Goal: Task Accomplishment & Management: Manage account settings

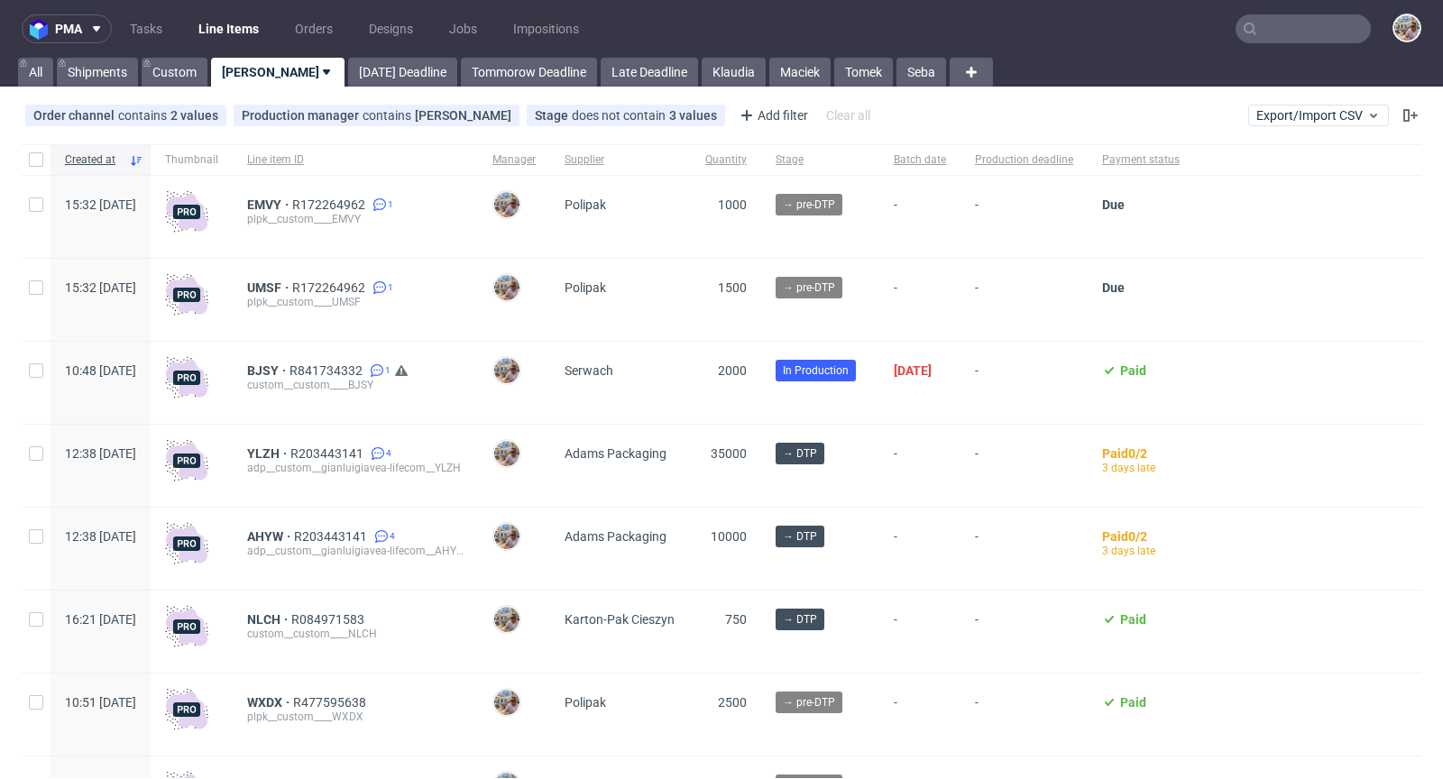
click at [1320, 27] on input "text" at bounding box center [1303, 28] width 135 height 29
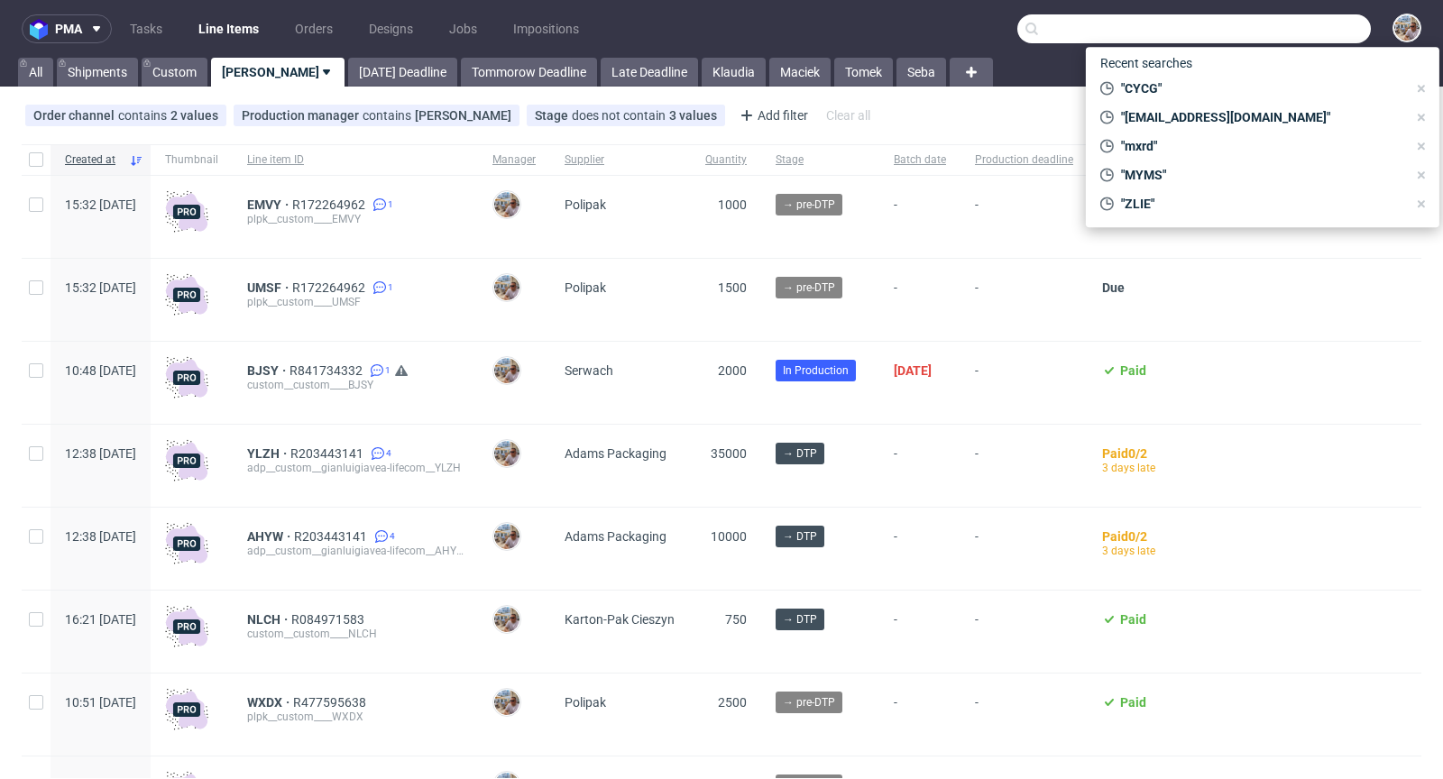
paste input "OYON"
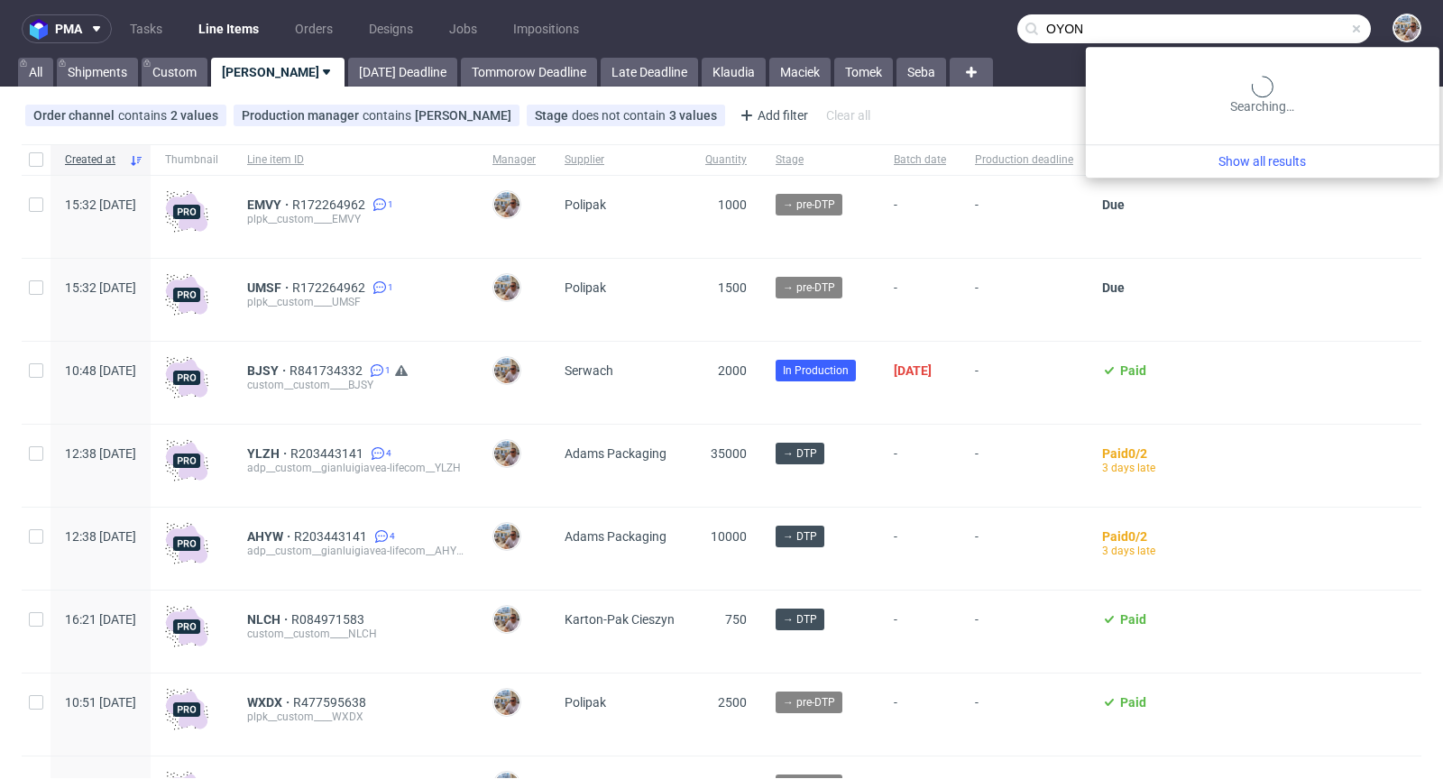
type input "OYON"
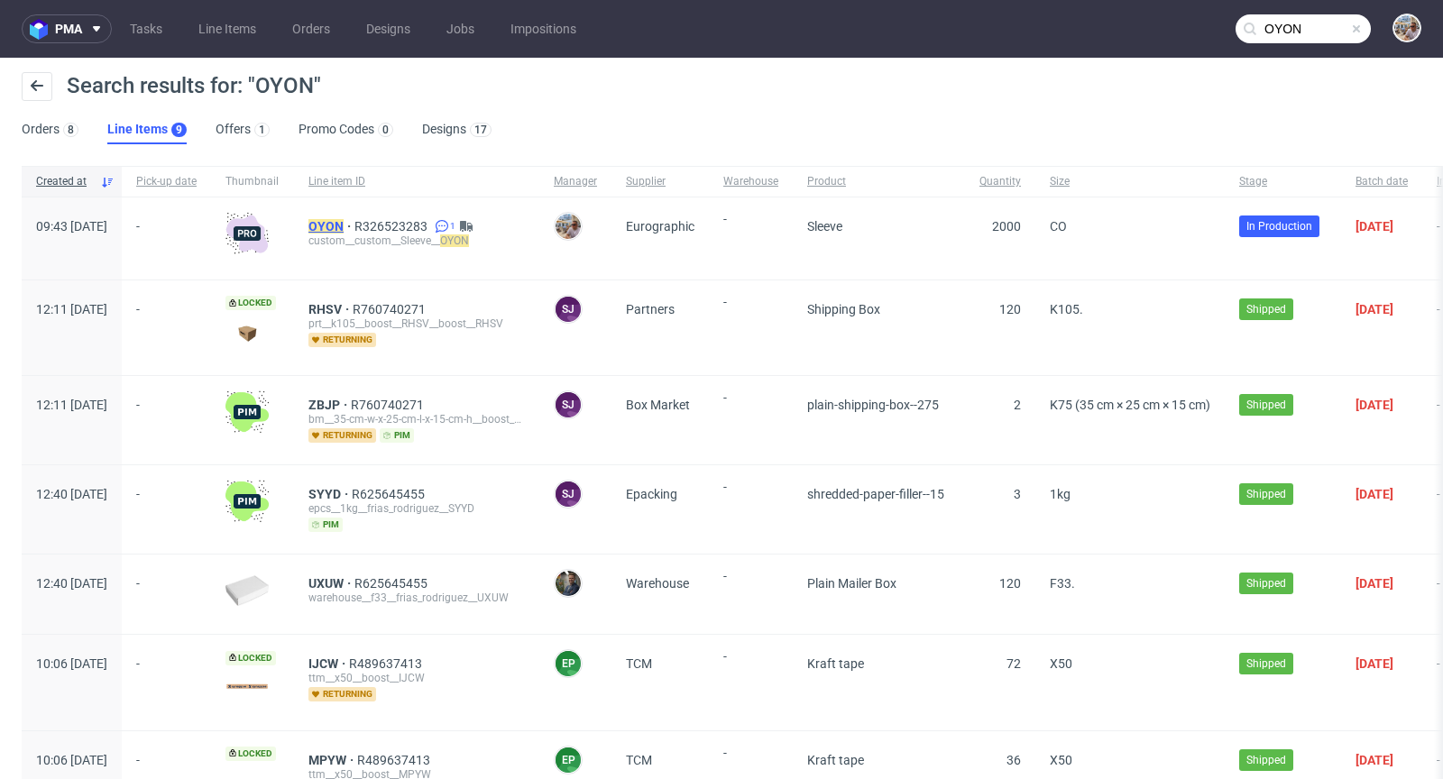
click at [344, 222] on mark "OYON" at bounding box center [325, 226] width 35 height 14
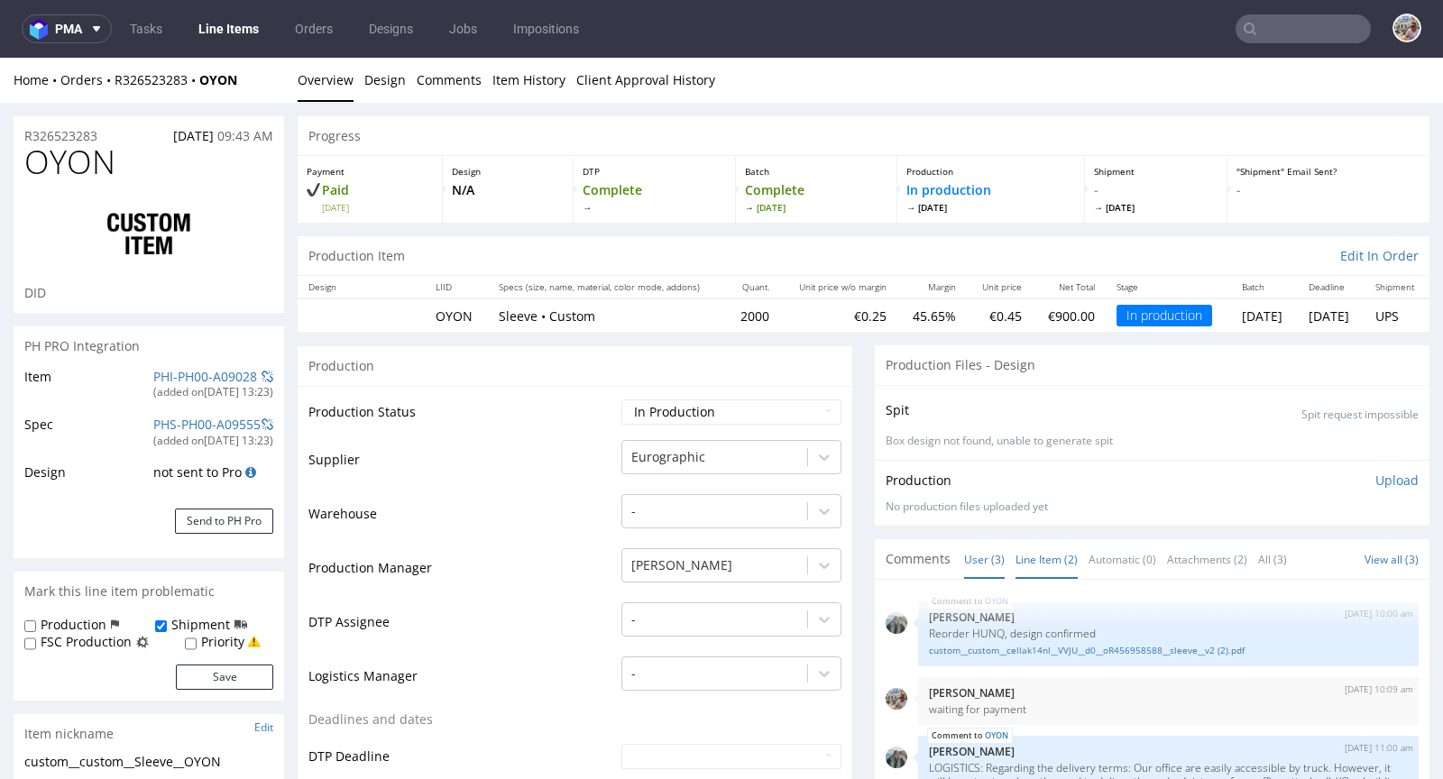
click at [1028, 568] on link "Line Item (2)" at bounding box center [1047, 559] width 62 height 39
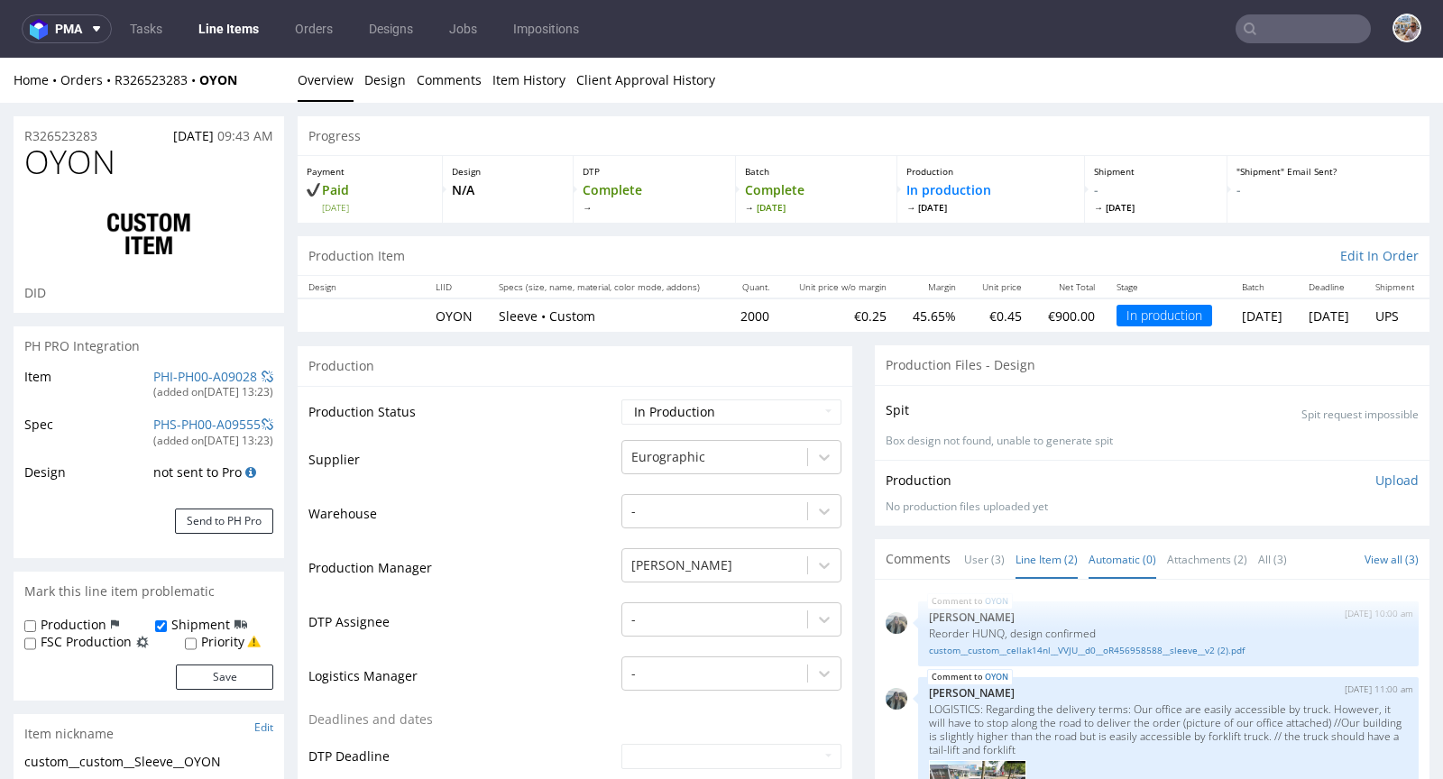
click at [1089, 556] on link "Automatic (0)" at bounding box center [1123, 559] width 68 height 39
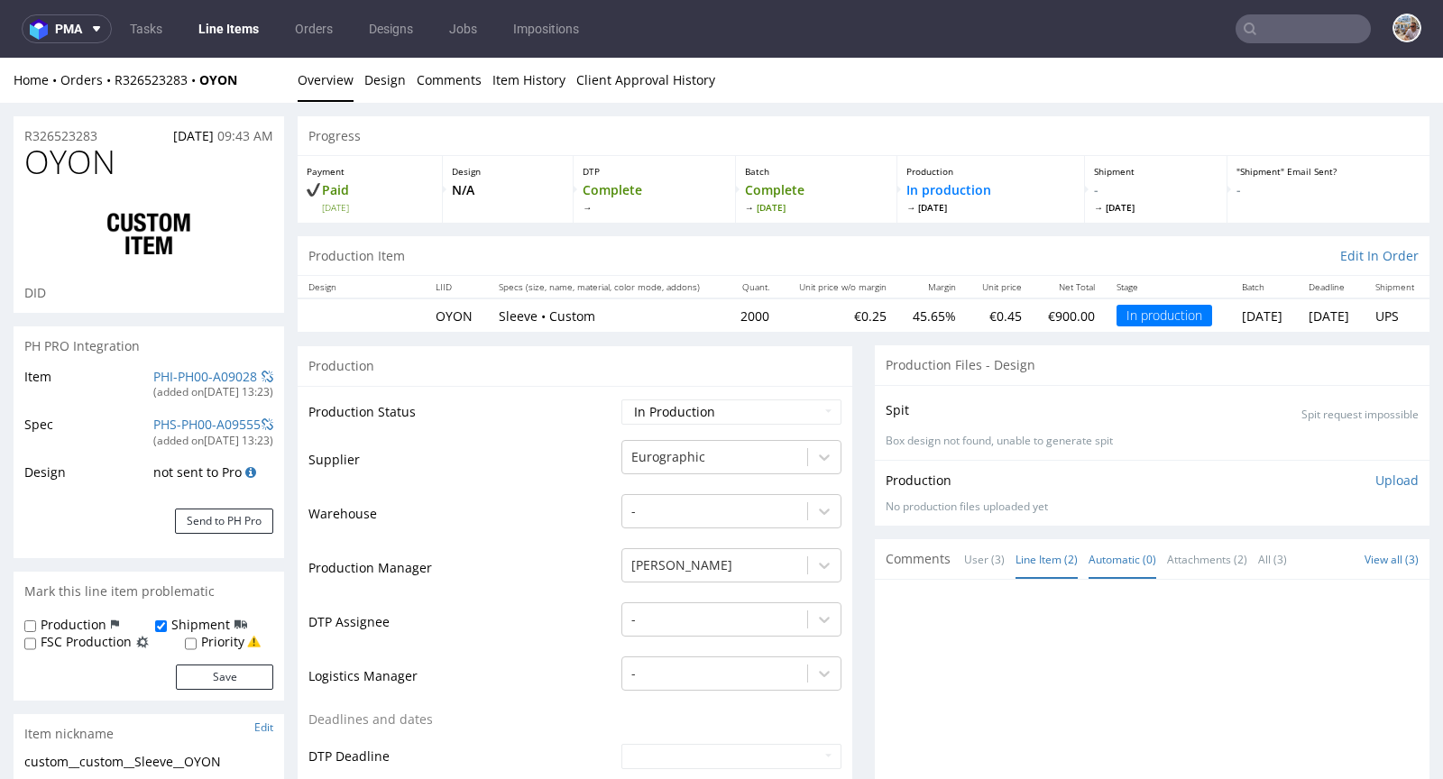
click at [1034, 560] on link "Line Item (2)" at bounding box center [1047, 559] width 62 height 39
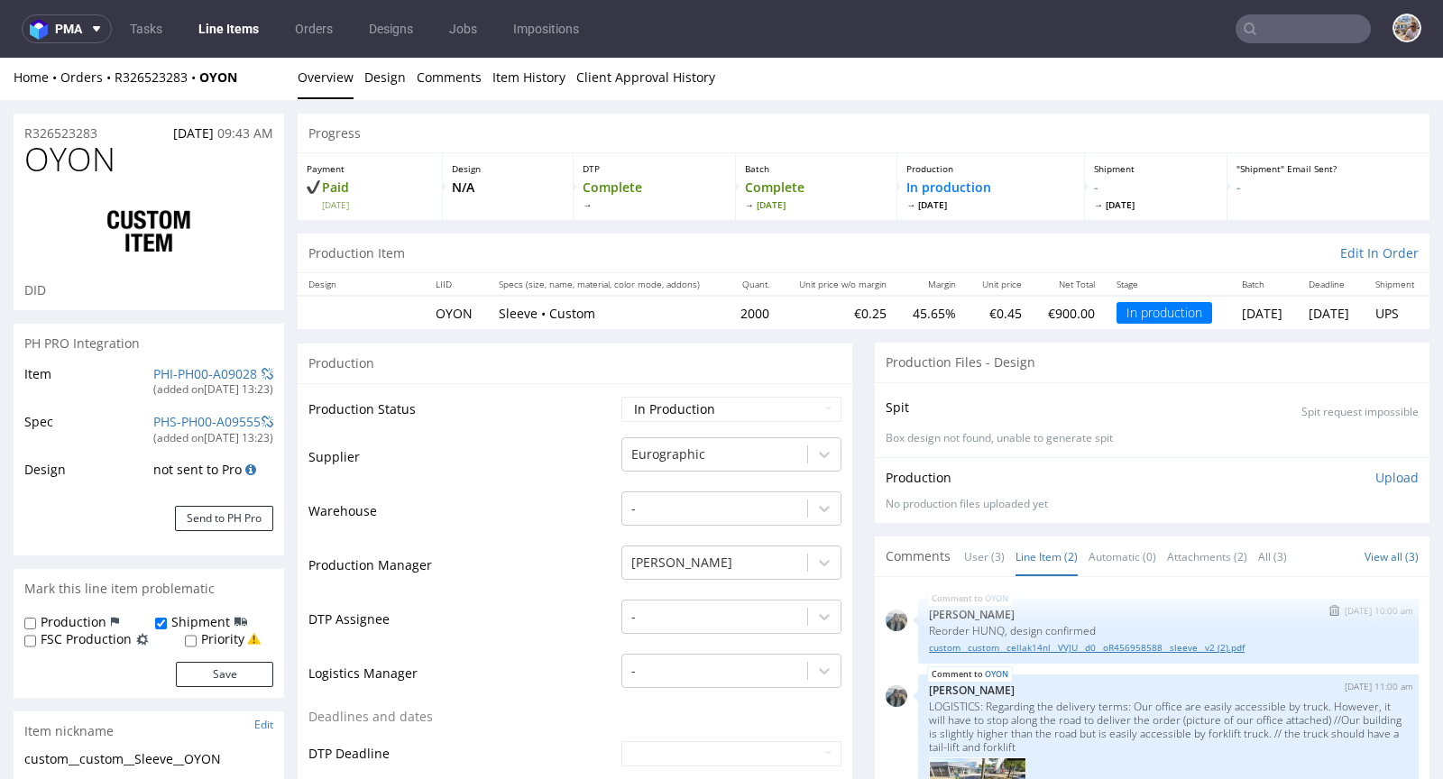
scroll to position [4, 0]
click at [1051, 640] on link "custom__custom__cellak14nl__VVJU__d0__oR456958588__sleeve__v2 (2).pdf" at bounding box center [1168, 647] width 479 height 14
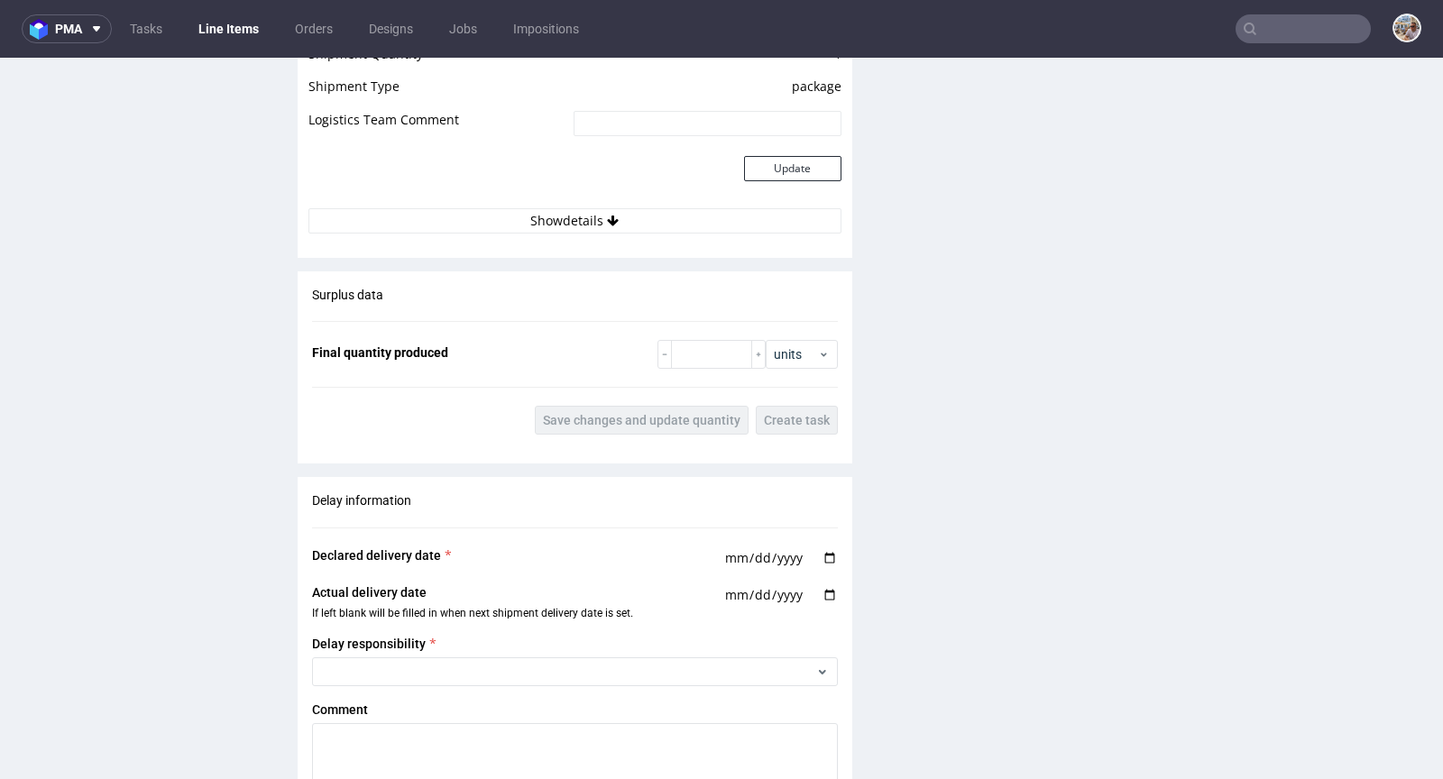
scroll to position [2858, 0]
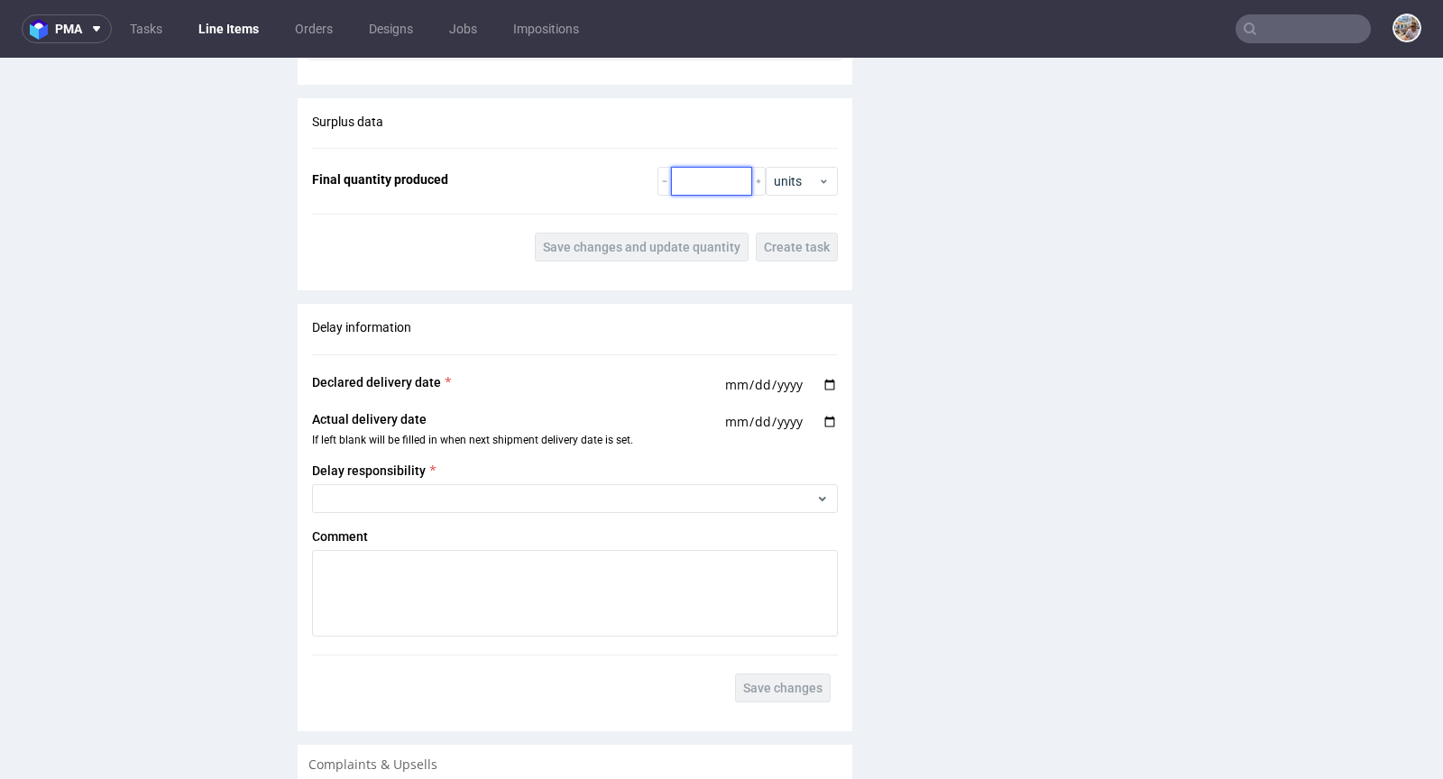
click at [688, 178] on input "number" at bounding box center [711, 181] width 81 height 29
type input "2000"
click at [633, 233] on button "Save changes and update quantity" at bounding box center [642, 247] width 214 height 29
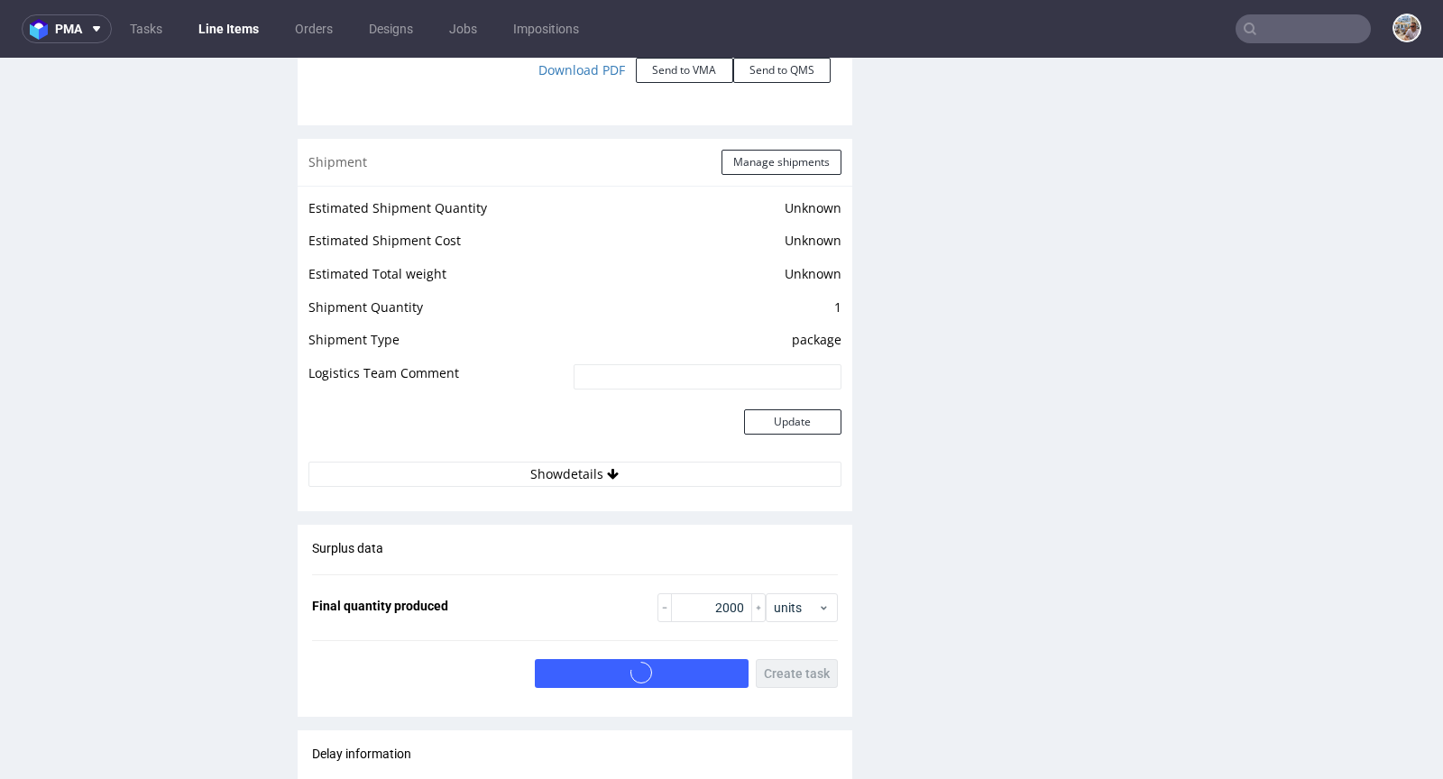
scroll to position [2423, 0]
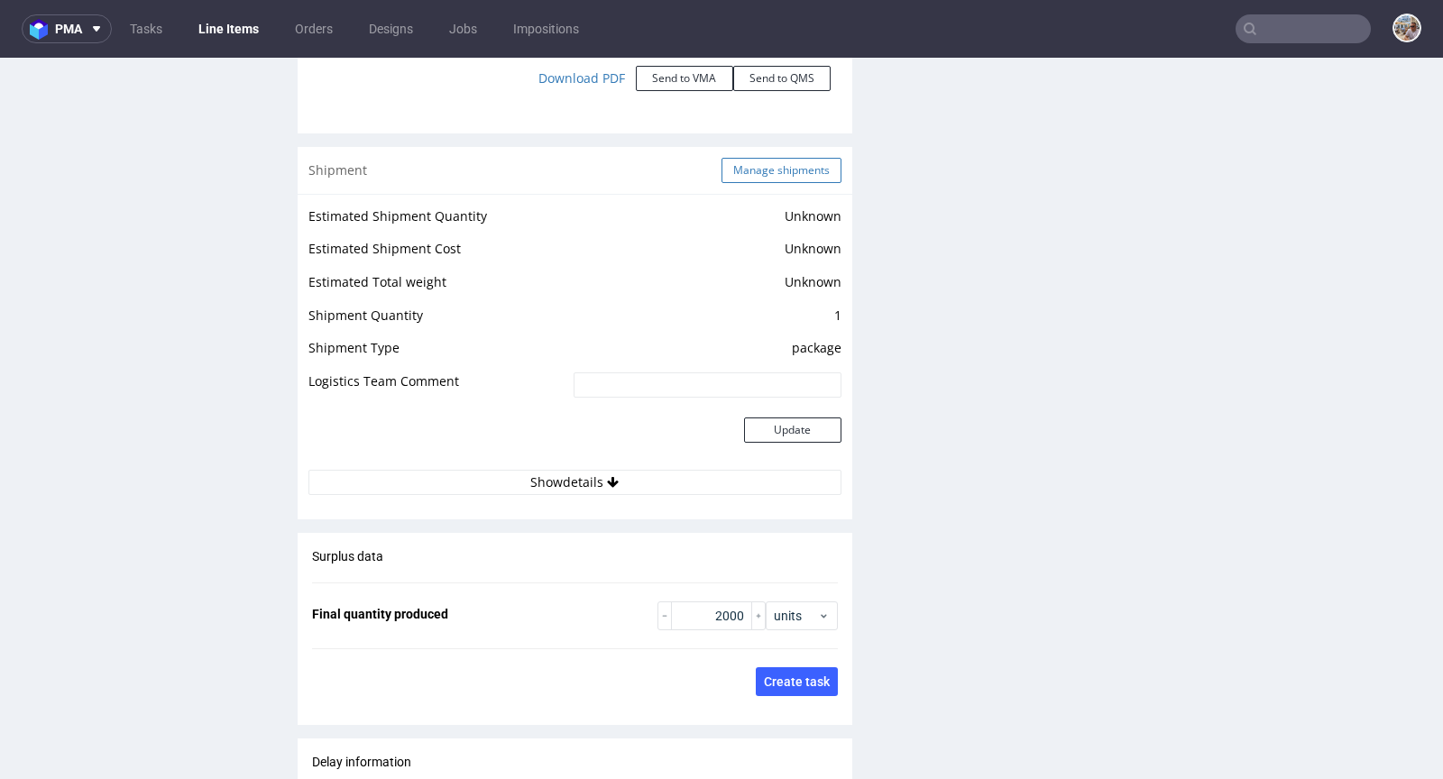
click at [759, 171] on button "Manage shipments" at bounding box center [782, 170] width 120 height 25
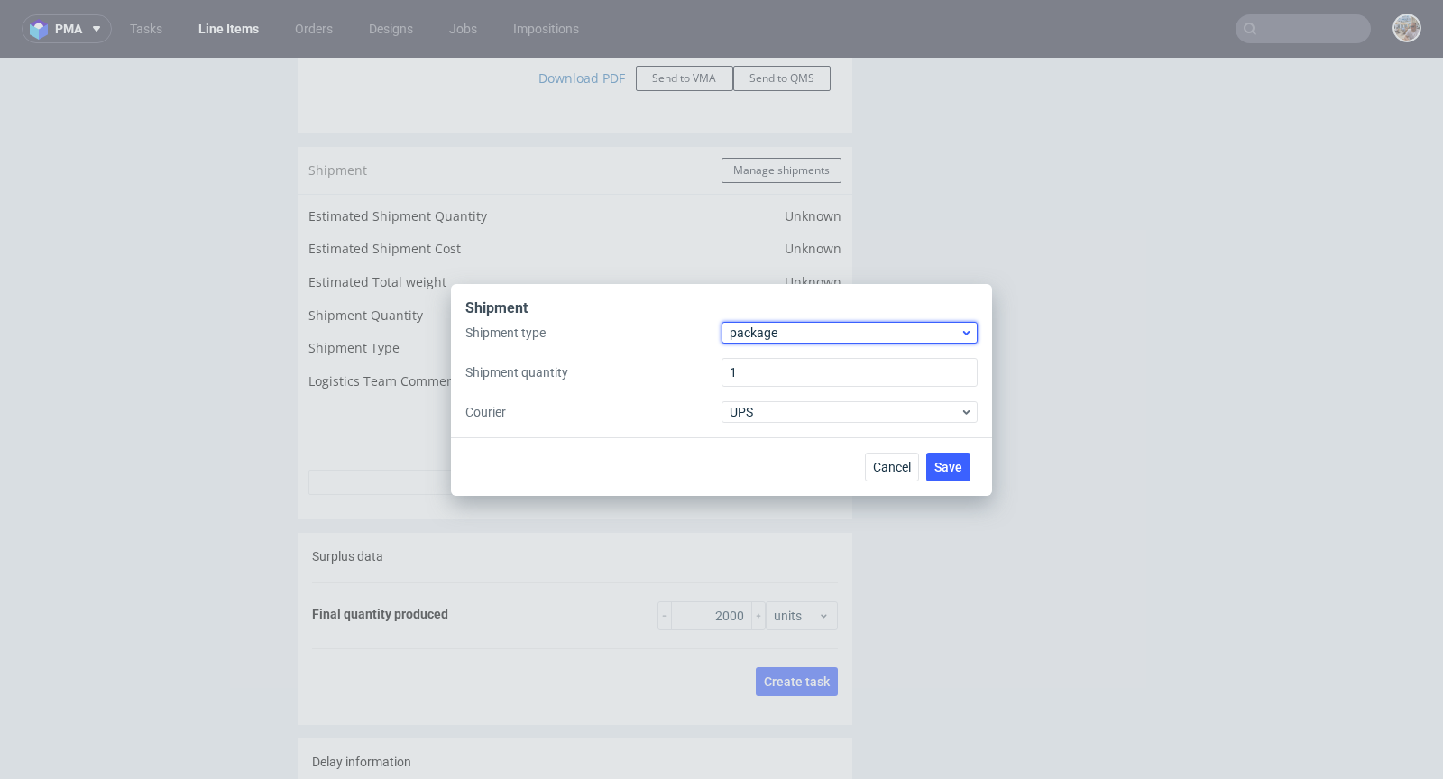
click at [803, 326] on span "package" at bounding box center [845, 333] width 230 height 18
click at [794, 355] on div "pallet" at bounding box center [850, 370] width 242 height 32
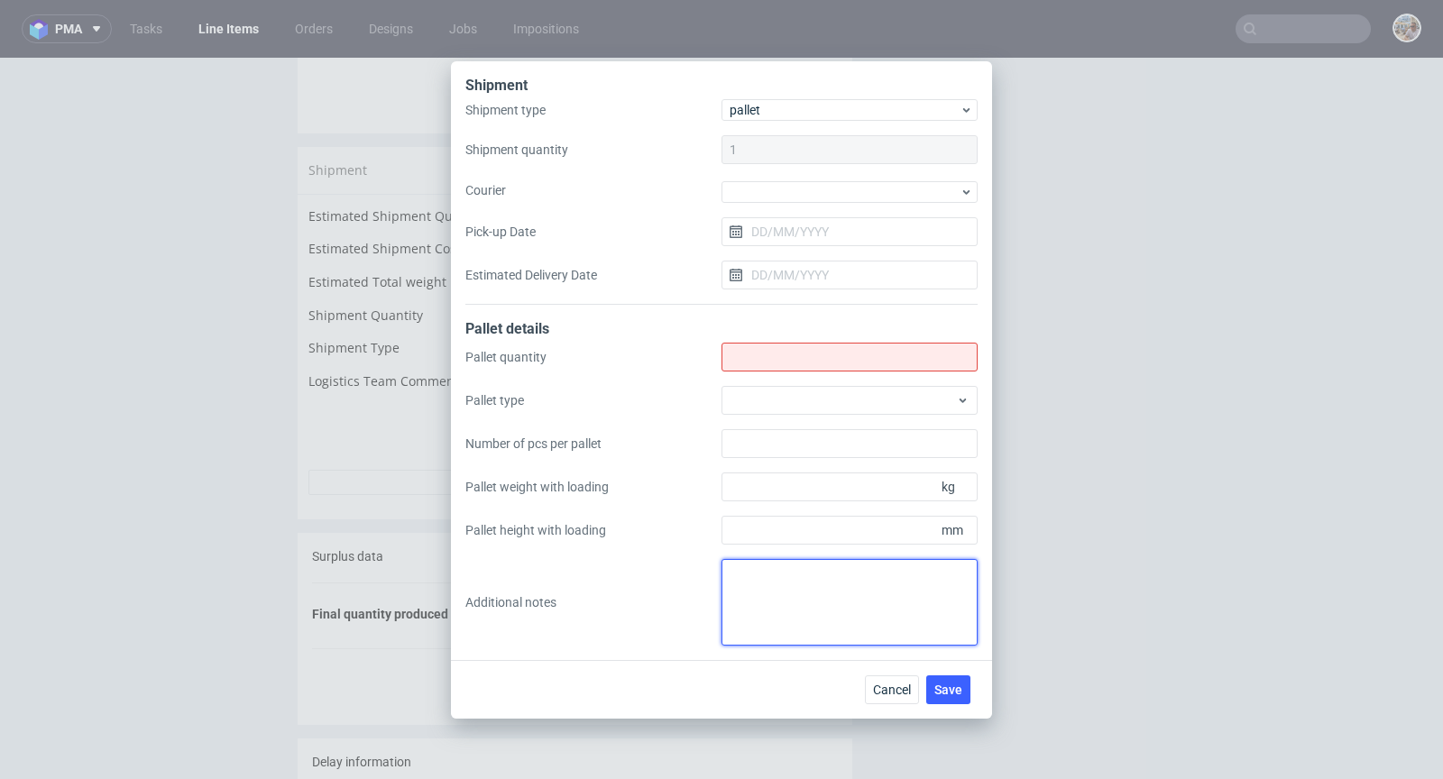
click at [781, 577] on textarea at bounding box center [850, 602] width 256 height 87
paste textarea "31x24x27 cm - 8 kg"
type textarea "5 paczek 31x24x27 cm - 8 kg"
click at [793, 345] on input "Shipment type" at bounding box center [850, 357] width 256 height 29
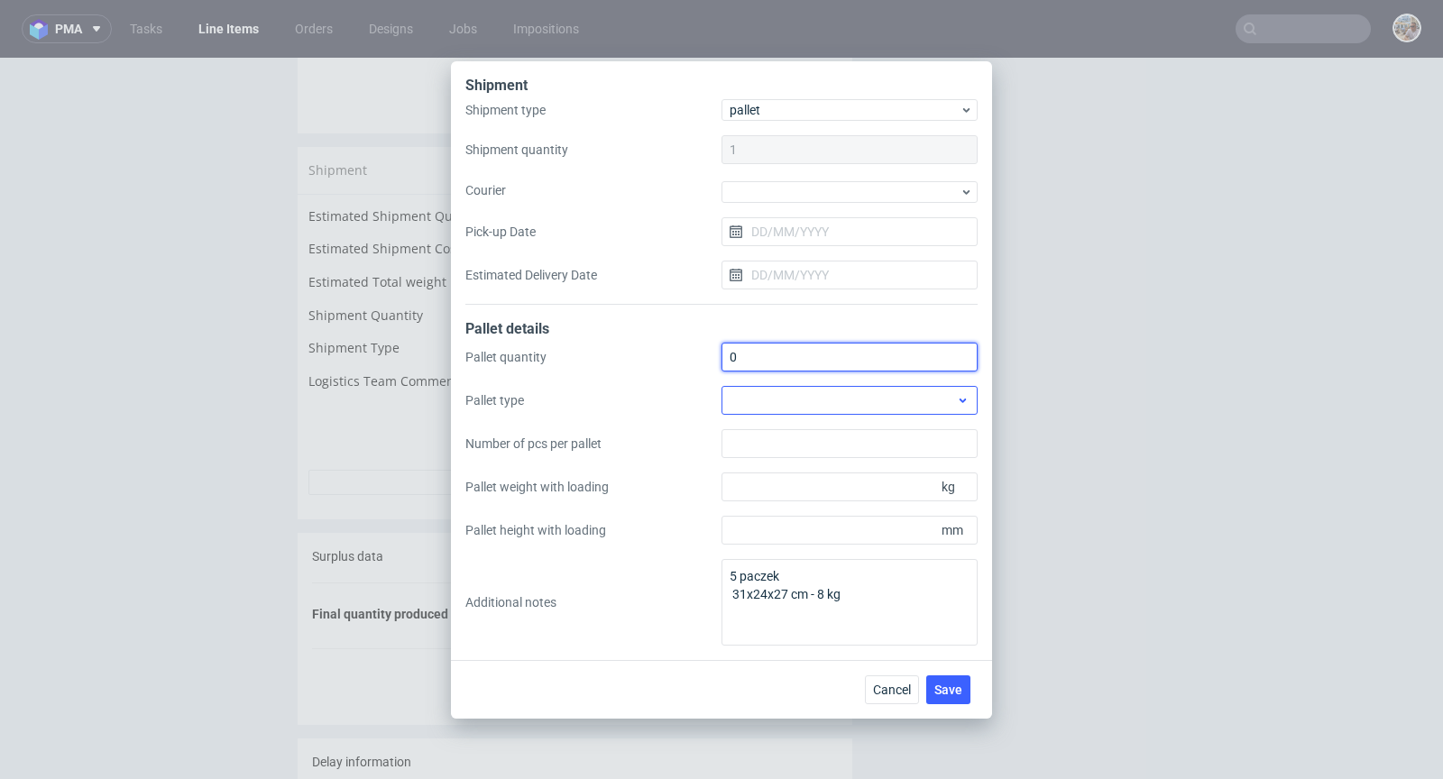
type input "0"
click at [798, 391] on div at bounding box center [850, 400] width 256 height 29
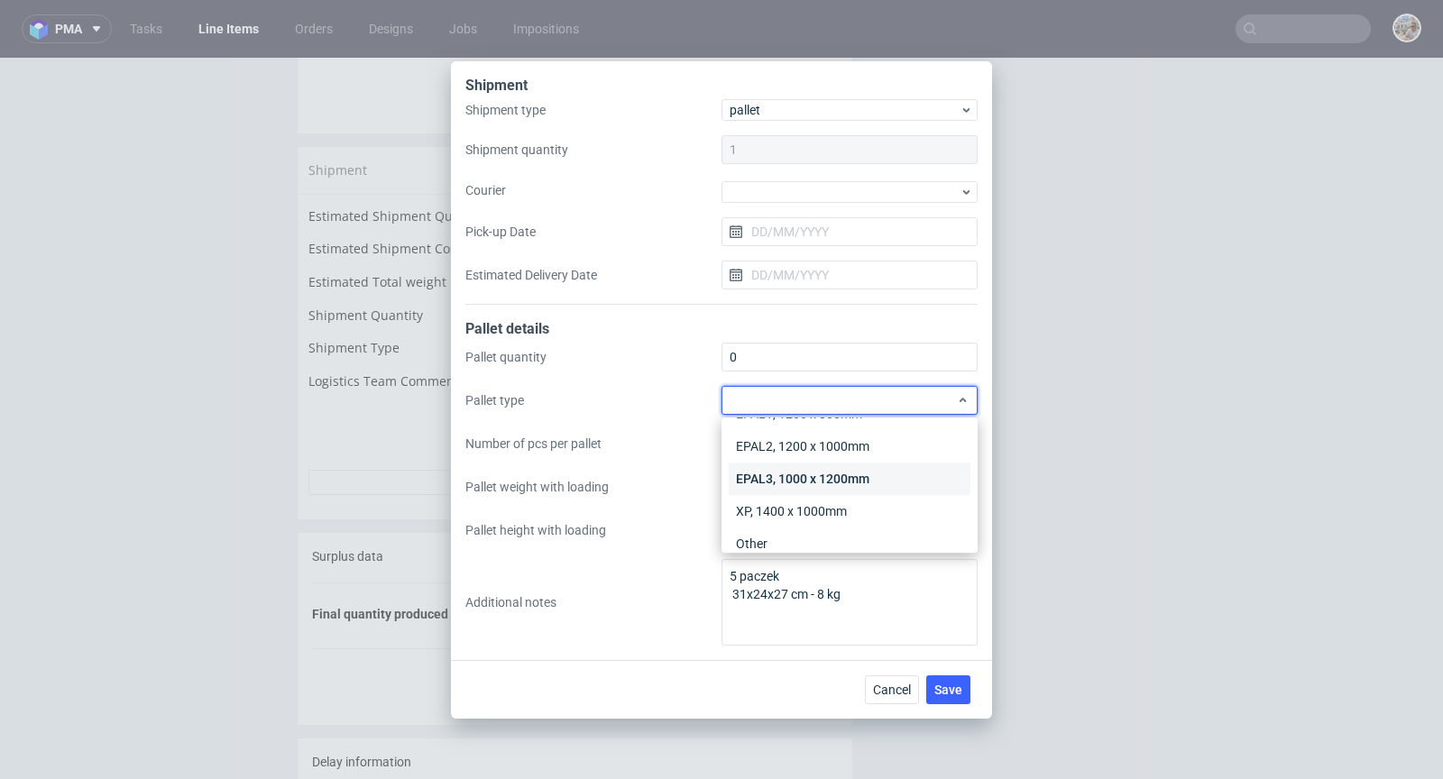
scroll to position [41, 0]
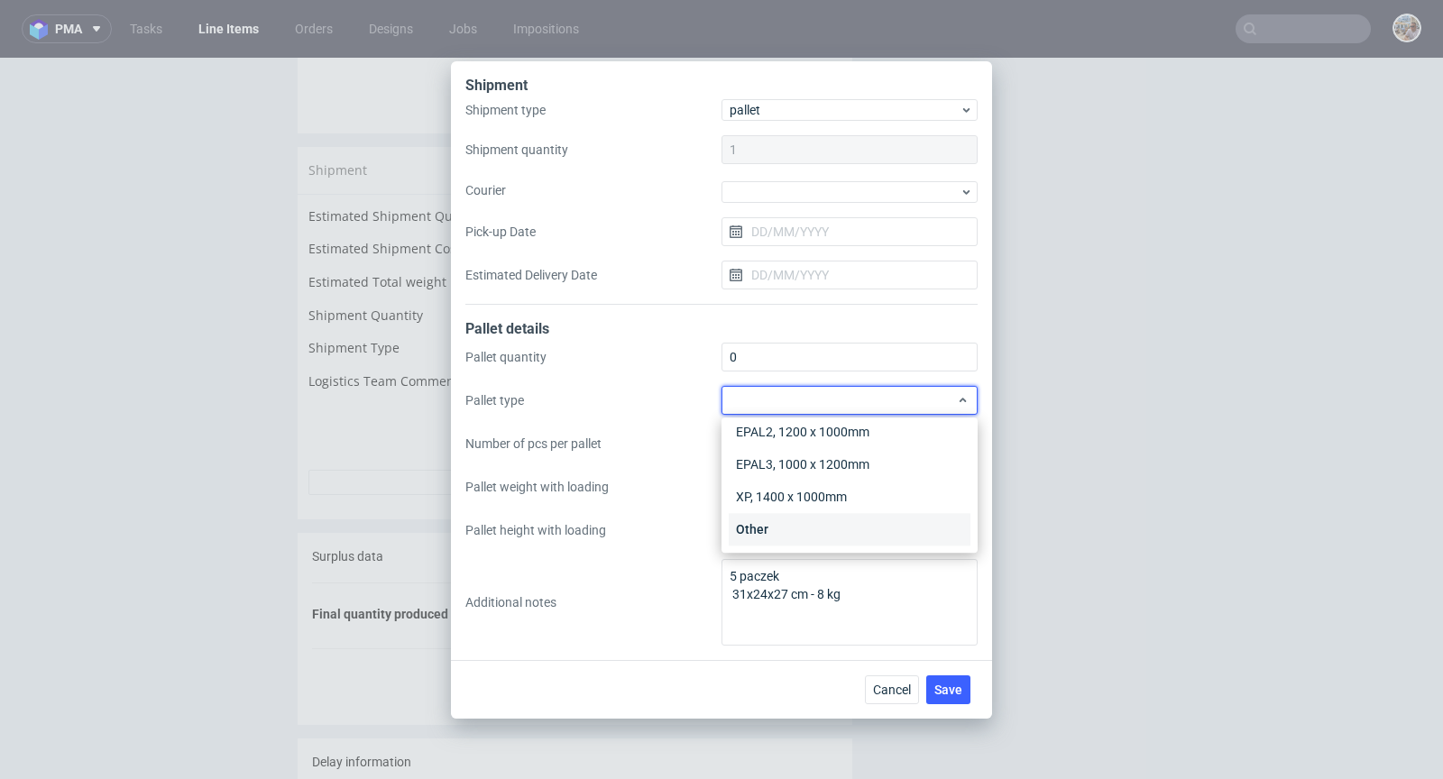
click at [795, 522] on div "Other" at bounding box center [850, 529] width 242 height 32
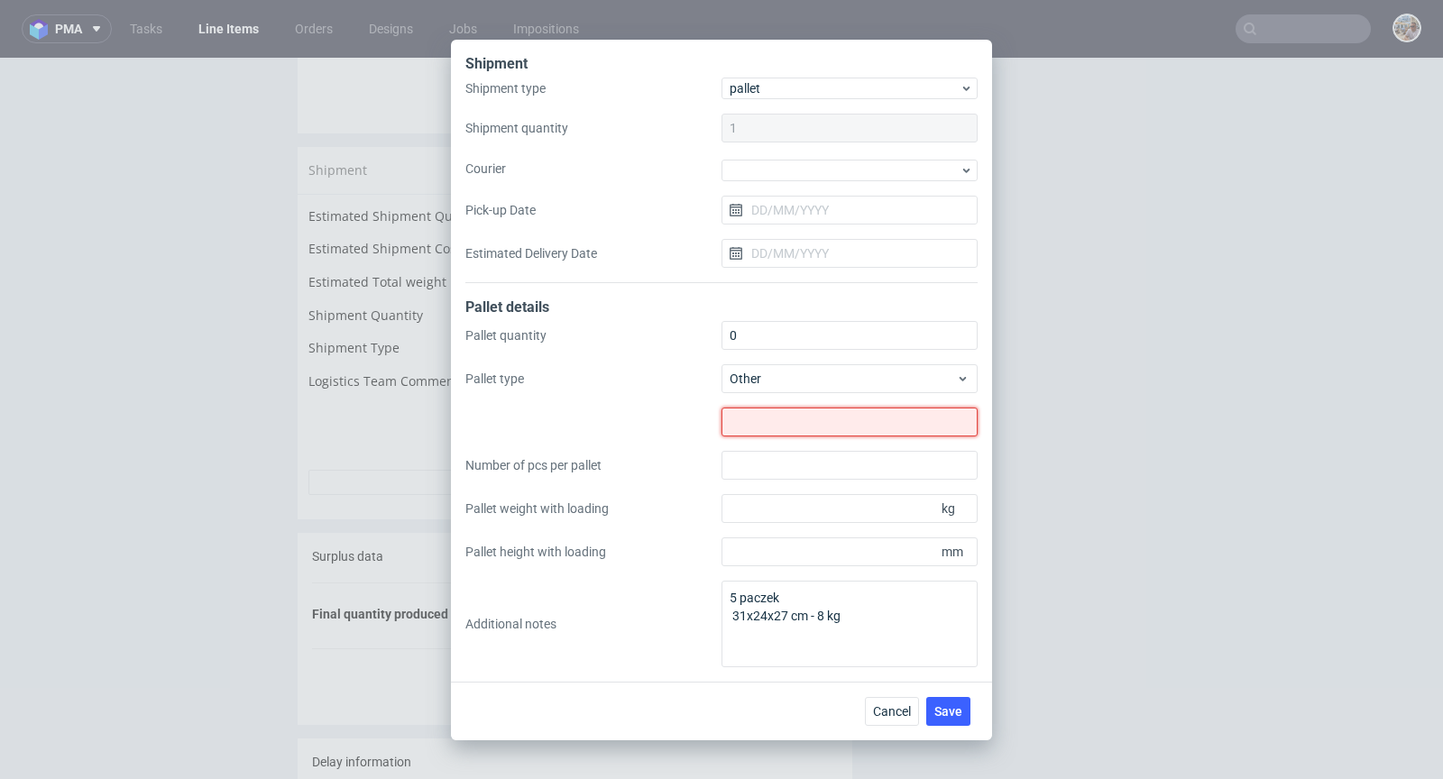
click at [796, 427] on input "text" at bounding box center [850, 422] width 256 height 29
type input "0"
click at [614, 418] on label at bounding box center [593, 422] width 256 height 29
click at [937, 708] on span "Save" at bounding box center [948, 711] width 28 height 13
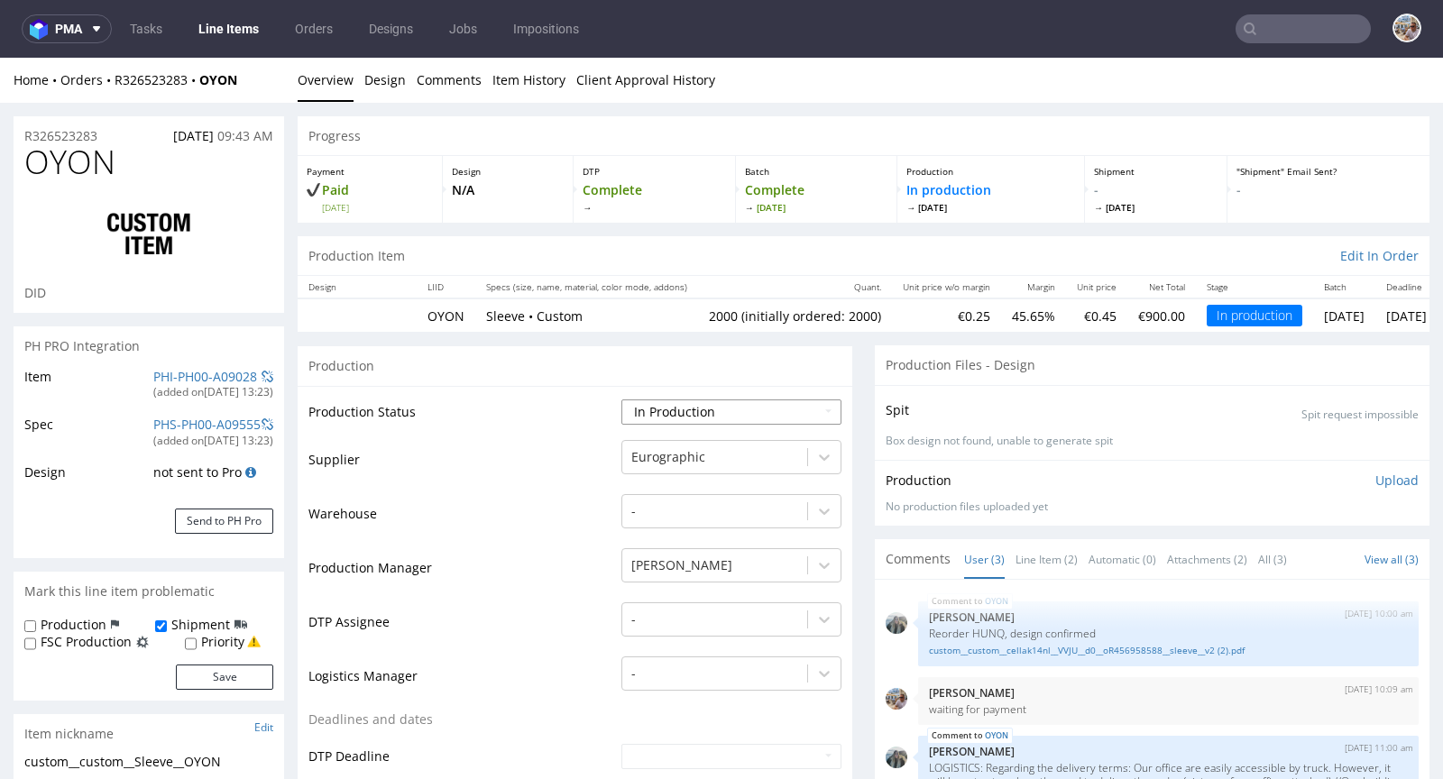
click at [720, 400] on select "Waiting for Artwork Waiting for Diecut Waiting for Mockup Waiting for DTP Waiti…" at bounding box center [731, 412] width 220 height 25
select select "production_complete"
click at [621, 400] on select "Waiting for Artwork Waiting for Diecut Waiting for Mockup Waiting for DTP Waiti…" at bounding box center [731, 412] width 220 height 25
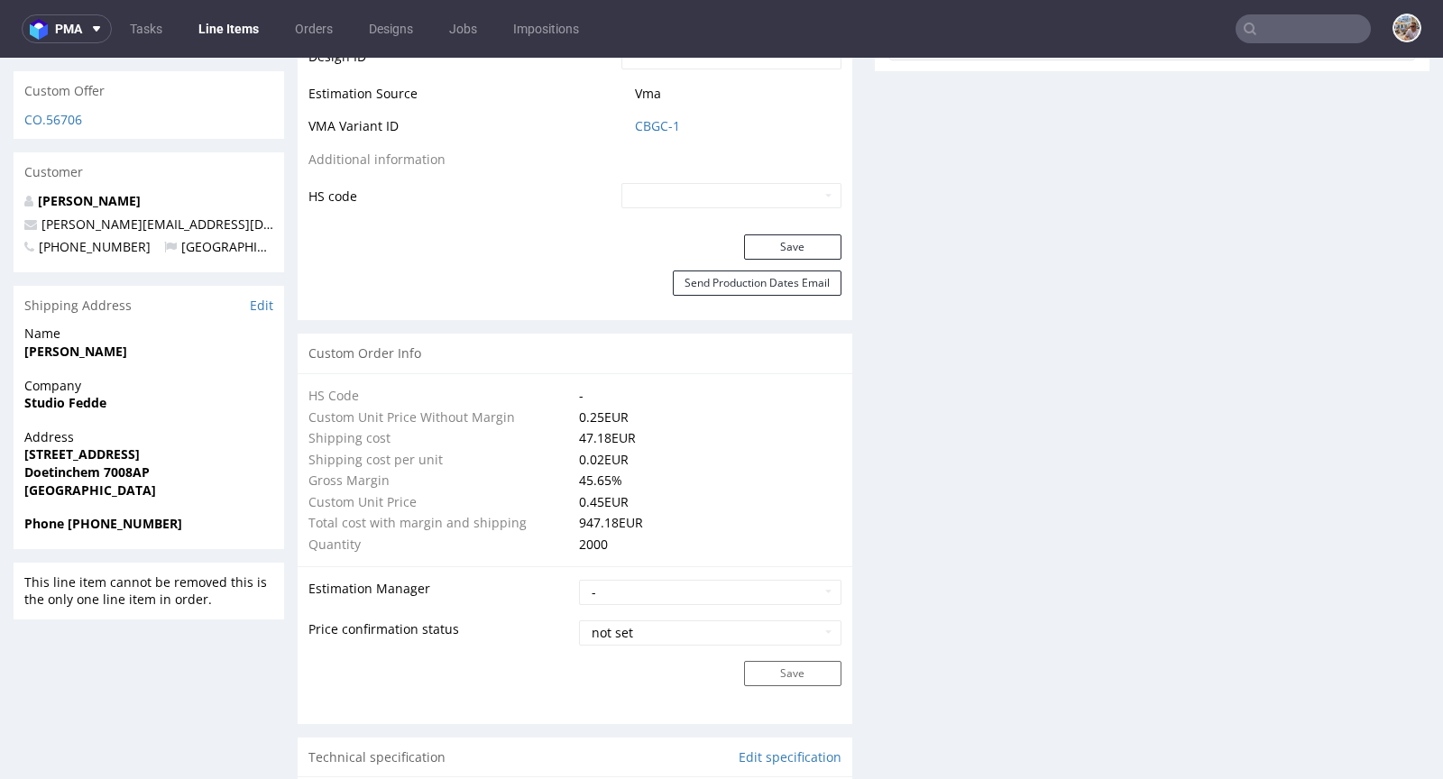
scroll to position [854, 0]
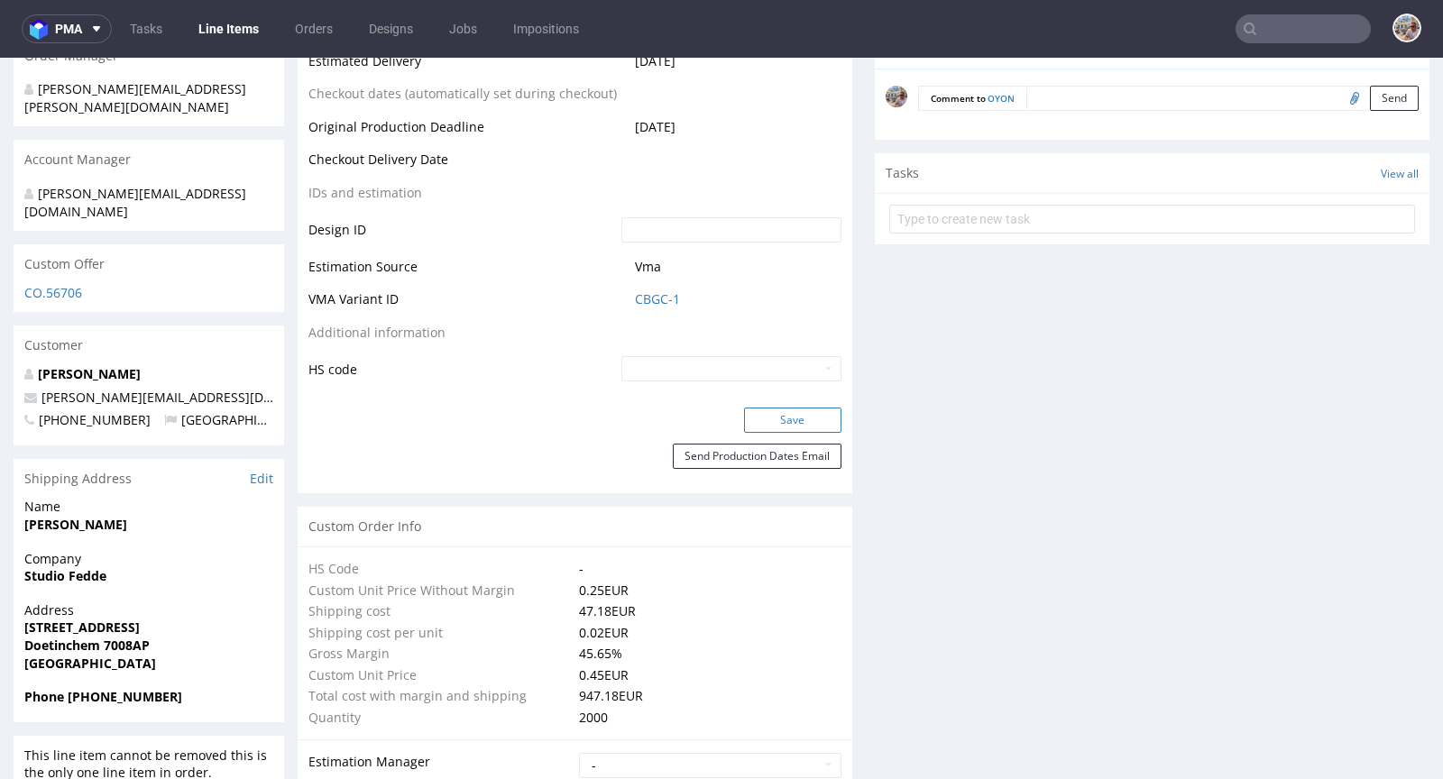
click at [777, 409] on button "Save" at bounding box center [792, 420] width 97 height 25
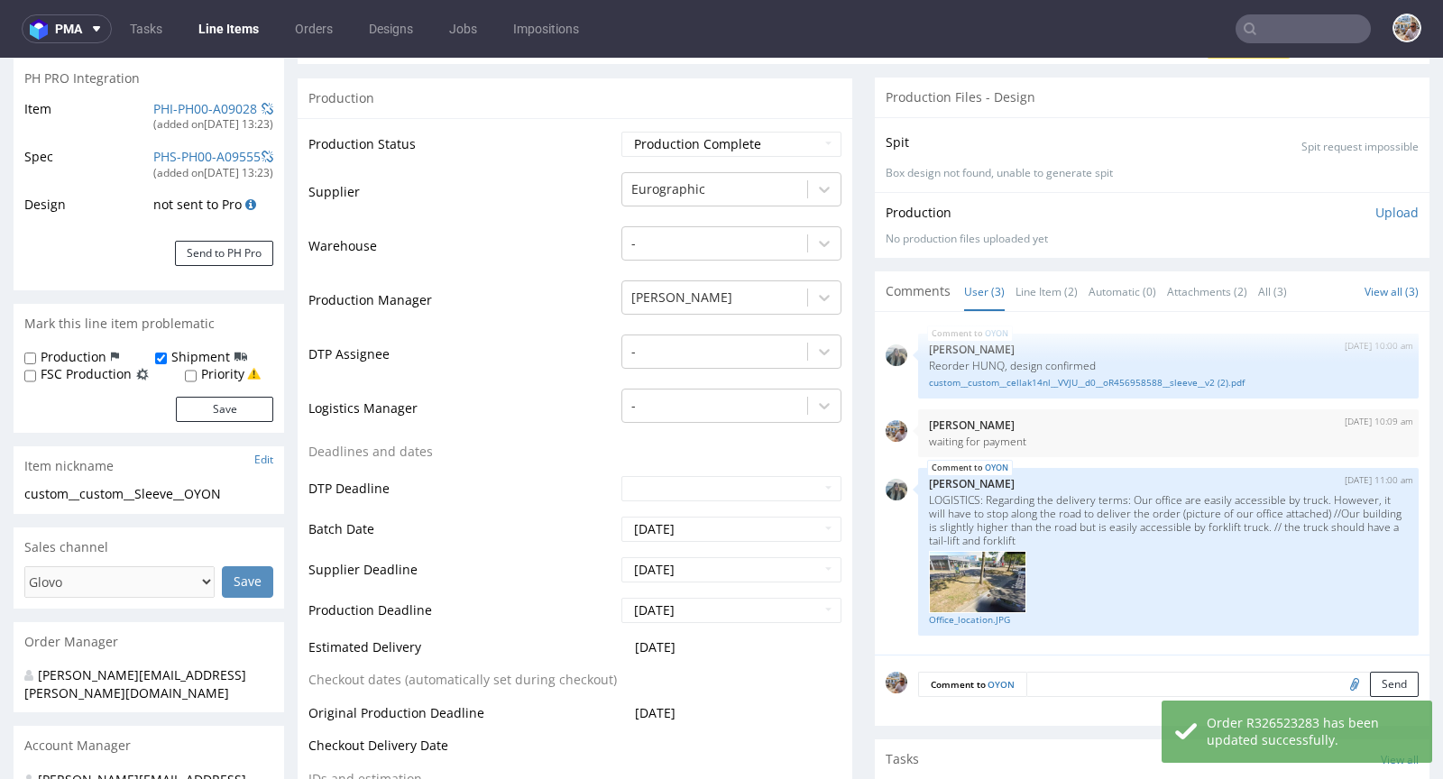
scroll to position [0, 0]
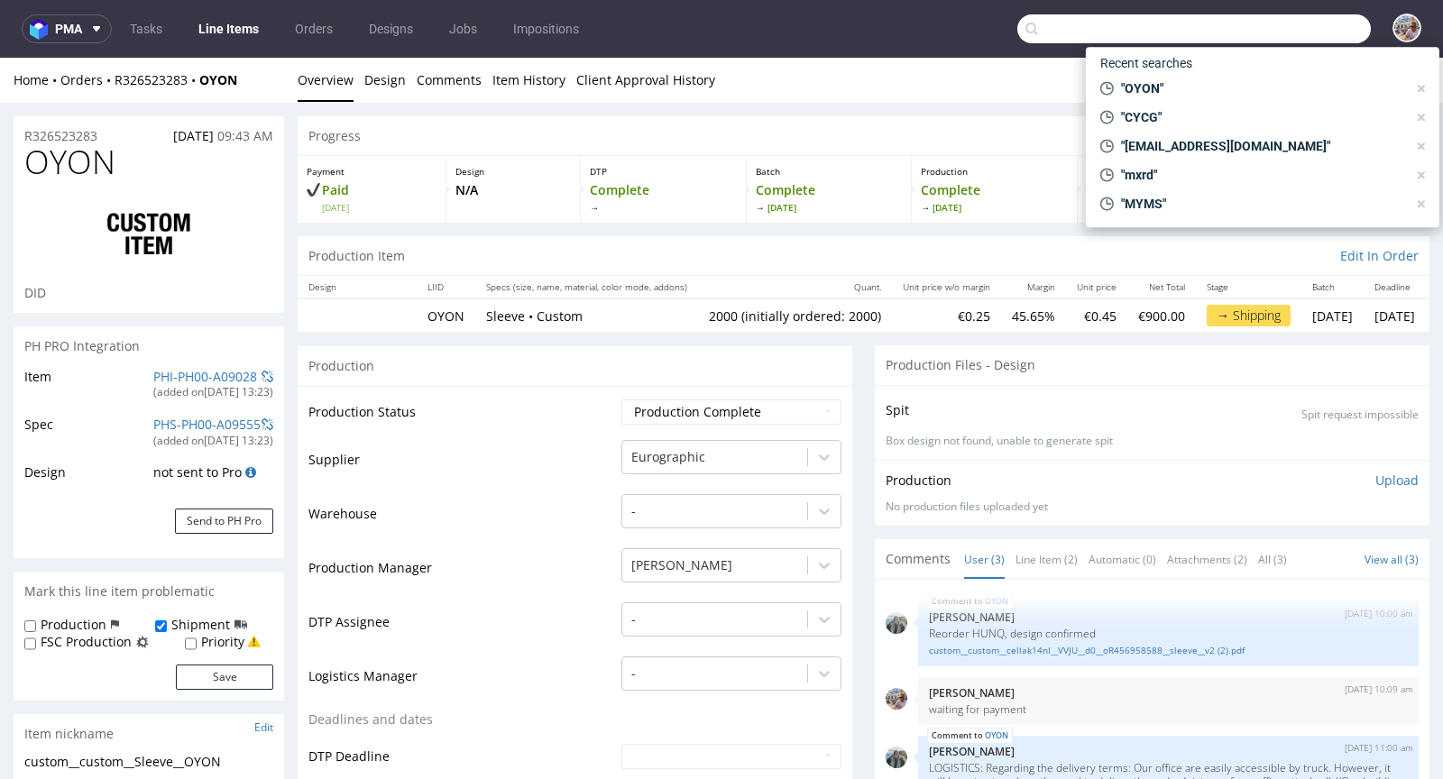
click at [1258, 32] on input "text" at bounding box center [1194, 28] width 354 height 29
paste input "GLVS"
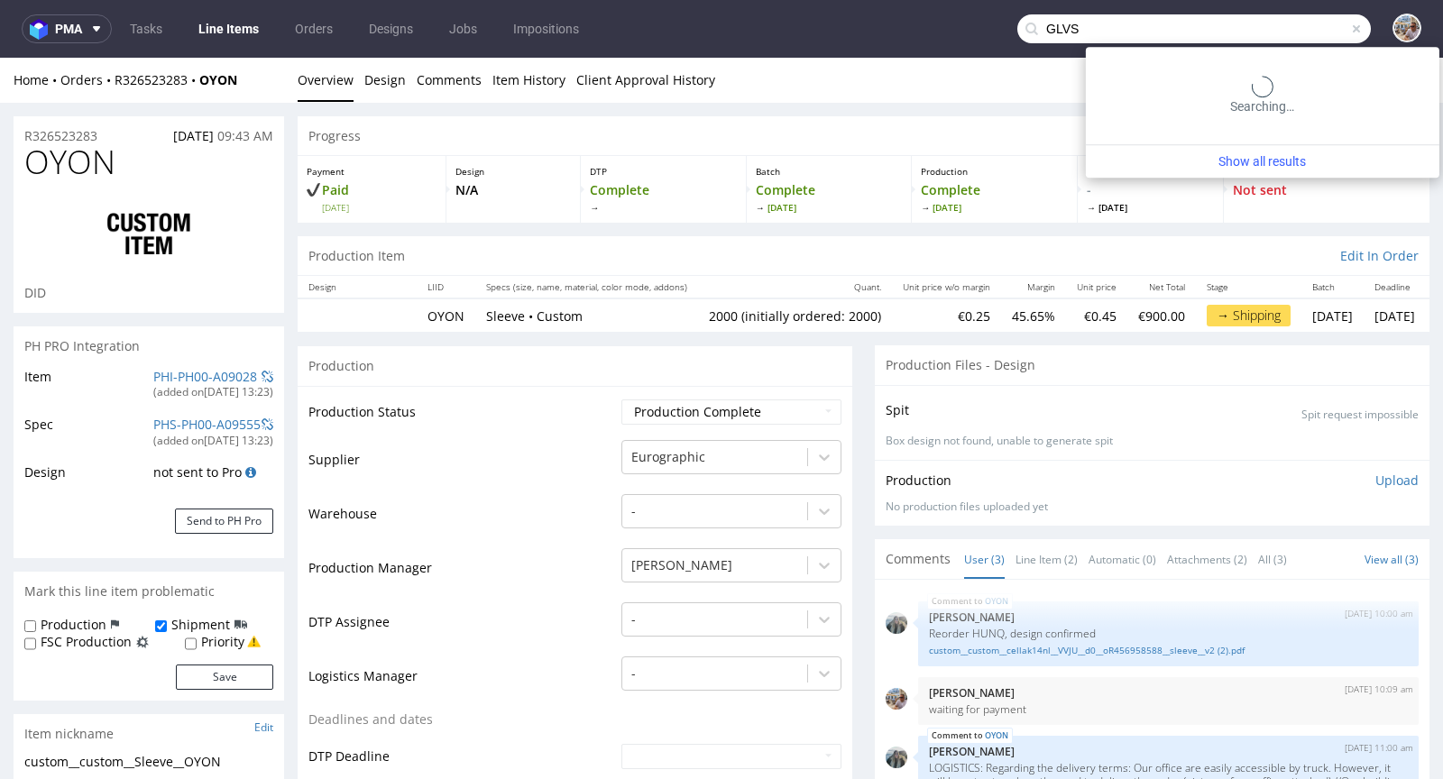
type input "GLVS"
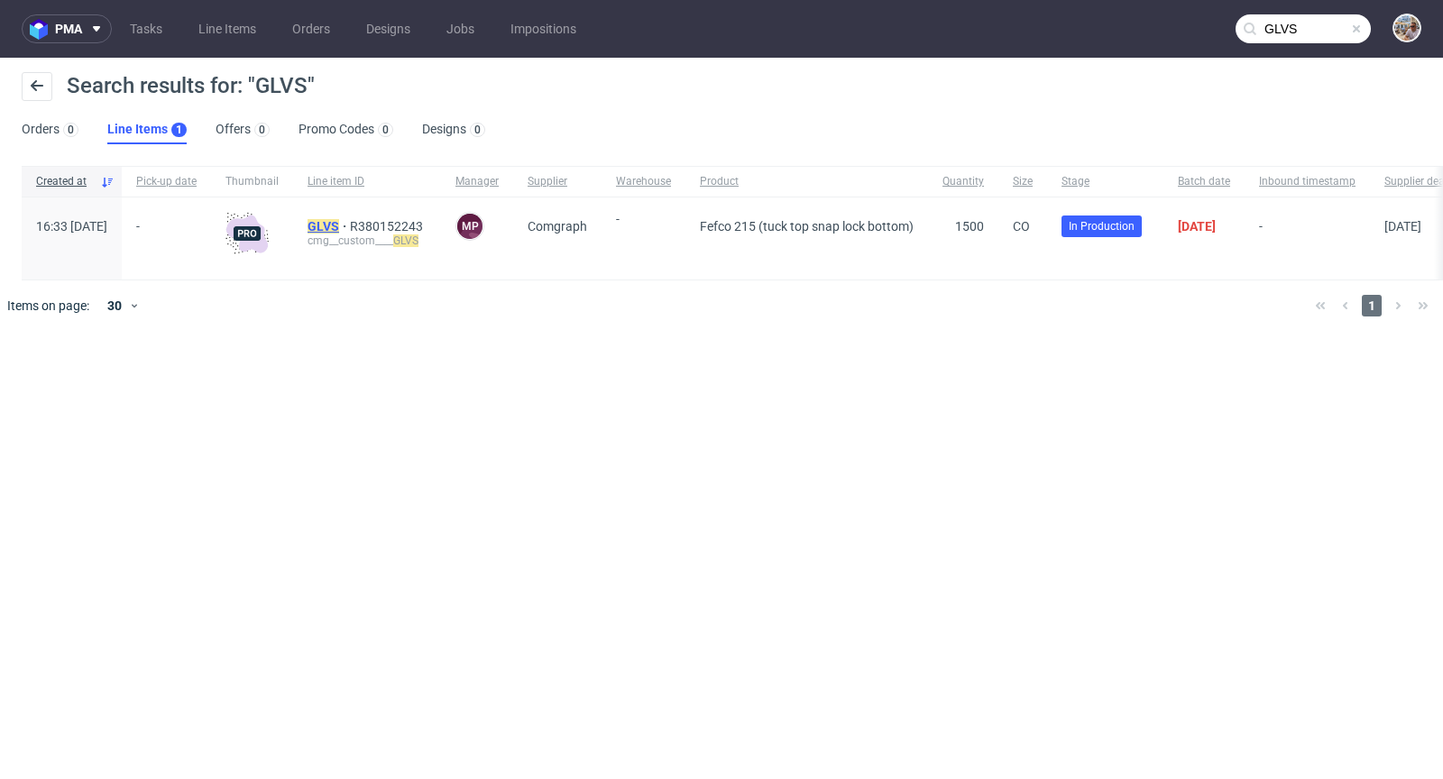
click at [339, 219] on mark "GLVS" at bounding box center [324, 226] width 32 height 14
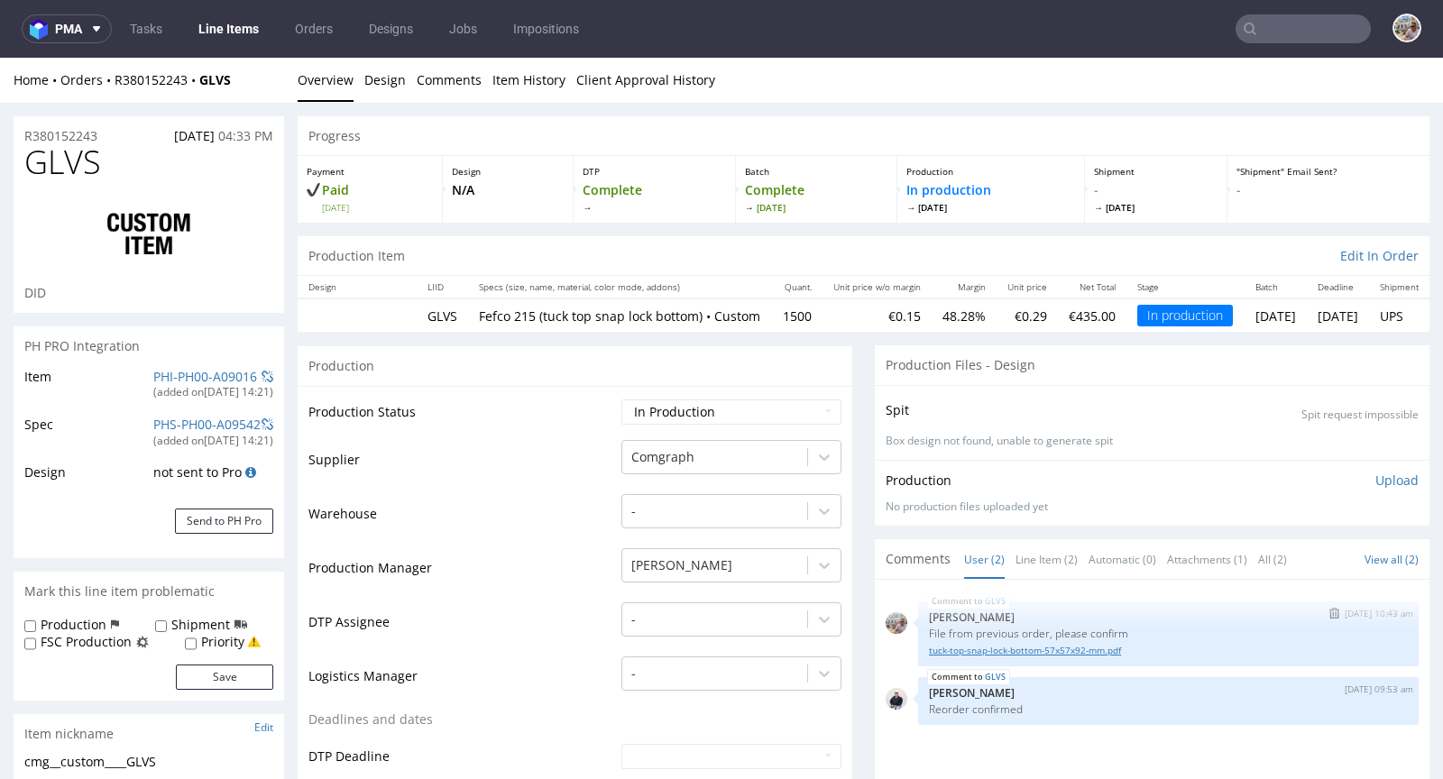
click at [1034, 658] on link "tuck-top-snap-lock-bottom-57x57x92-mm.pdf" at bounding box center [1168, 651] width 479 height 14
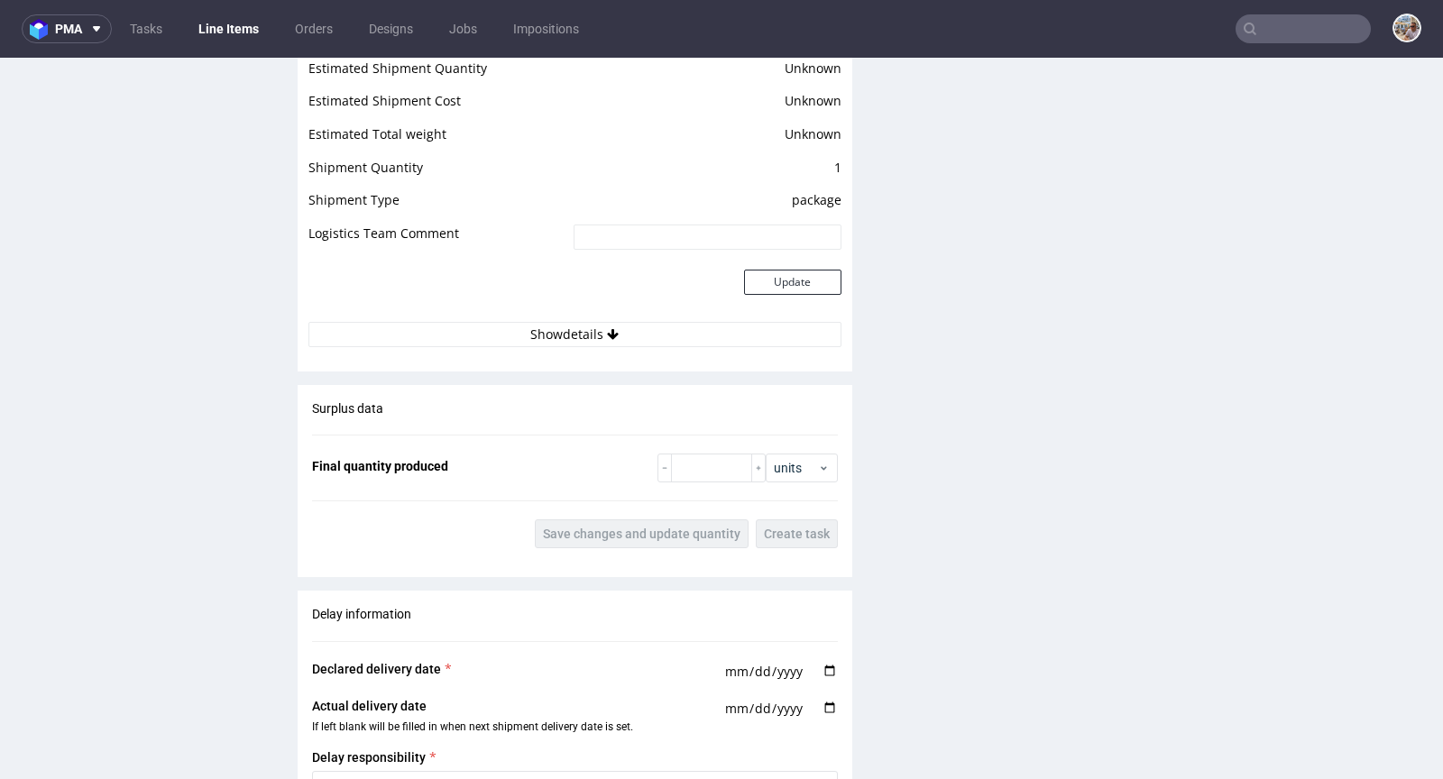
scroll to position [2570, 0]
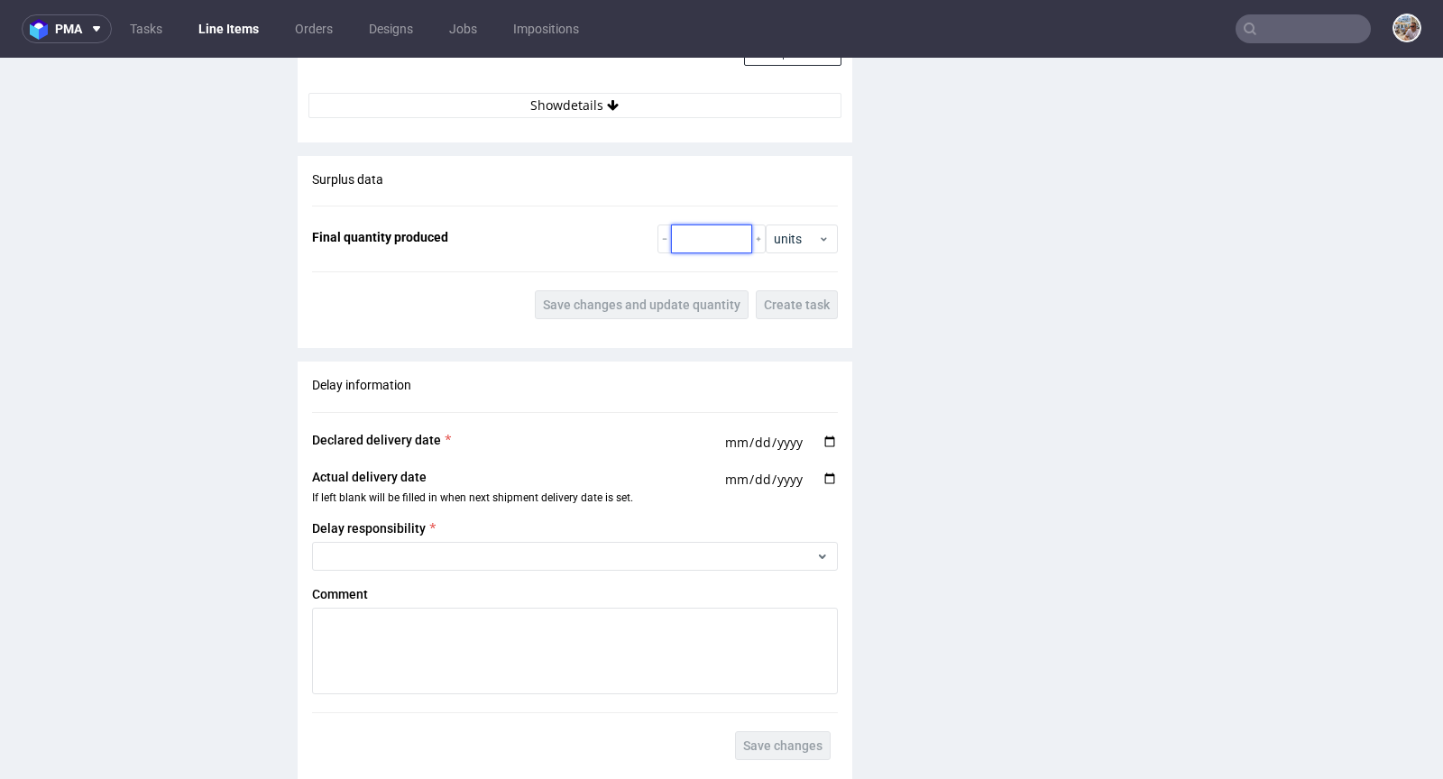
click at [676, 242] on input "number" at bounding box center [711, 239] width 81 height 29
type input "1575"
click at [577, 309] on span "Save changes and update quantity" at bounding box center [642, 305] width 198 height 13
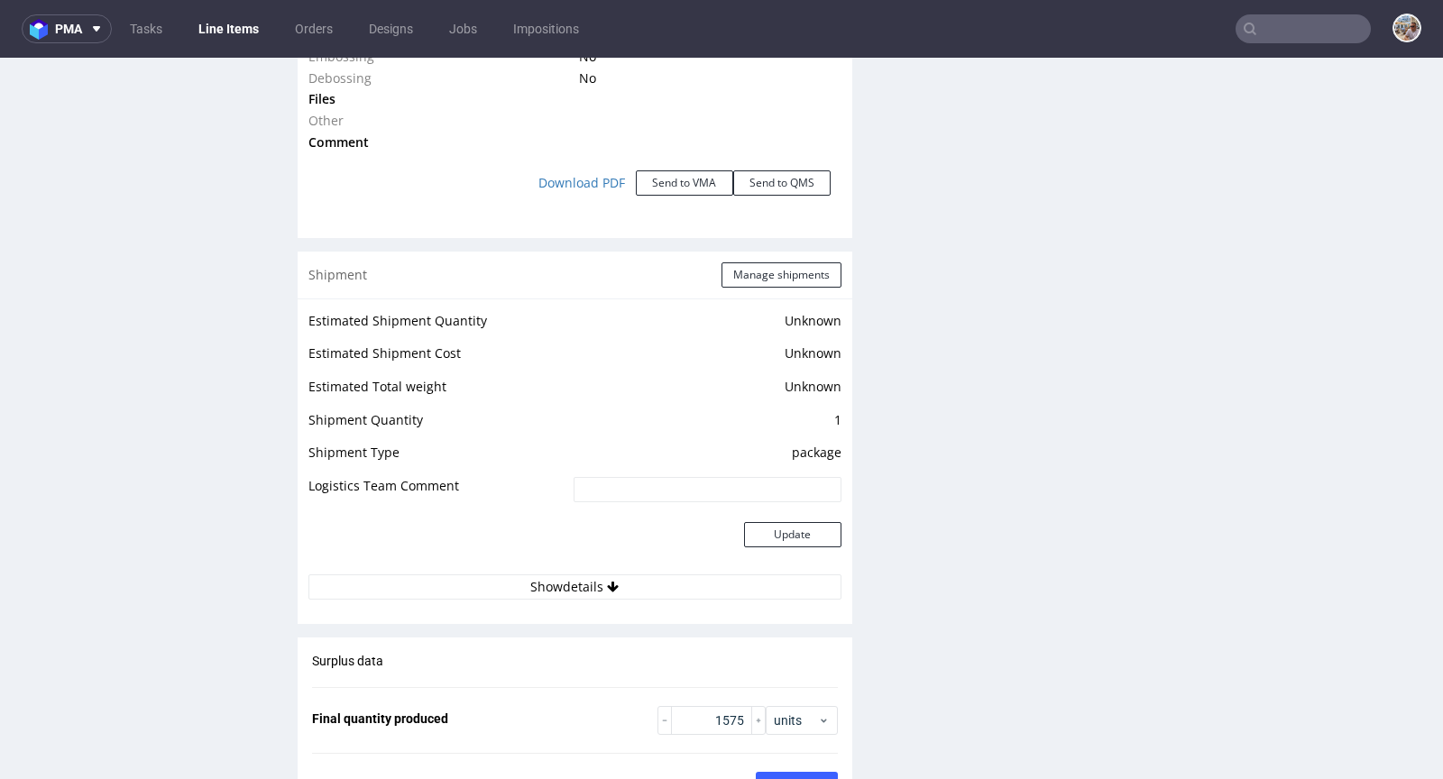
scroll to position [2088, 0]
click at [745, 289] on button "Manage shipments" at bounding box center [782, 275] width 120 height 25
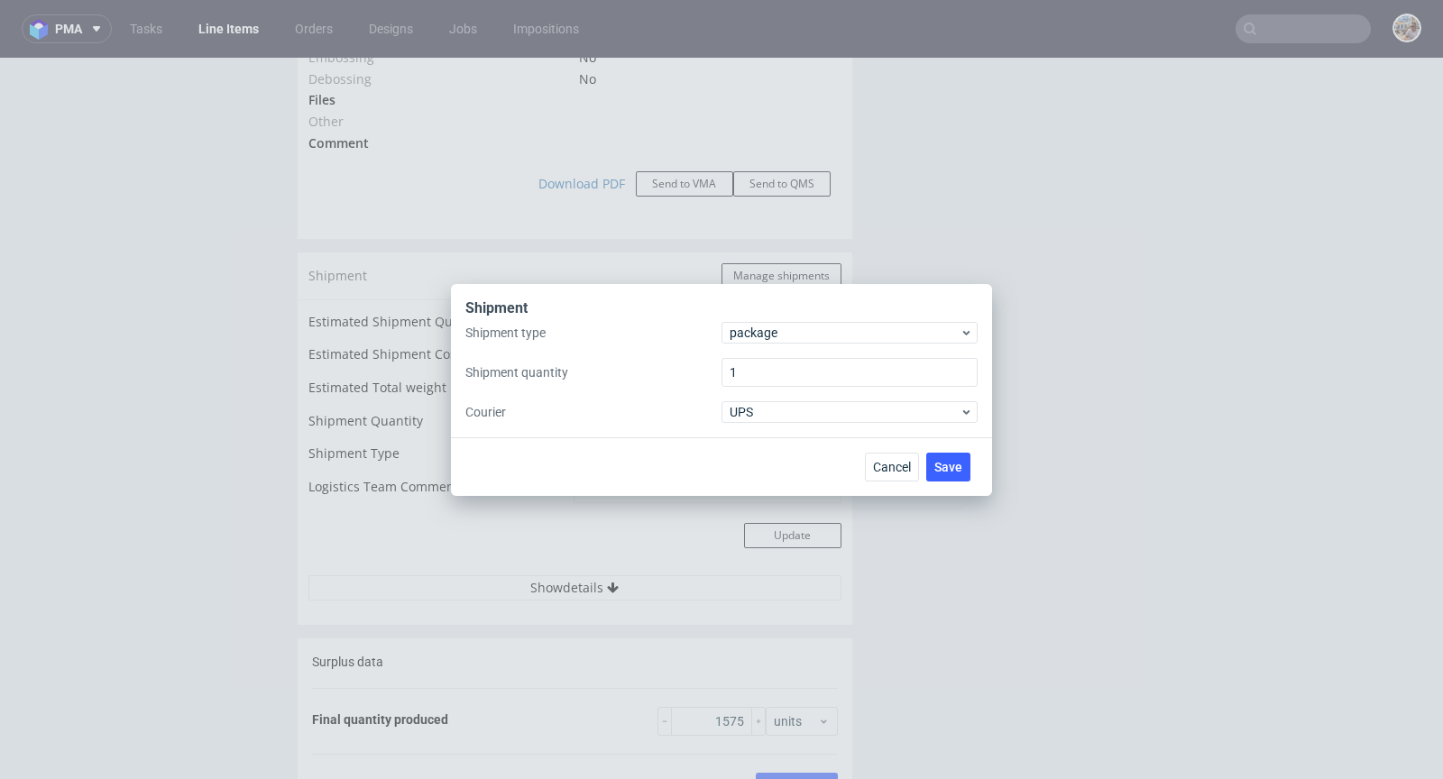
click at [751, 319] on div "Shipment" at bounding box center [721, 310] width 512 height 23
click at [754, 330] on span "package" at bounding box center [845, 333] width 230 height 18
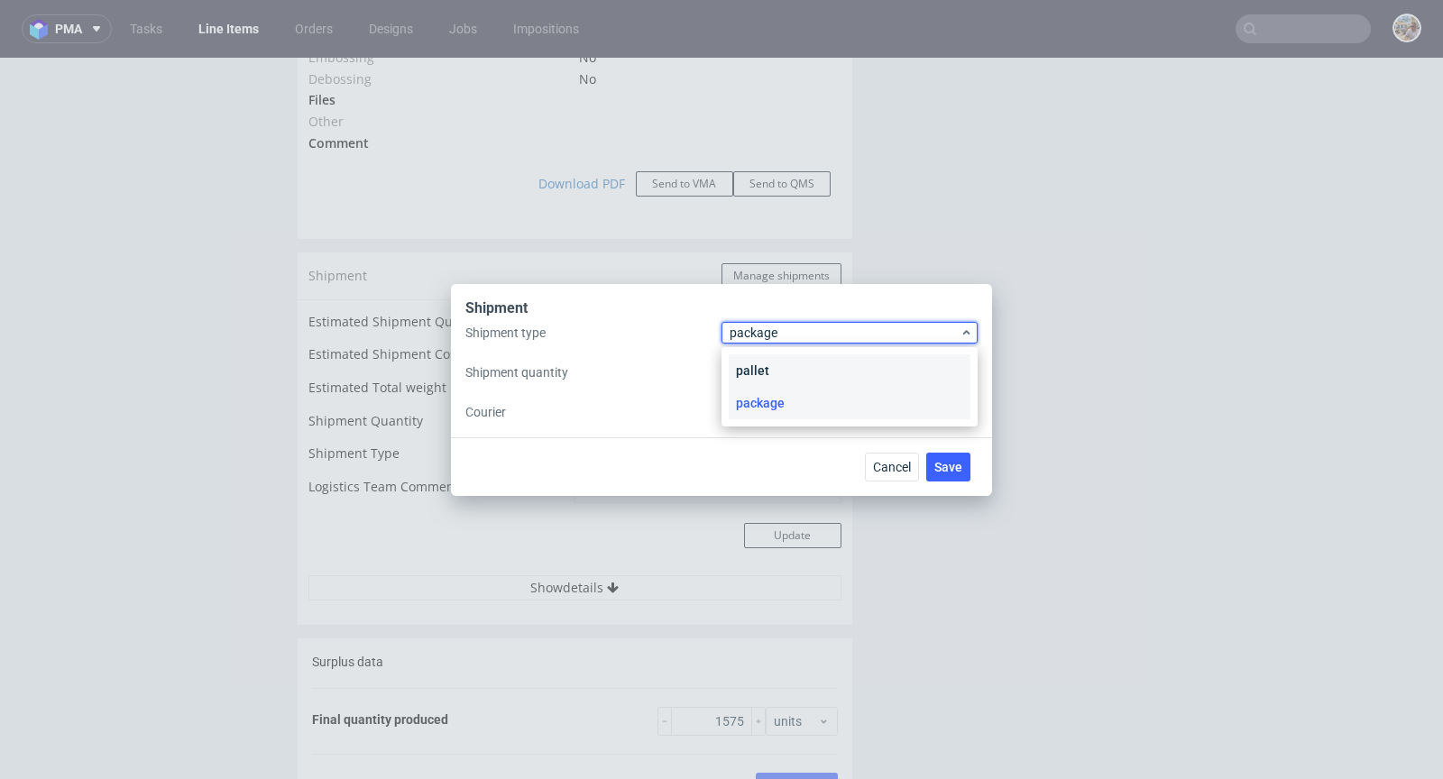
click at [755, 355] on div "pallet" at bounding box center [850, 370] width 242 height 32
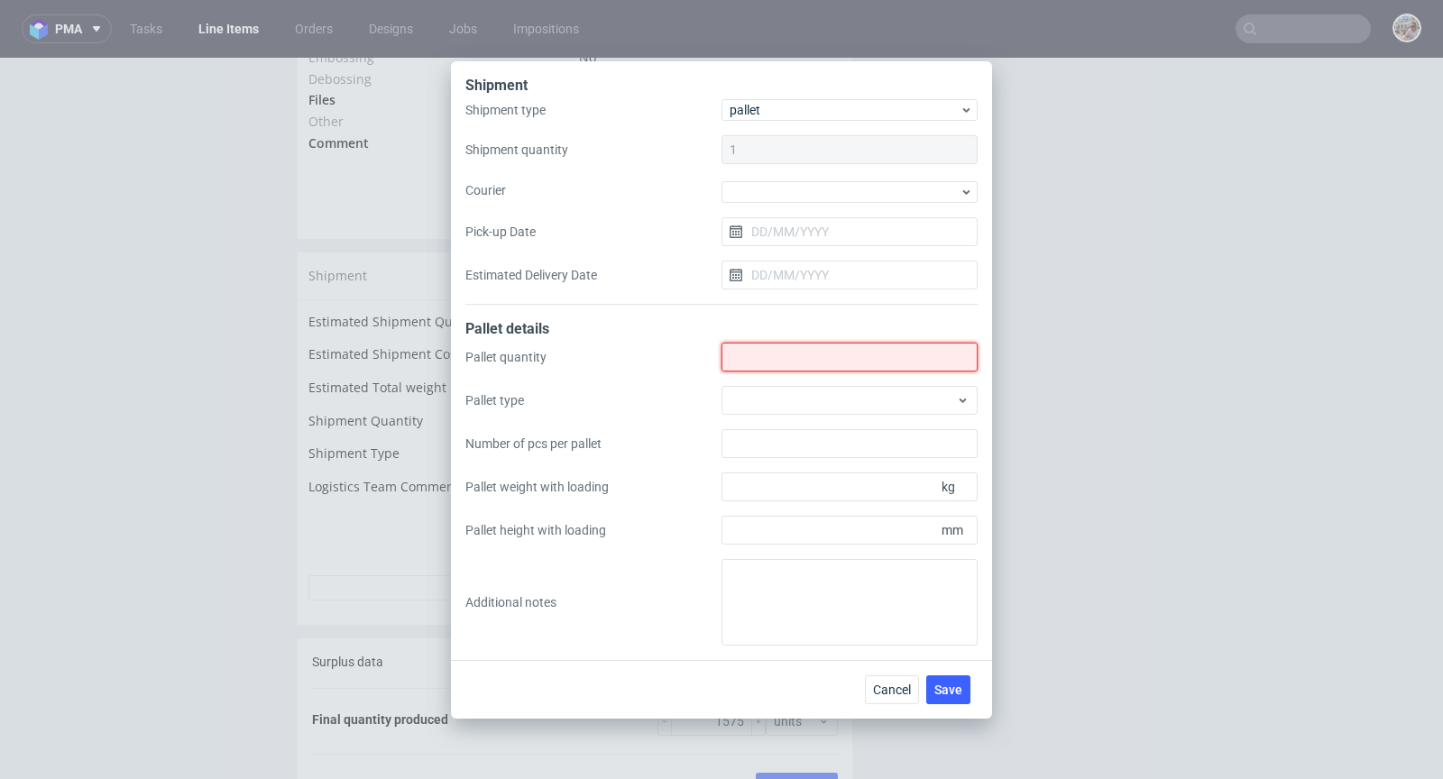
click at [845, 359] on input "Shipment type" at bounding box center [850, 357] width 256 height 29
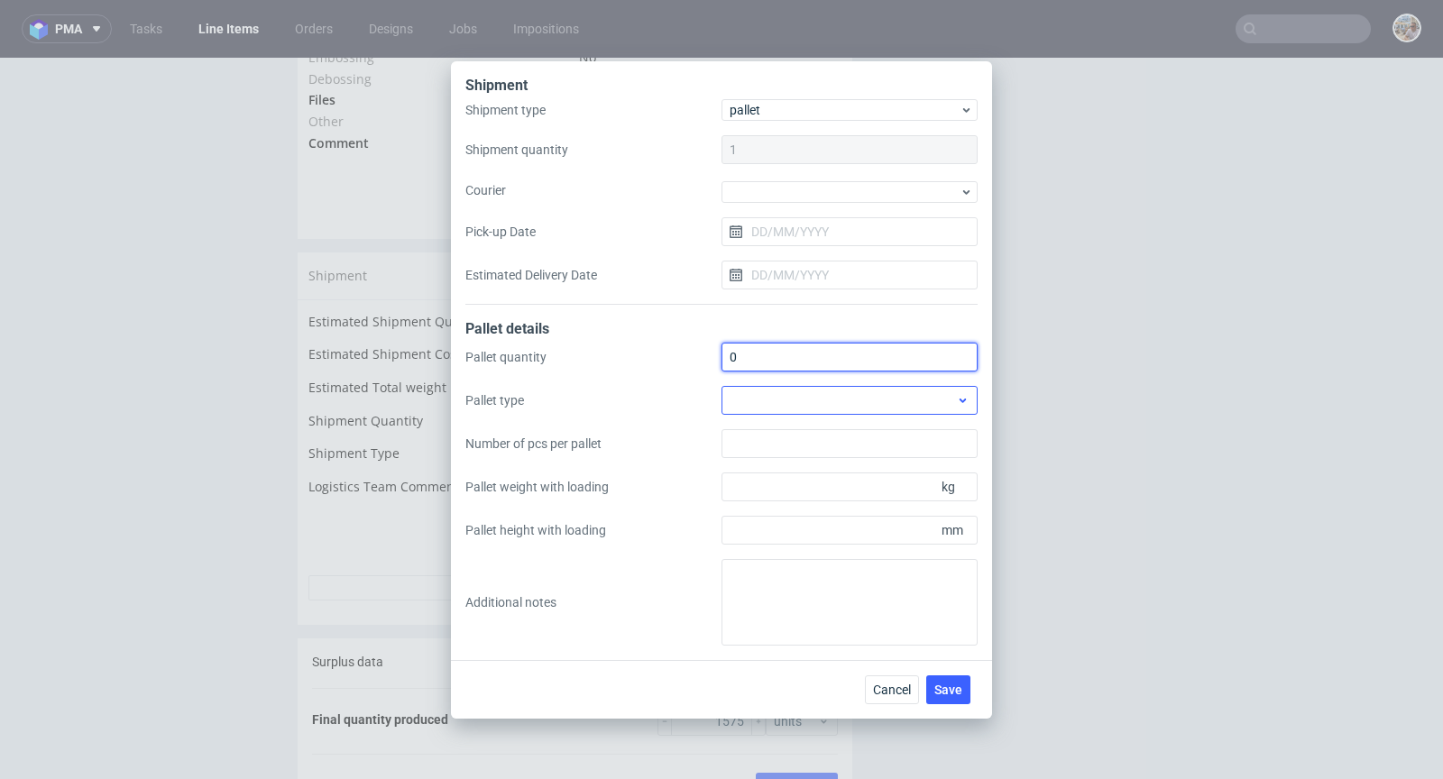
type input "0"
click at [805, 406] on div at bounding box center [850, 400] width 256 height 29
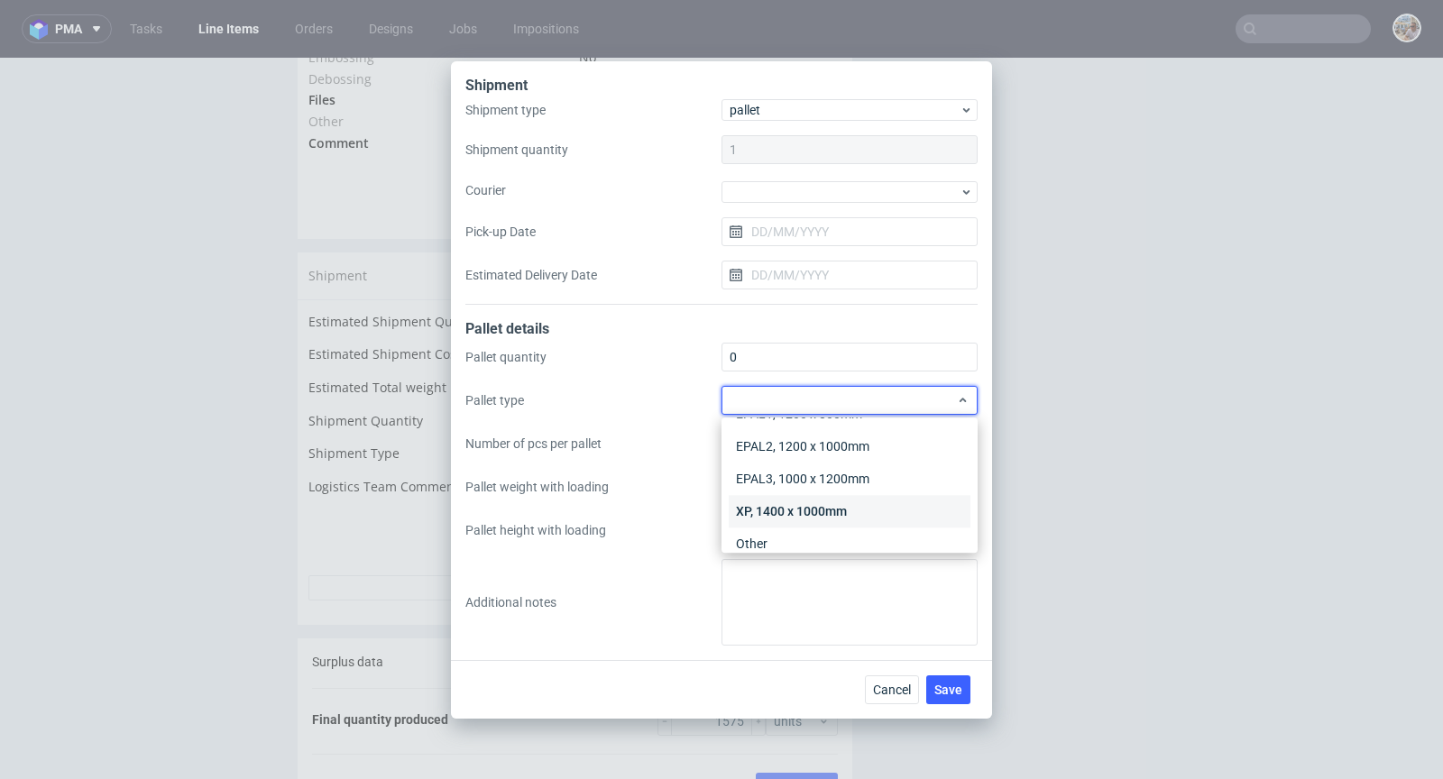
scroll to position [41, 0]
click at [794, 527] on div "Other" at bounding box center [850, 529] width 242 height 32
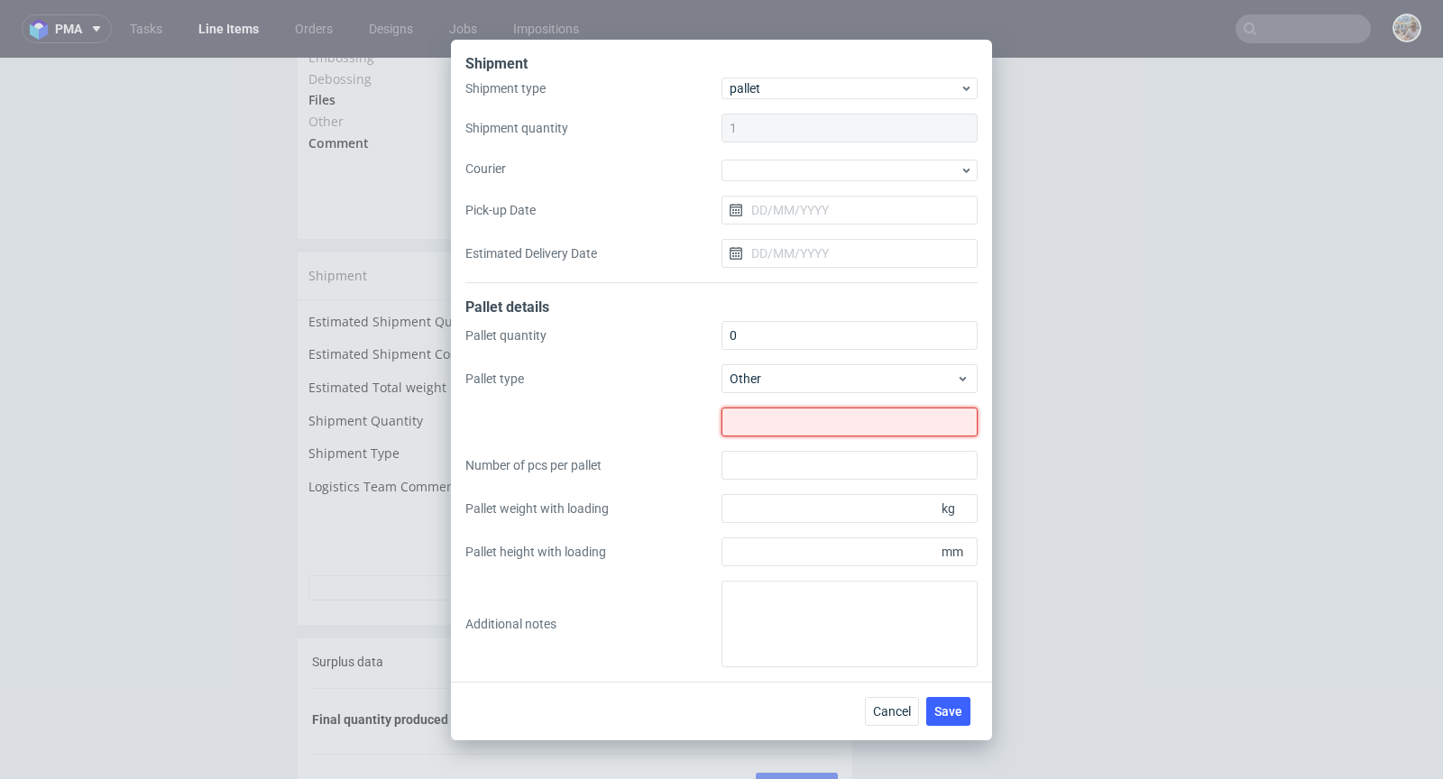
click at [817, 425] on input "text" at bounding box center [850, 422] width 256 height 29
type input "0"
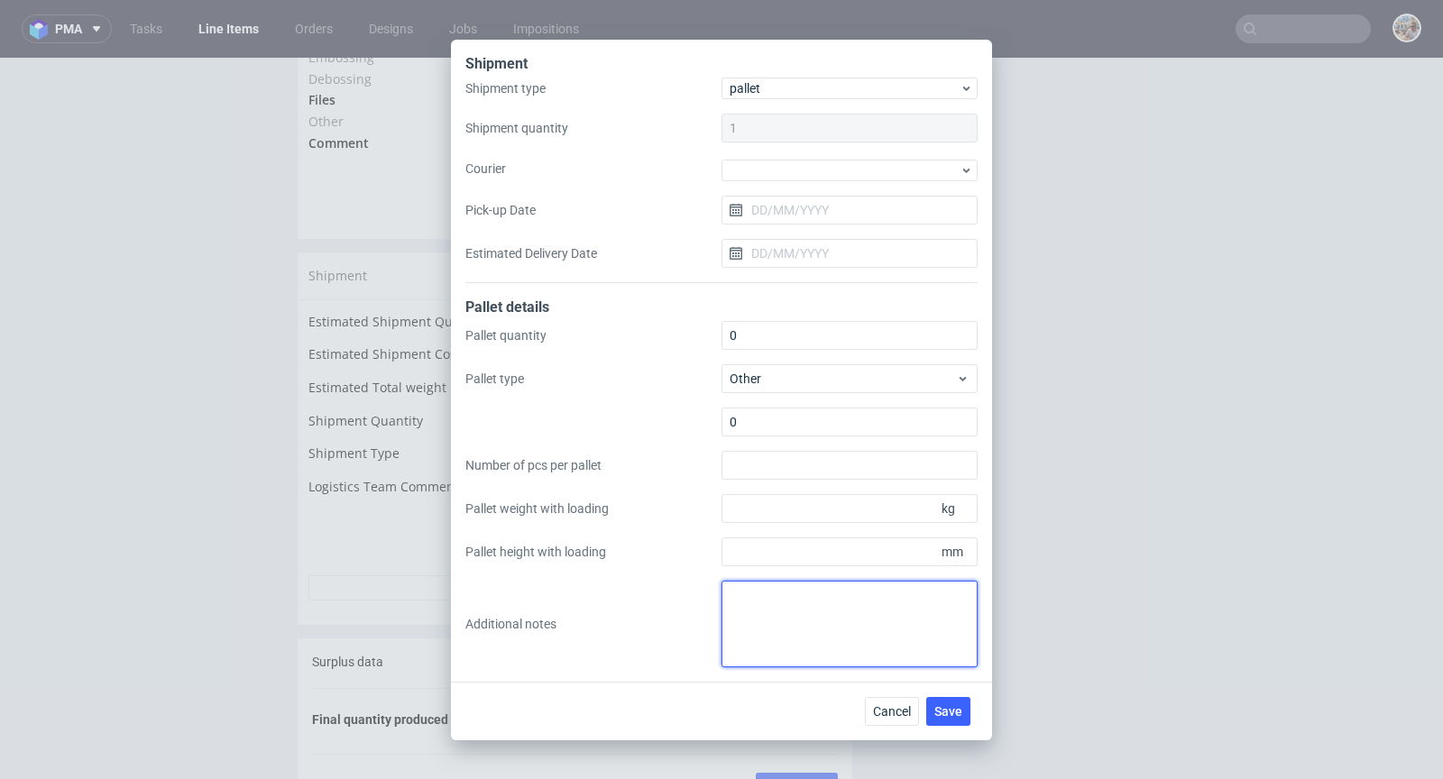
click at [779, 593] on textarea at bounding box center [850, 624] width 256 height 87
paste textarea "3 kartony, 27 cm - 1 karton, 18 kg"
type textarea "3 kartony, 27 cm - 1 karton, 18 kg"
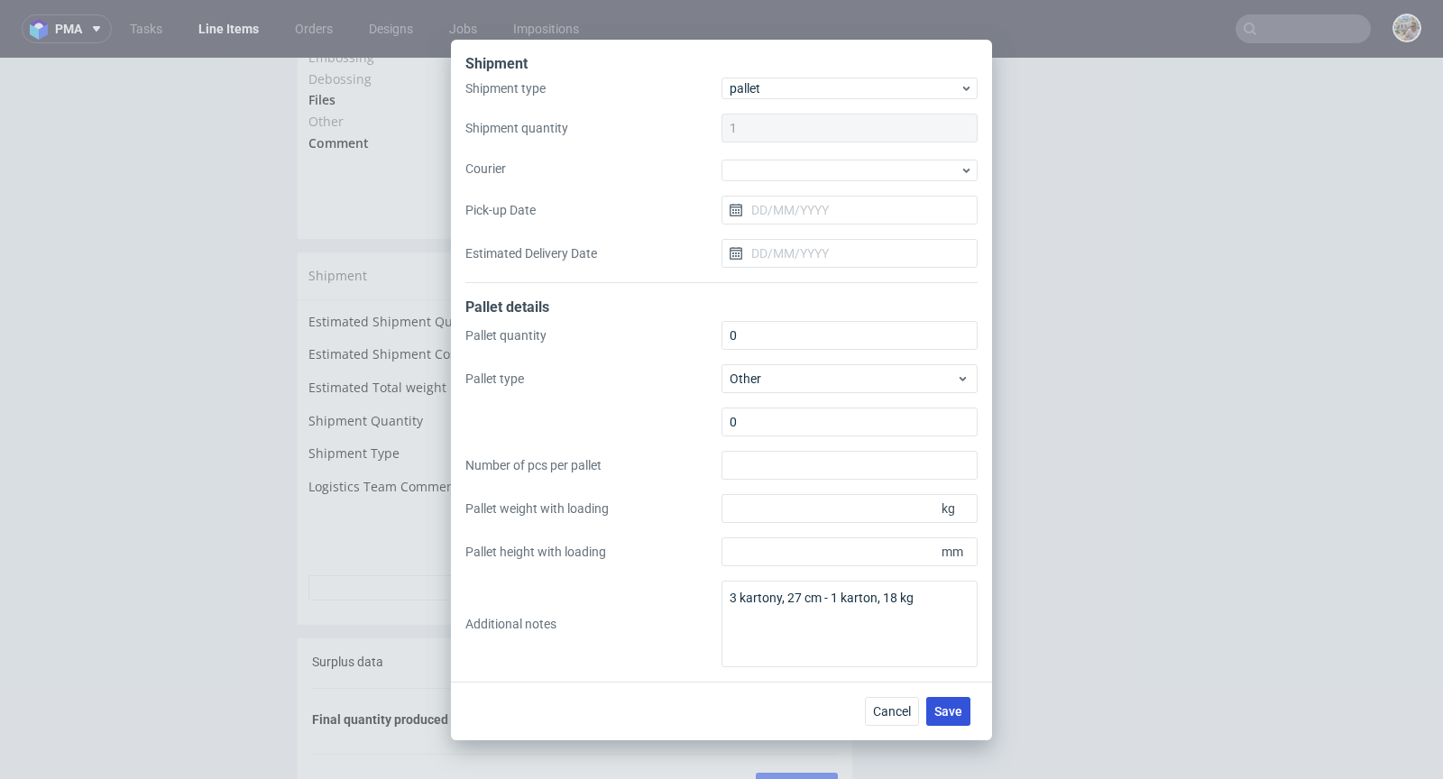
click at [936, 705] on span "Save" at bounding box center [948, 711] width 28 height 13
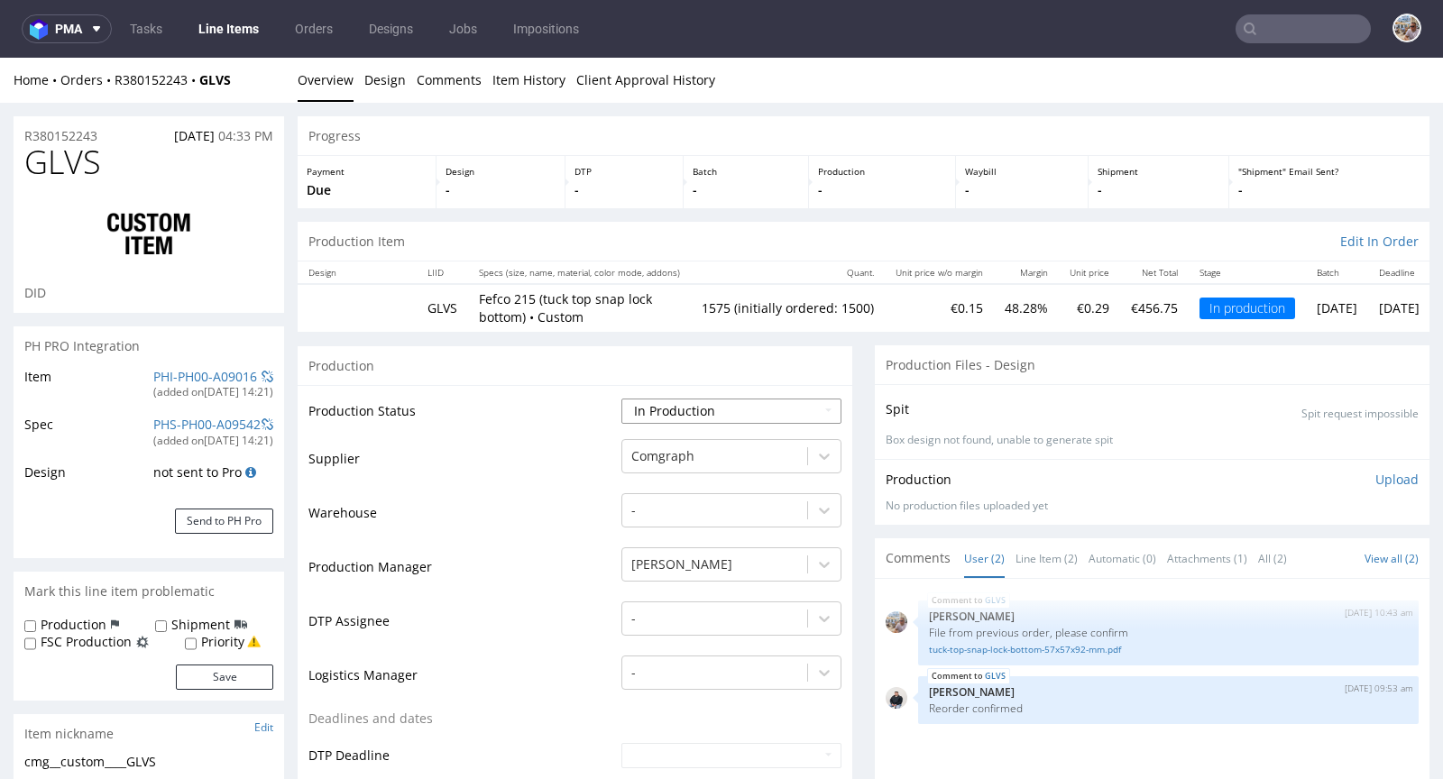
click at [721, 409] on select "Waiting for Artwork Waiting for Diecut Waiting for Mockup Waiting for DTP Waiti…" at bounding box center [731, 411] width 220 height 25
select select "production_complete"
click at [621, 399] on select "Waiting for Artwork Waiting for Diecut Waiting for Mockup Waiting for DTP Waiti…" at bounding box center [731, 411] width 220 height 25
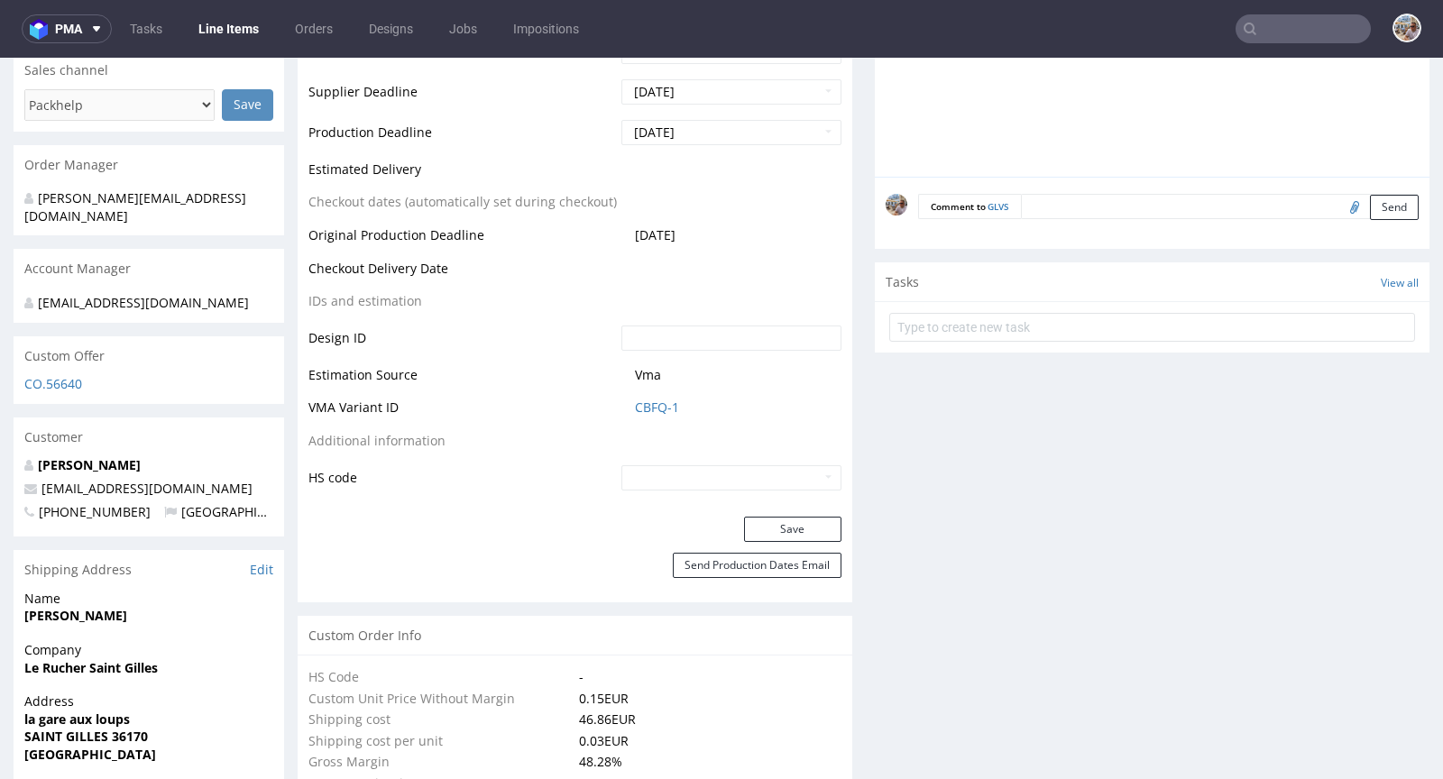
scroll to position [861, 0]
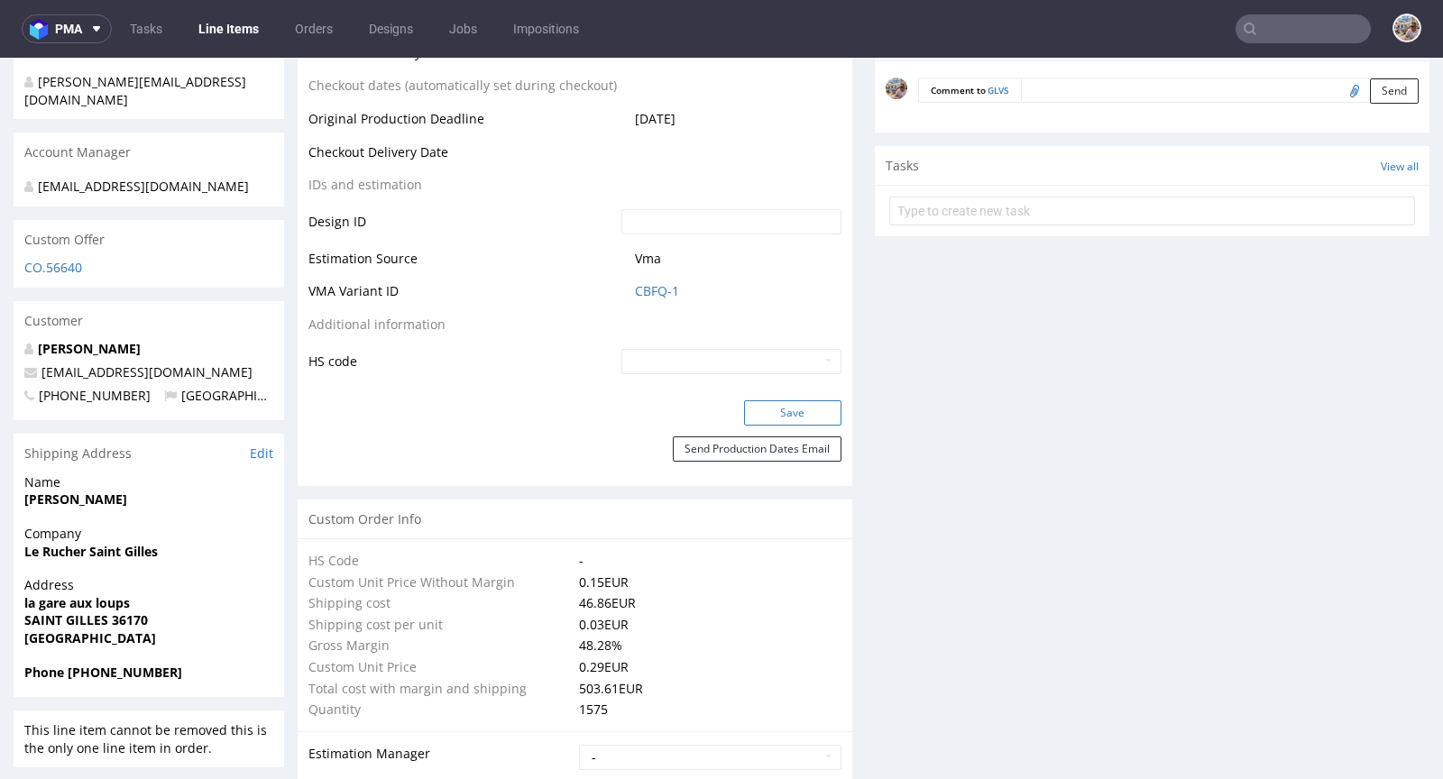
click at [789, 418] on button "Save" at bounding box center [792, 412] width 97 height 25
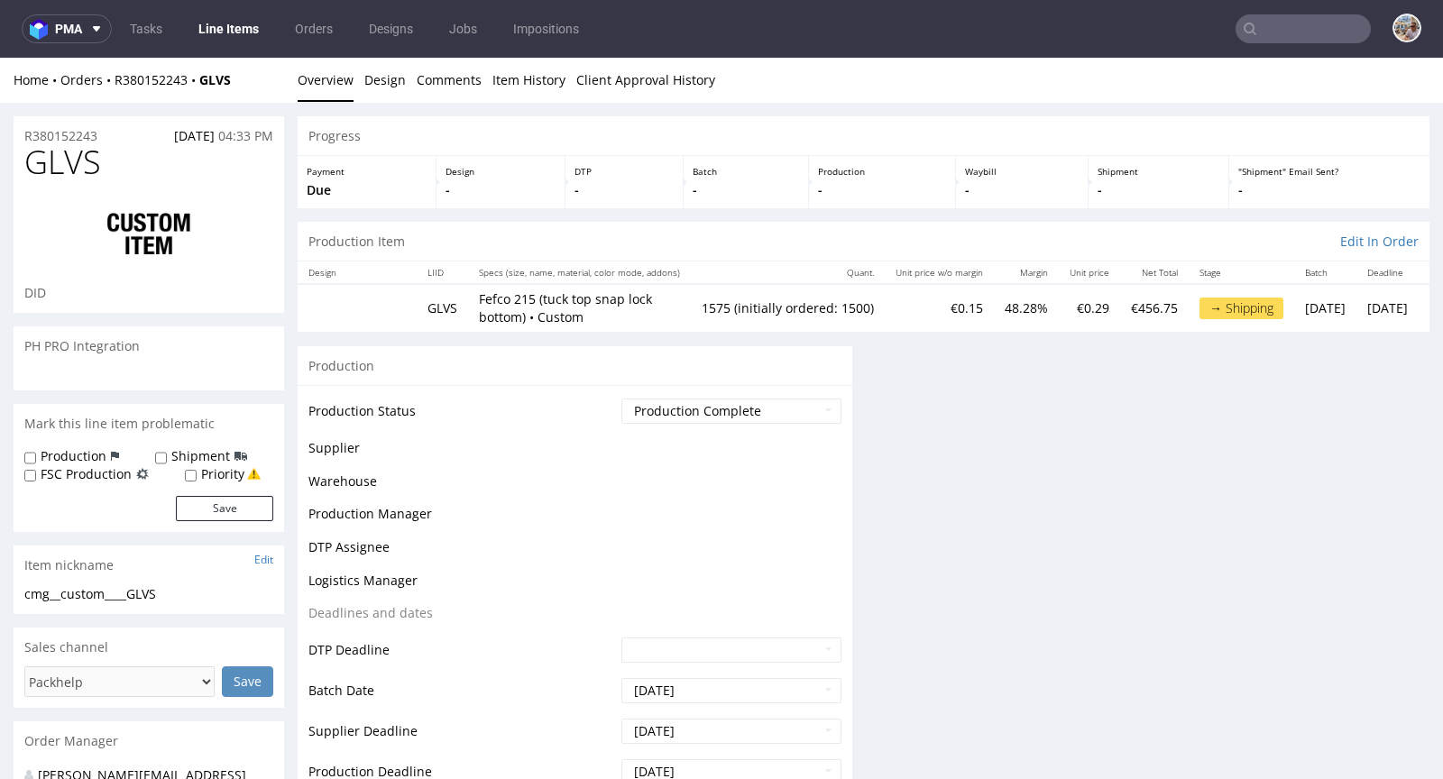
scroll to position [0, 0]
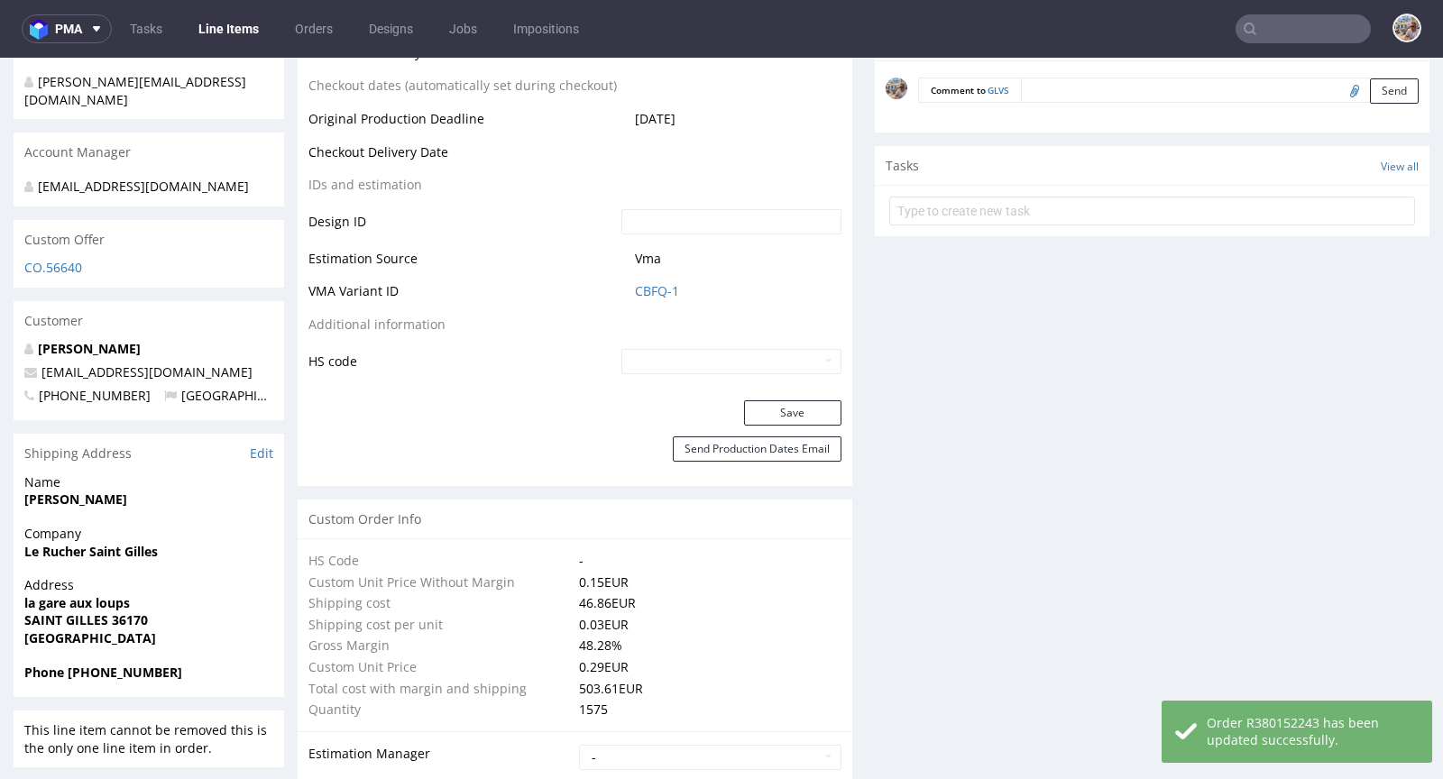
type input "1575"
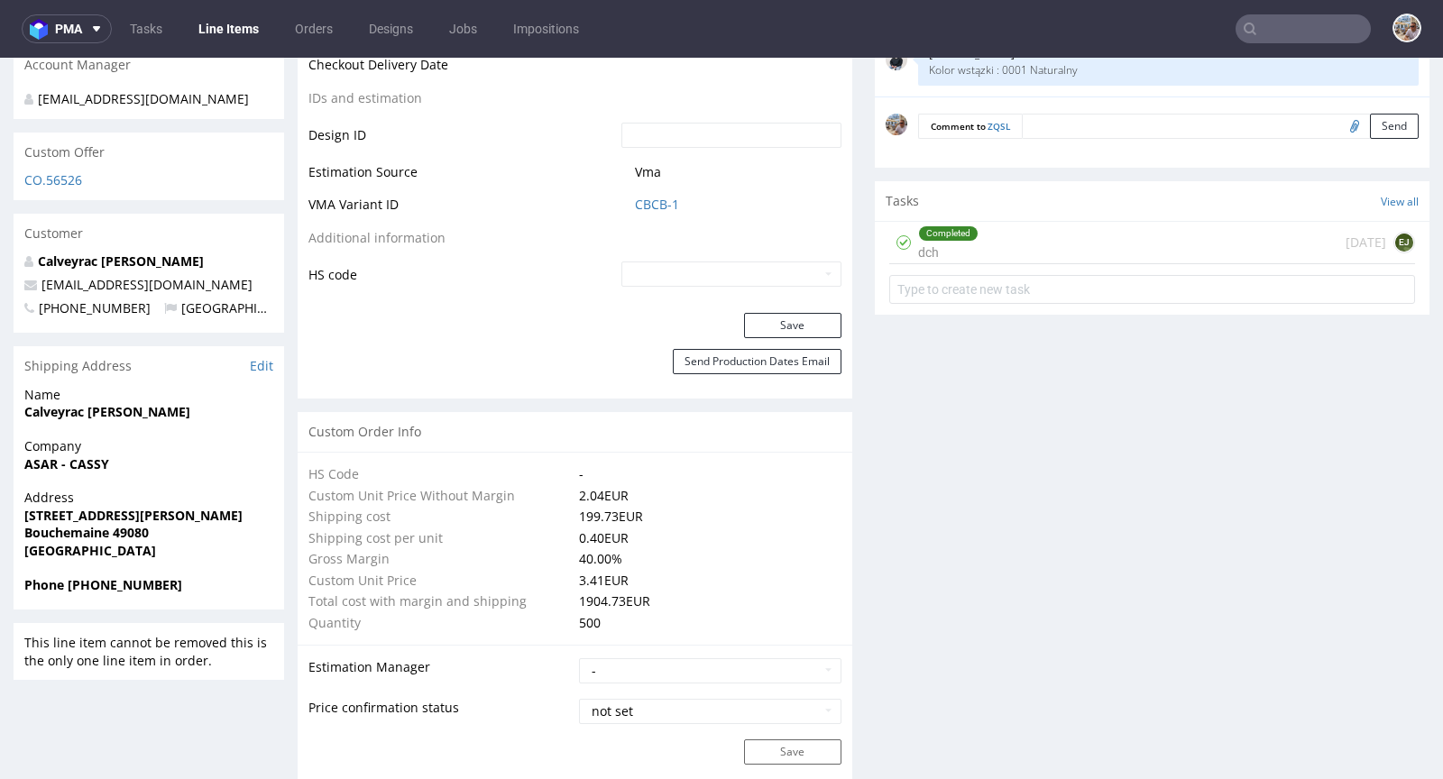
scroll to position [945, 0]
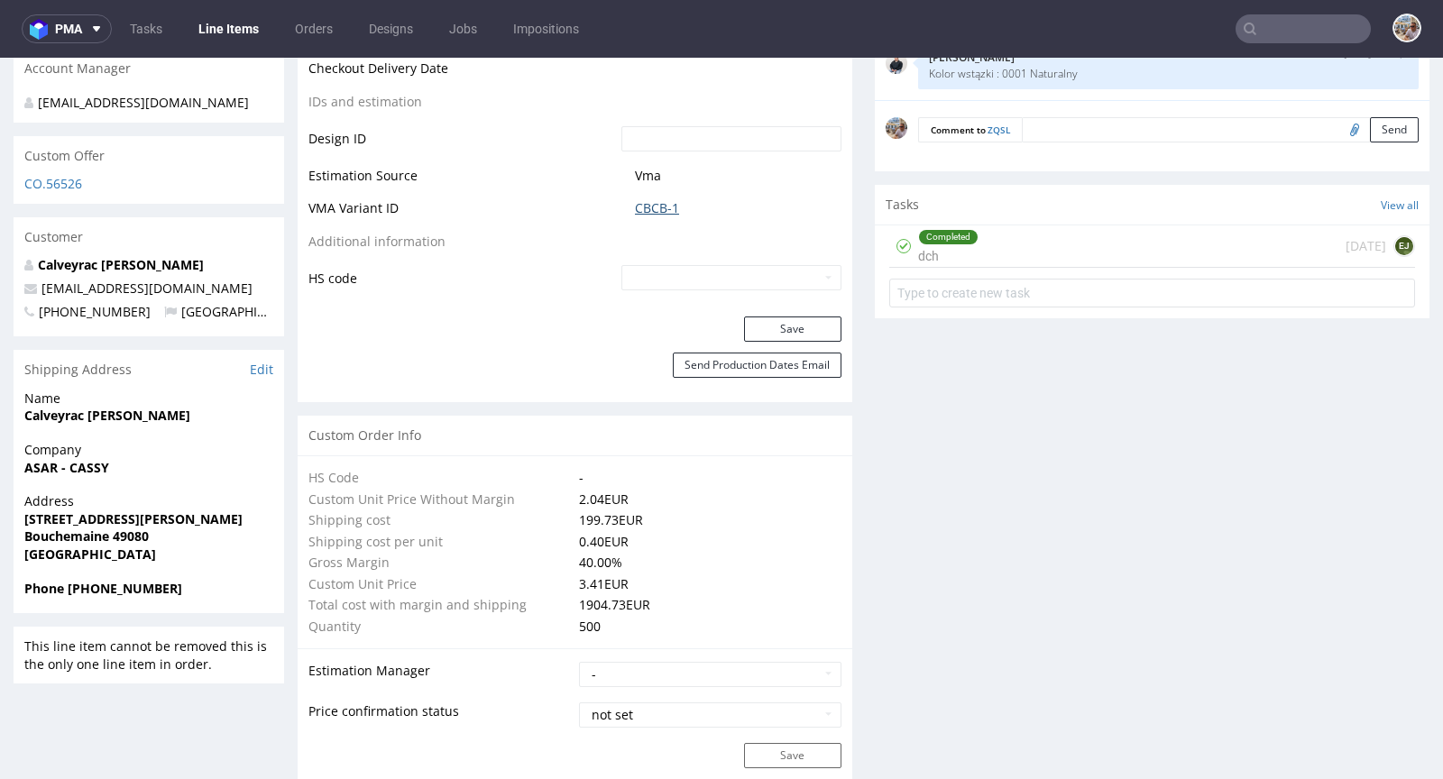
click at [650, 206] on link "CBCB-1" at bounding box center [657, 208] width 44 height 18
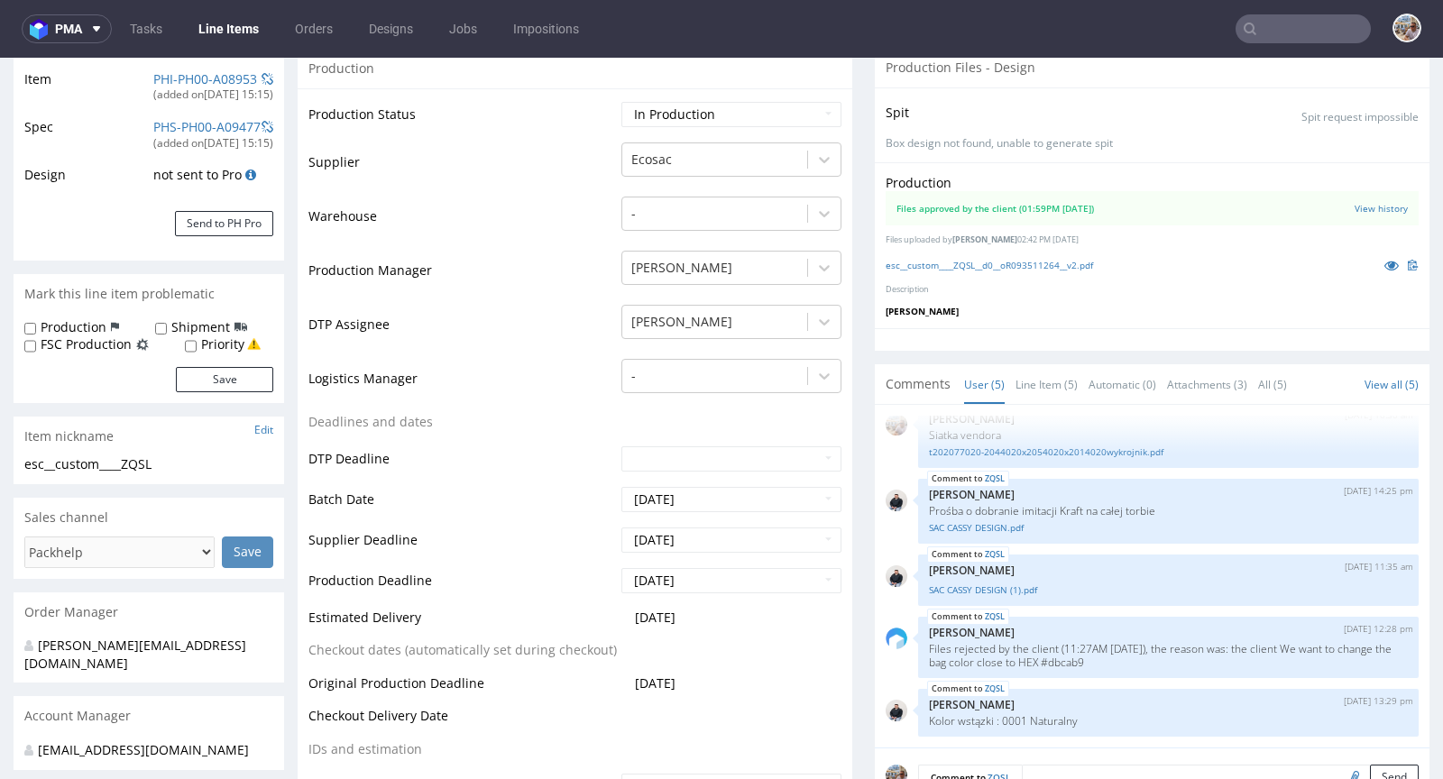
scroll to position [0, 0]
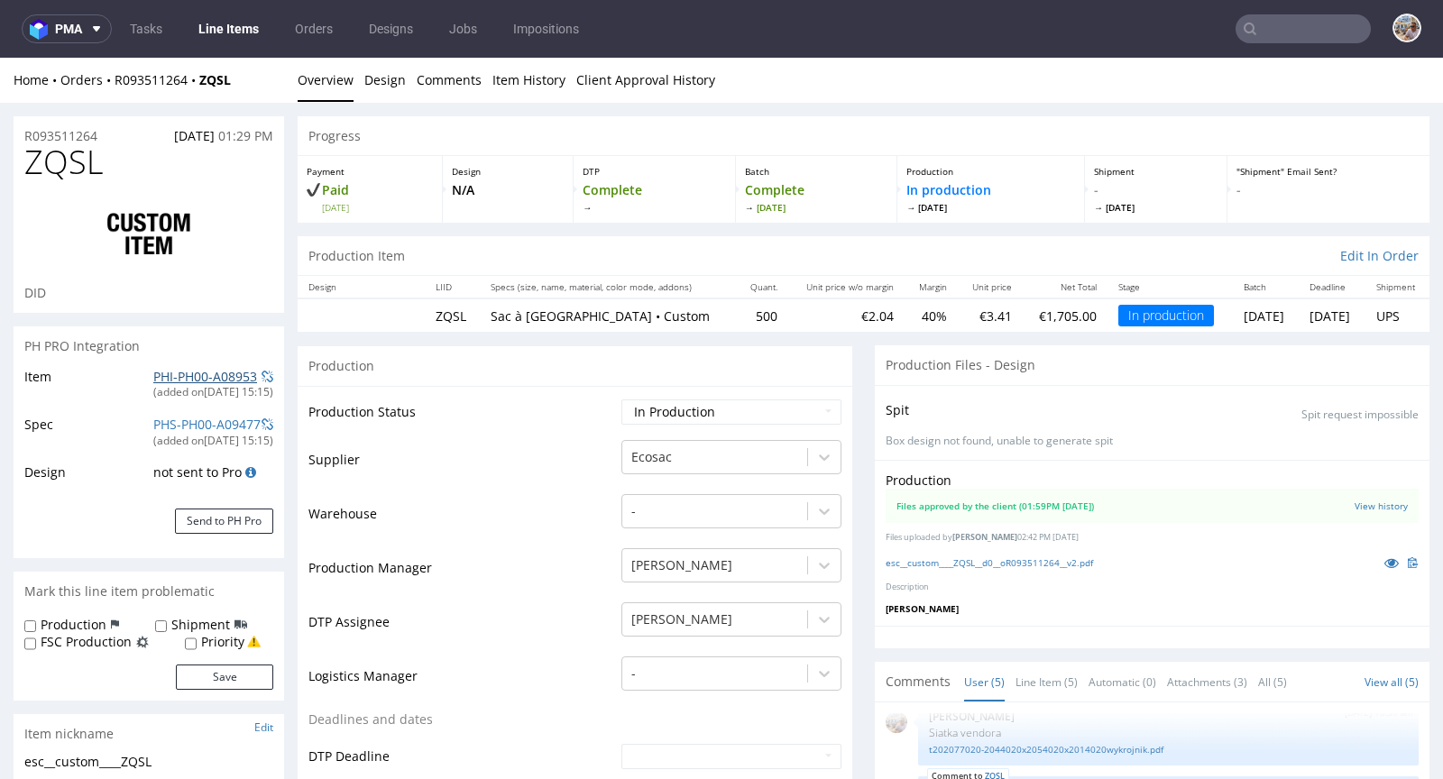
click at [177, 372] on link "PHI-PH00-A08953" at bounding box center [205, 376] width 104 height 17
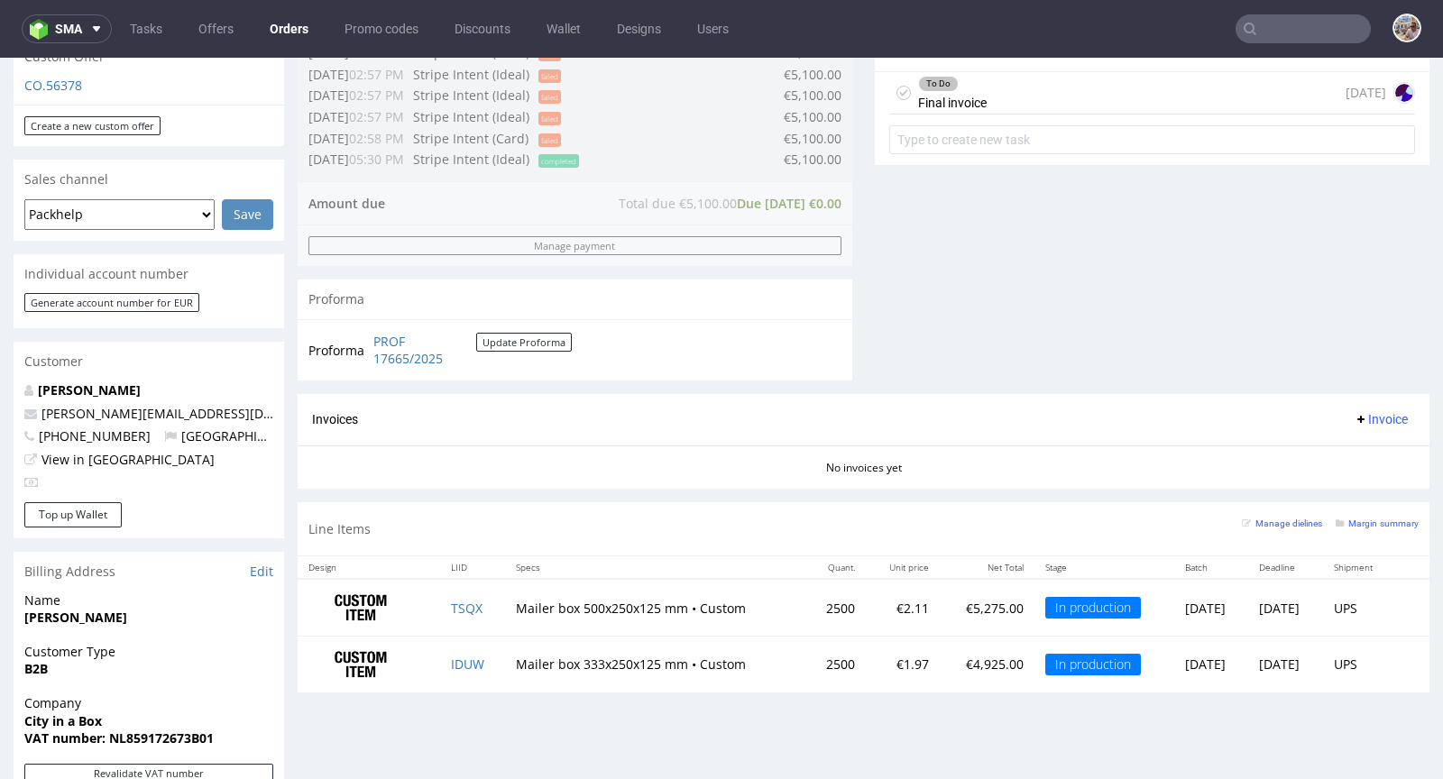
scroll to position [1025, 0]
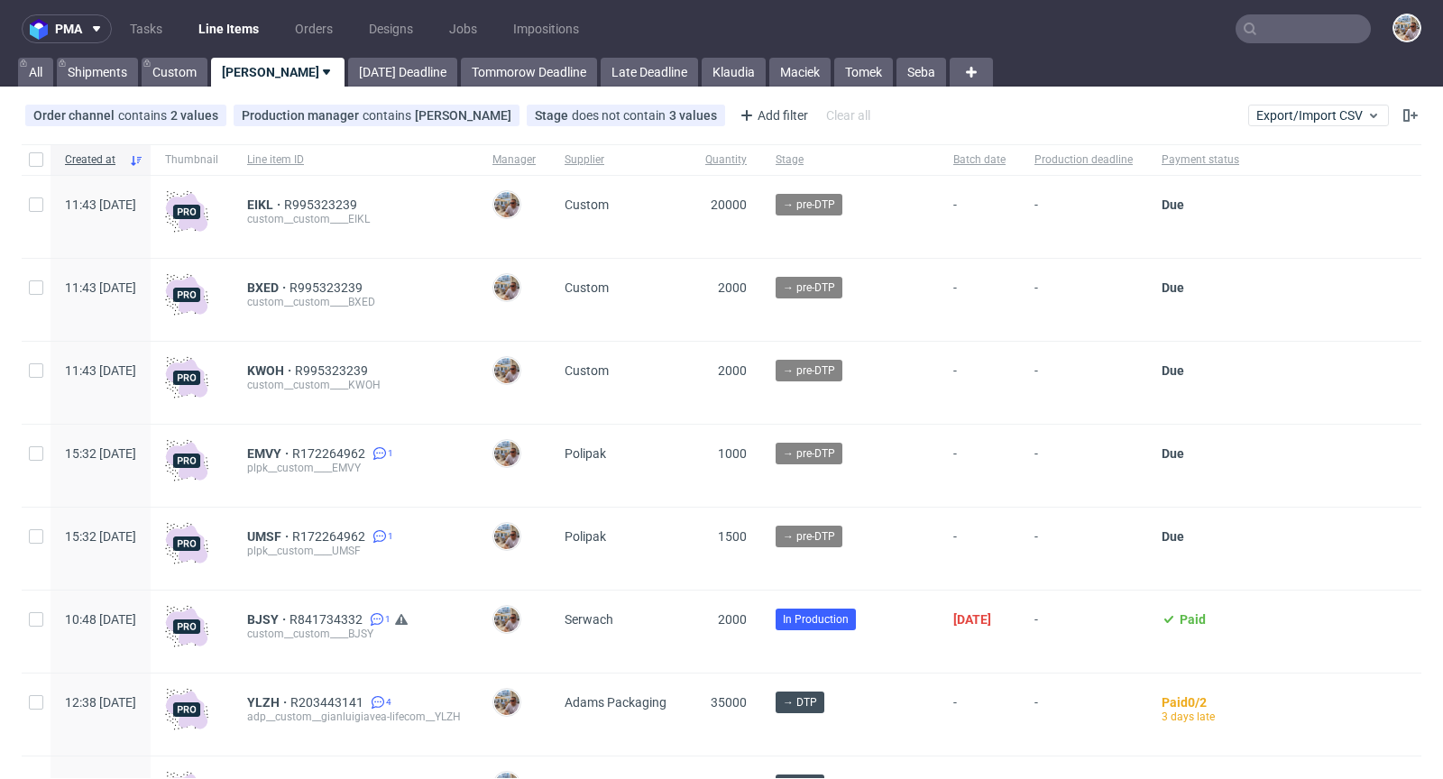
click at [1278, 37] on input "text" at bounding box center [1303, 28] width 135 height 29
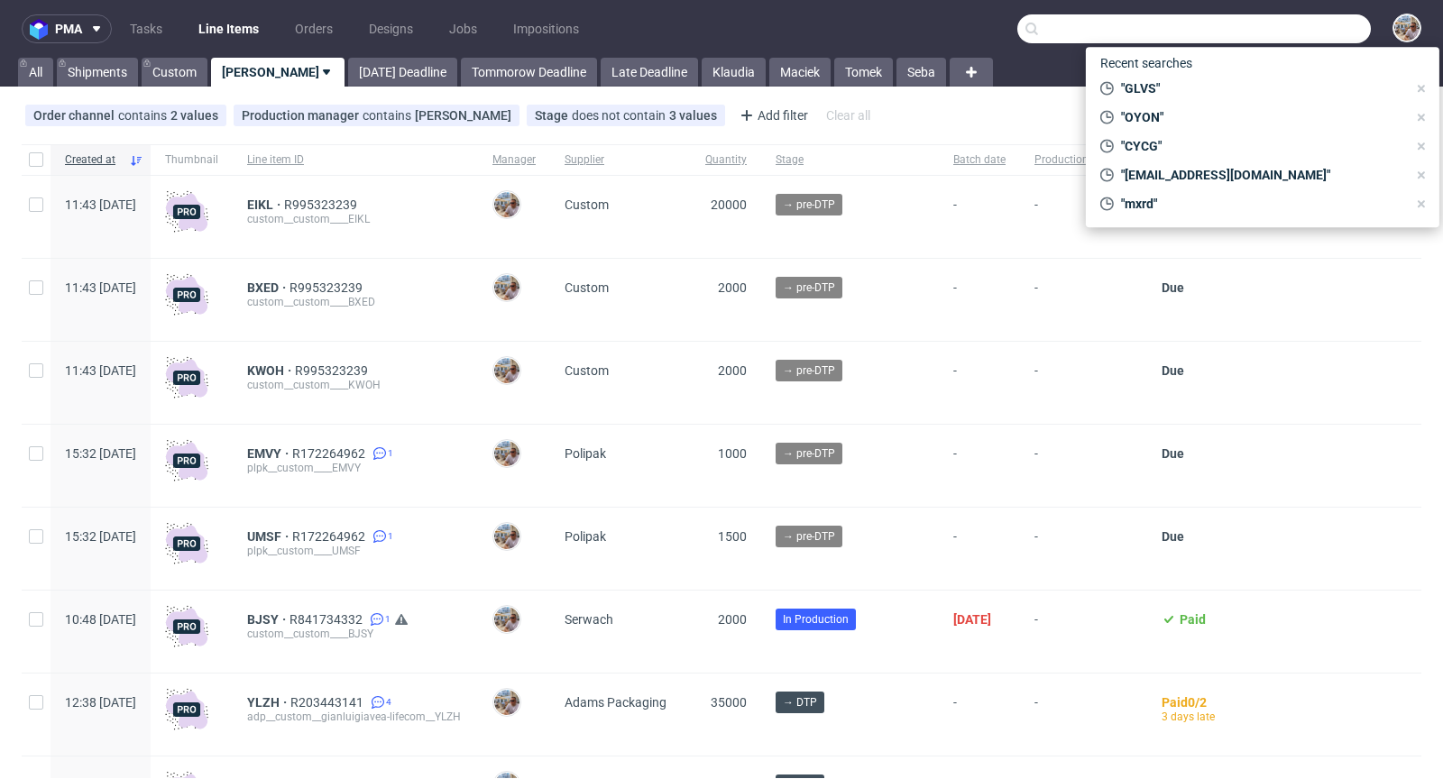
paste input "EPAL"
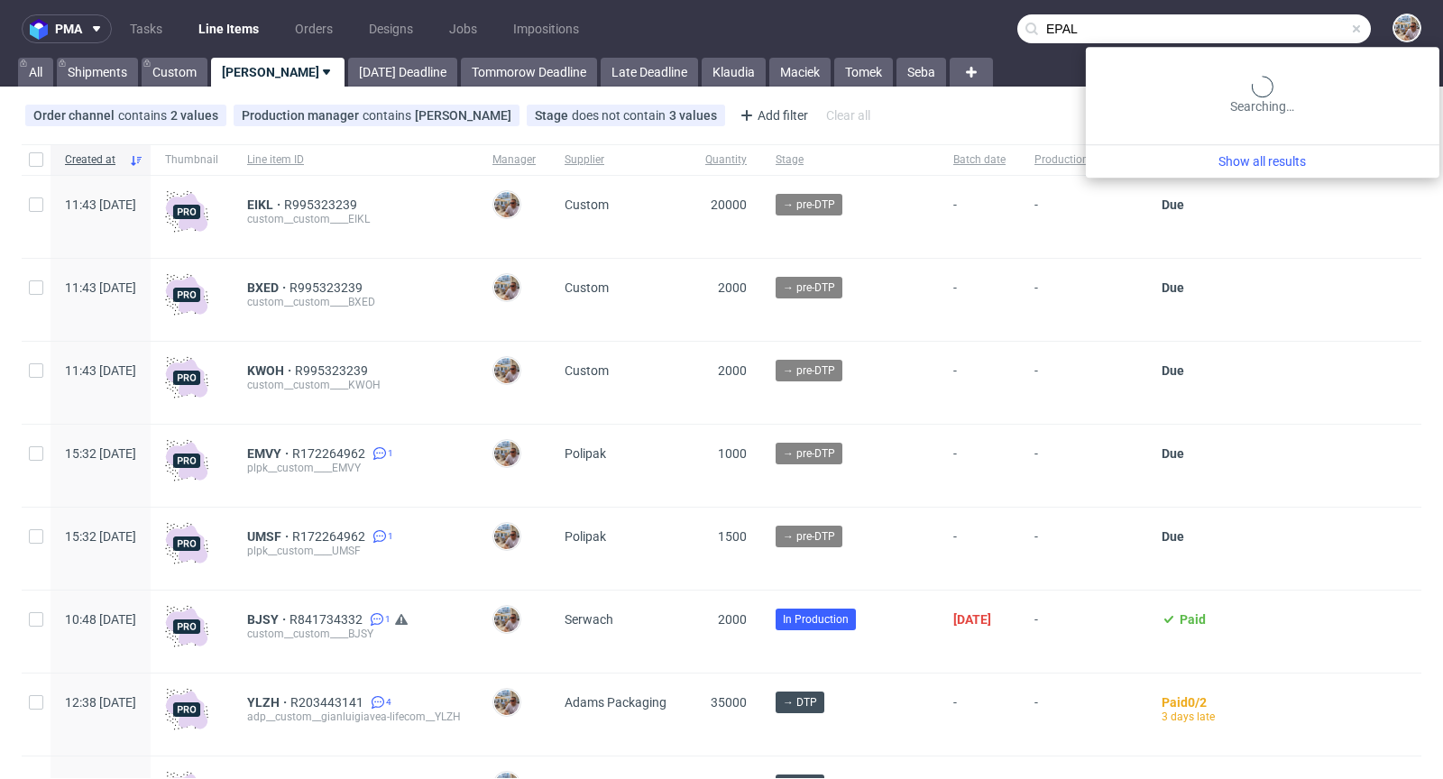
type input "EPAL"
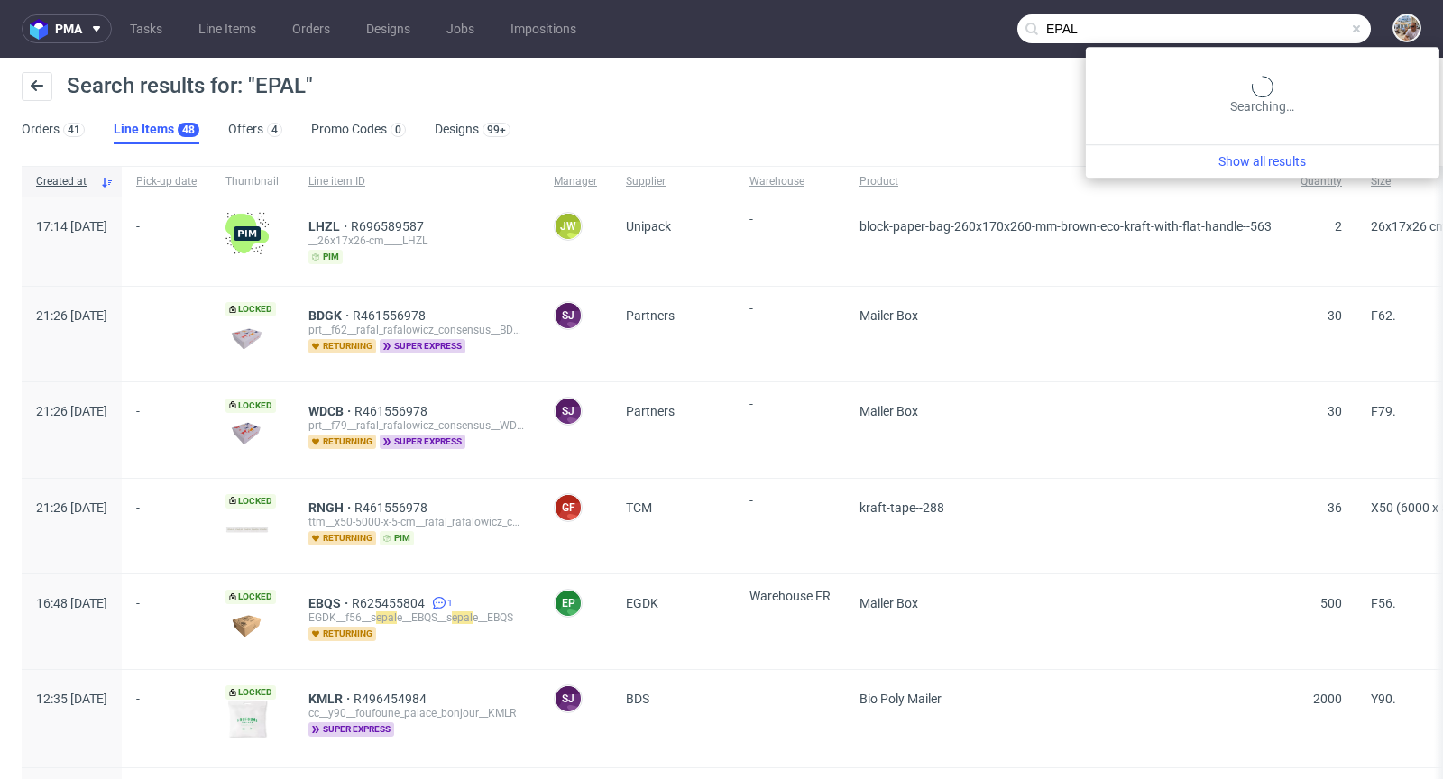
click at [1348, 28] on input "EPAL" at bounding box center [1194, 28] width 354 height 29
click at [1349, 26] on span at bounding box center [1356, 29] width 14 height 14
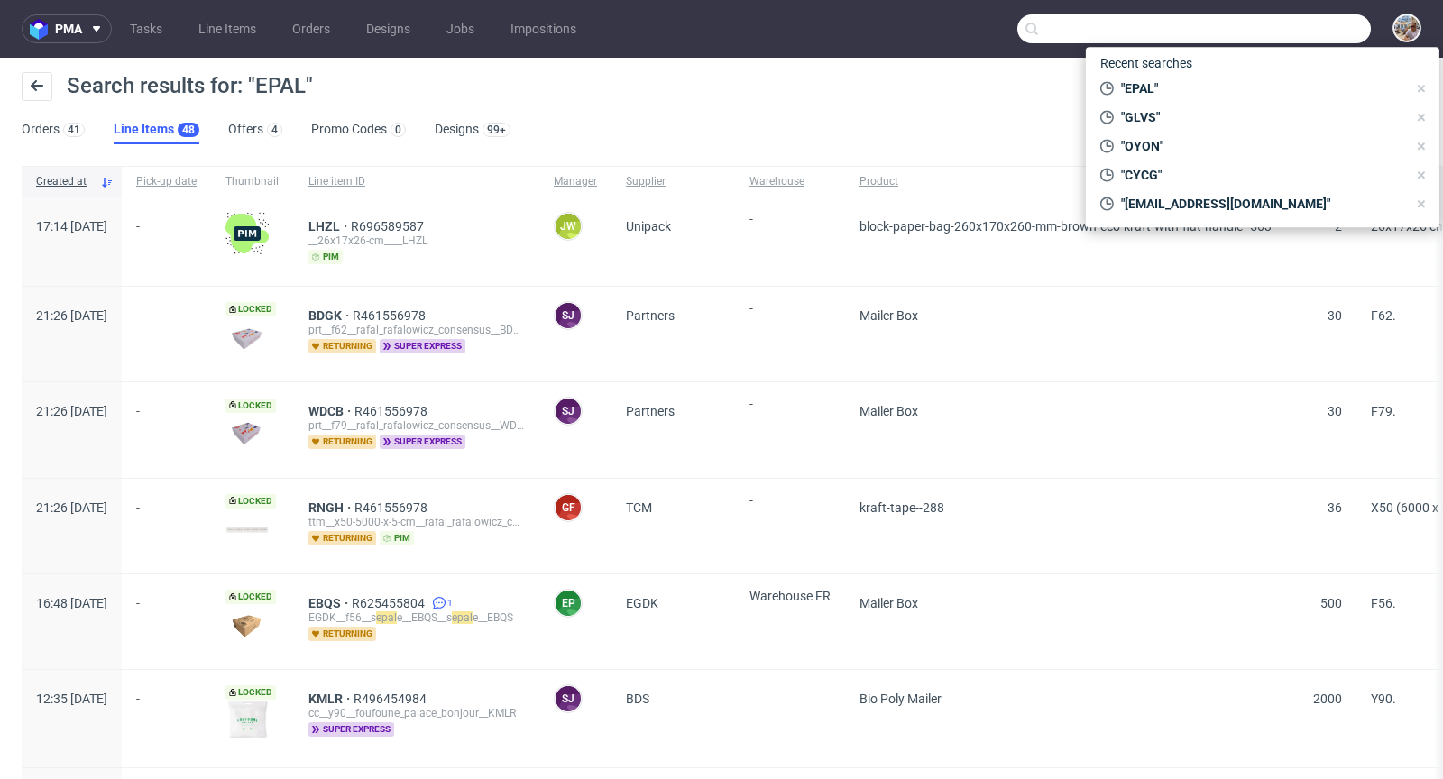
click at [1310, 30] on input "text" at bounding box center [1194, 28] width 354 height 29
paste input "R090244627"
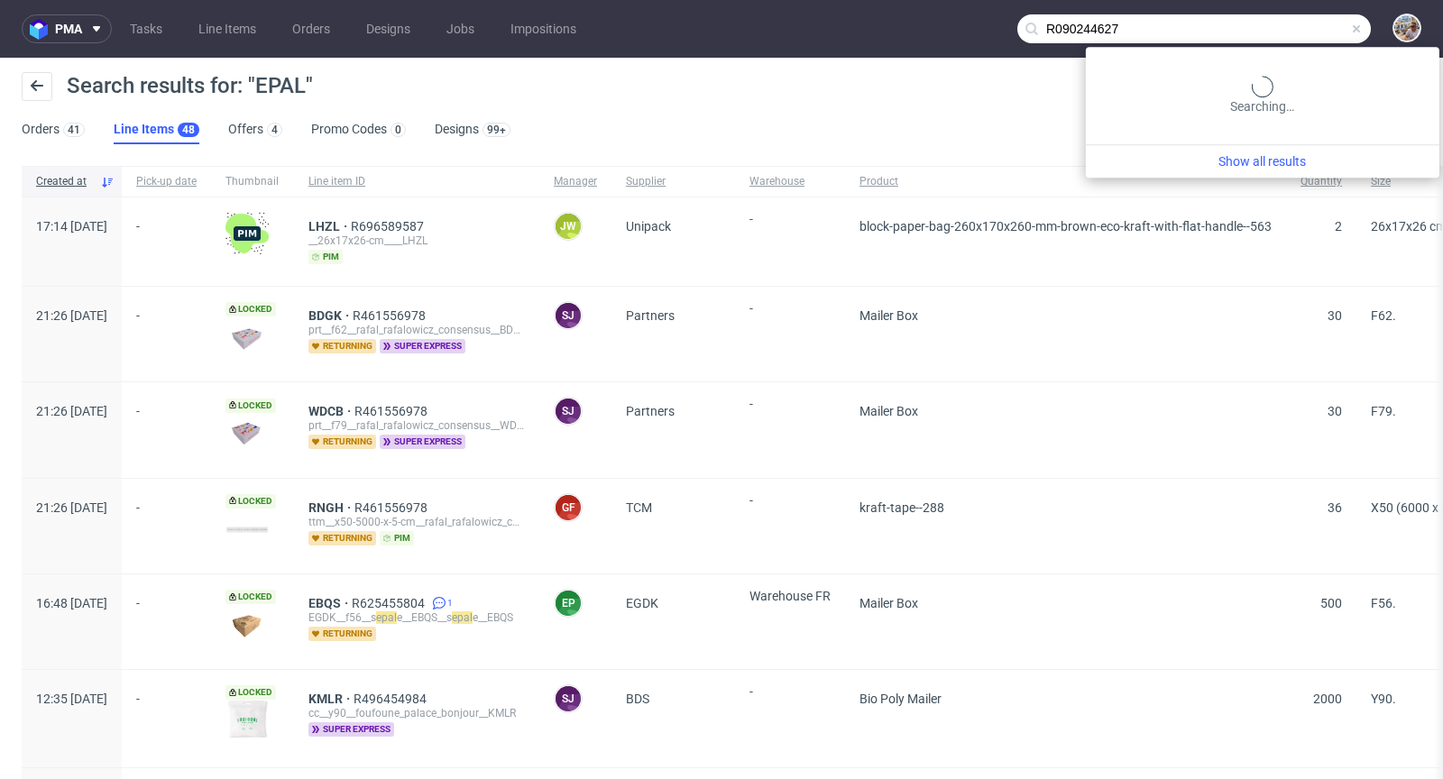
type input "R090244627"
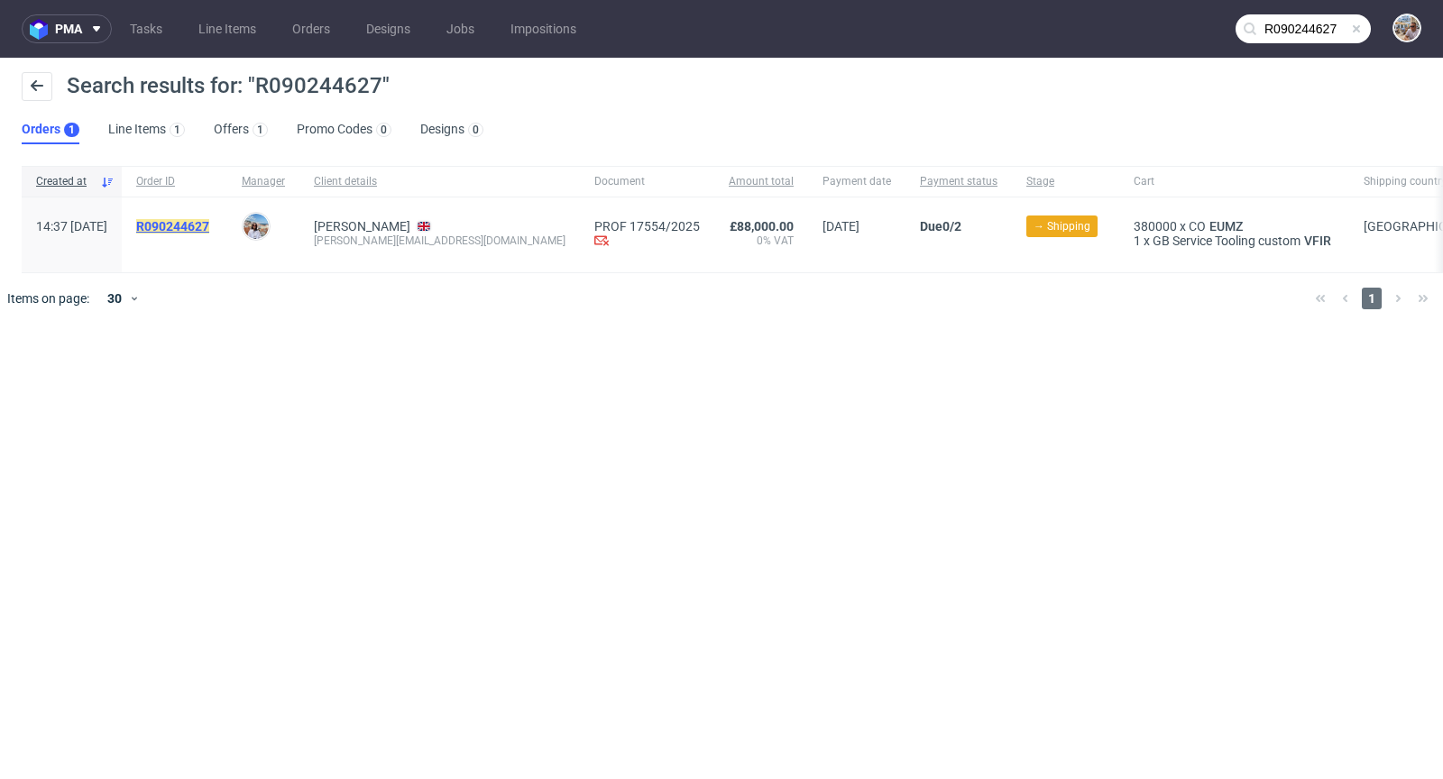
click at [209, 226] on mark "R090244627" at bounding box center [172, 226] width 73 height 14
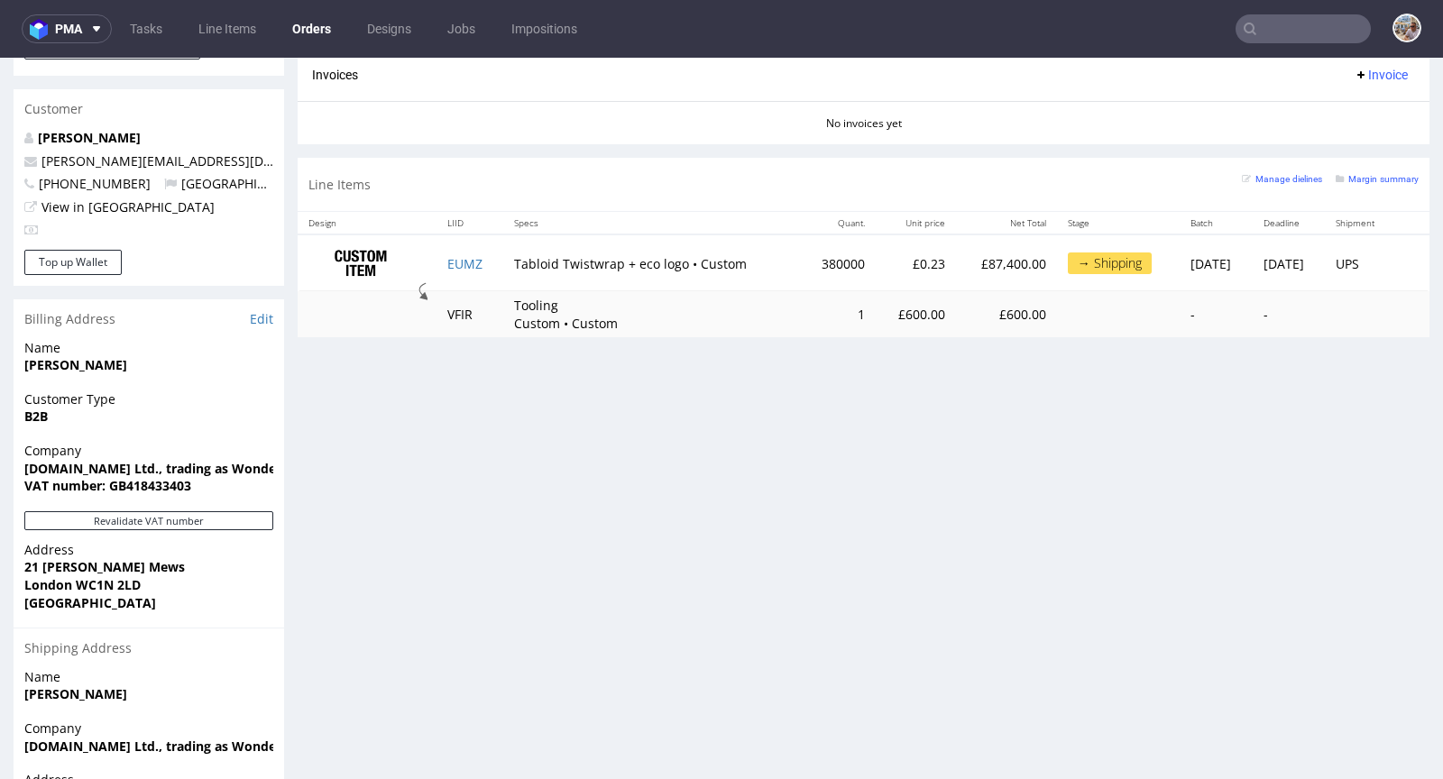
scroll to position [926, 0]
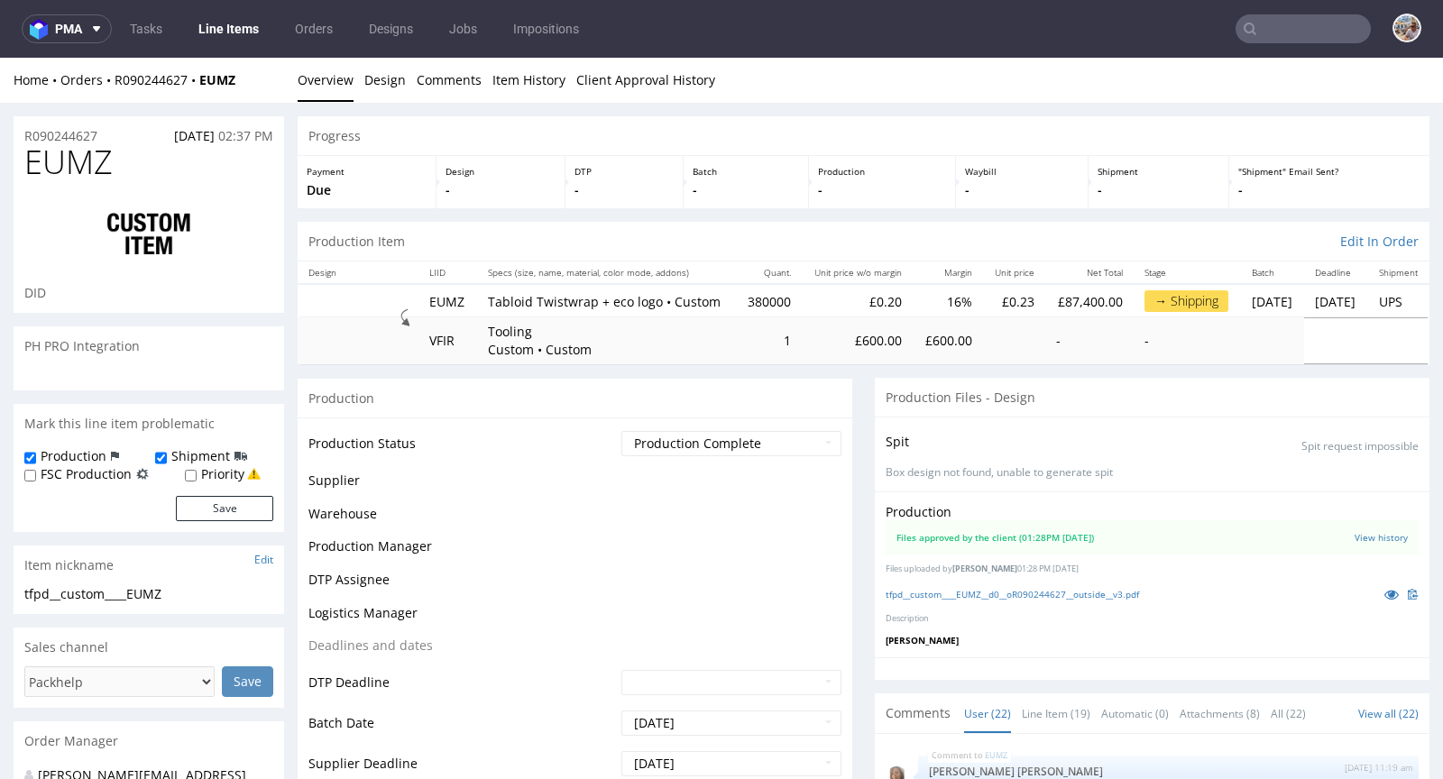
scroll to position [1342, 0]
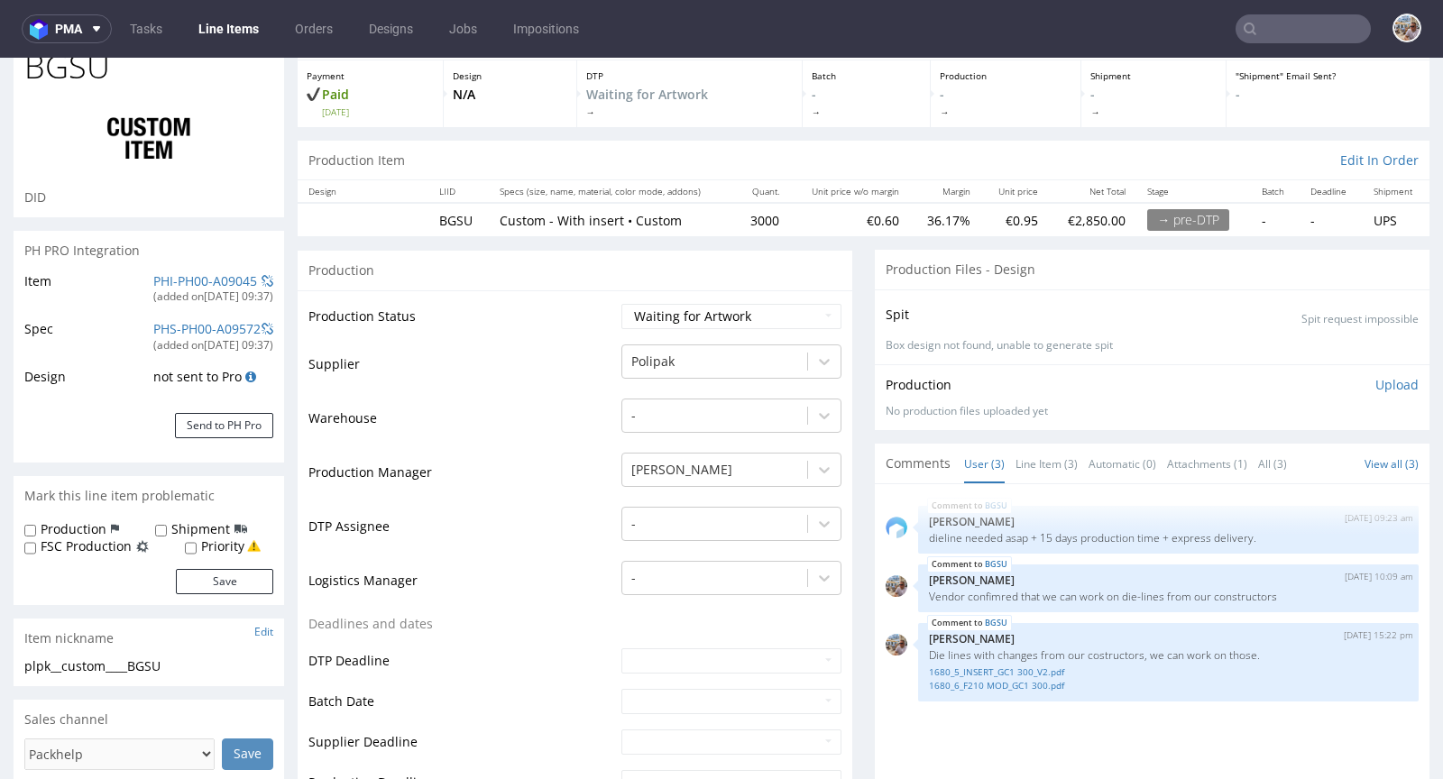
scroll to position [375, 0]
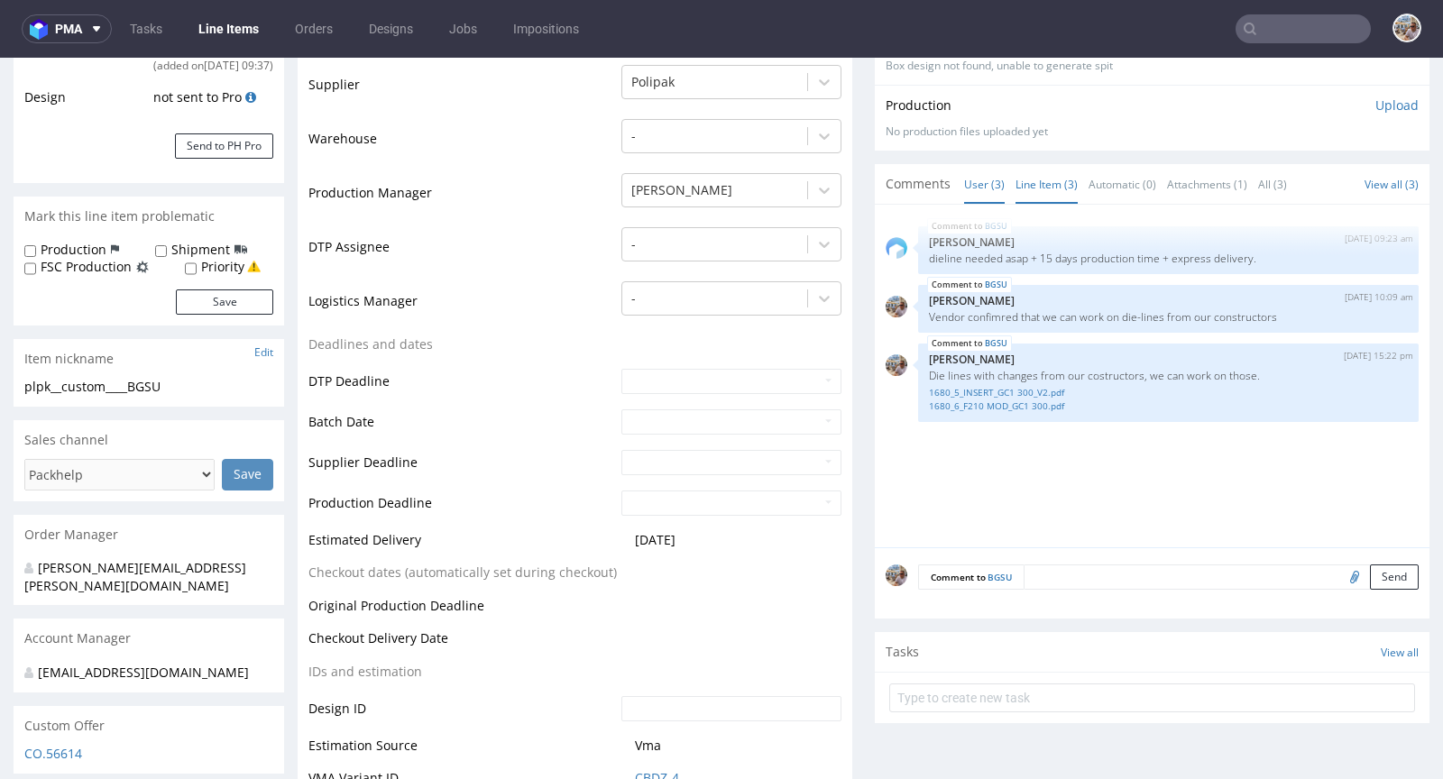
click at [1016, 175] on link "Line Item (3)" at bounding box center [1047, 184] width 62 height 39
click at [983, 400] on link "1680_6_F210 MOD_GC1 300.pdf" at bounding box center [1168, 407] width 479 height 14
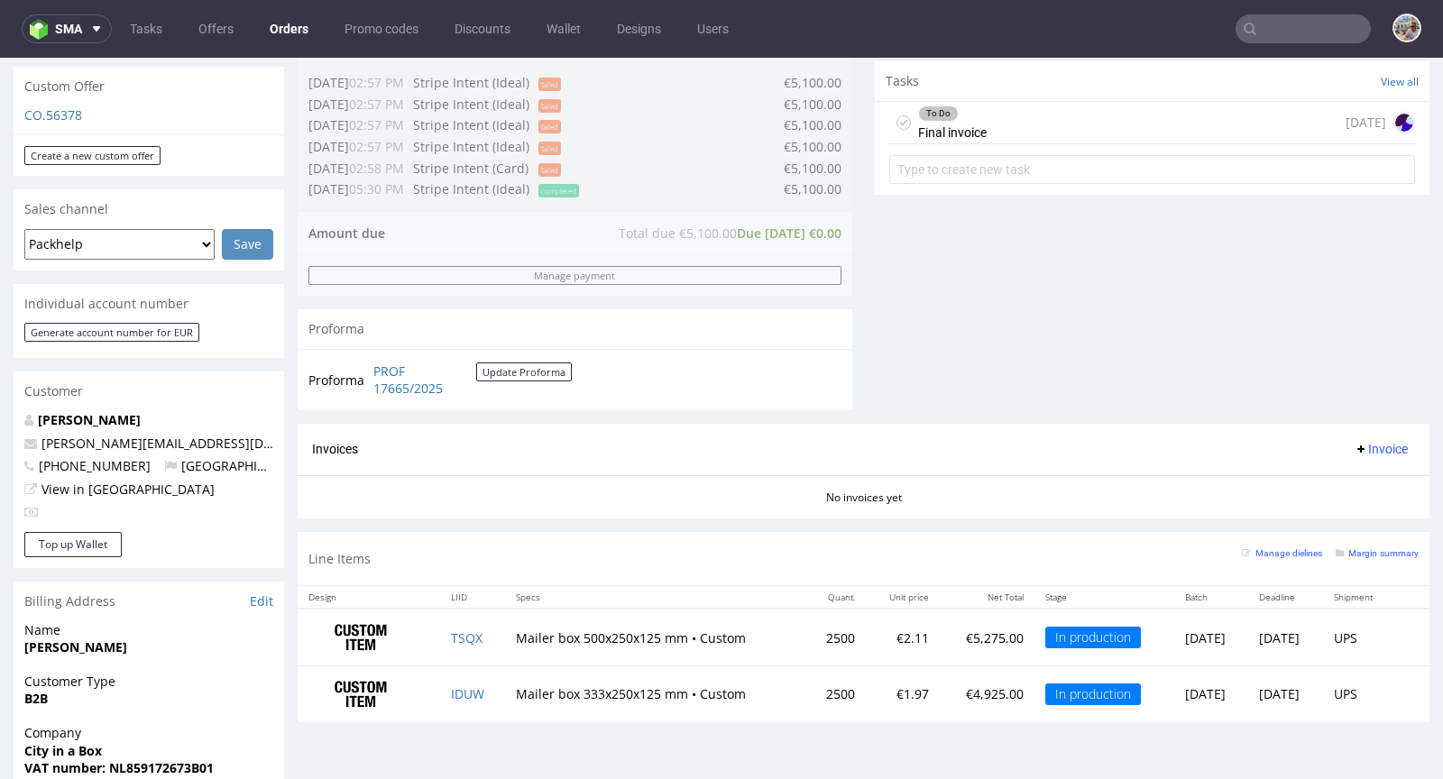
scroll to position [1025, 0]
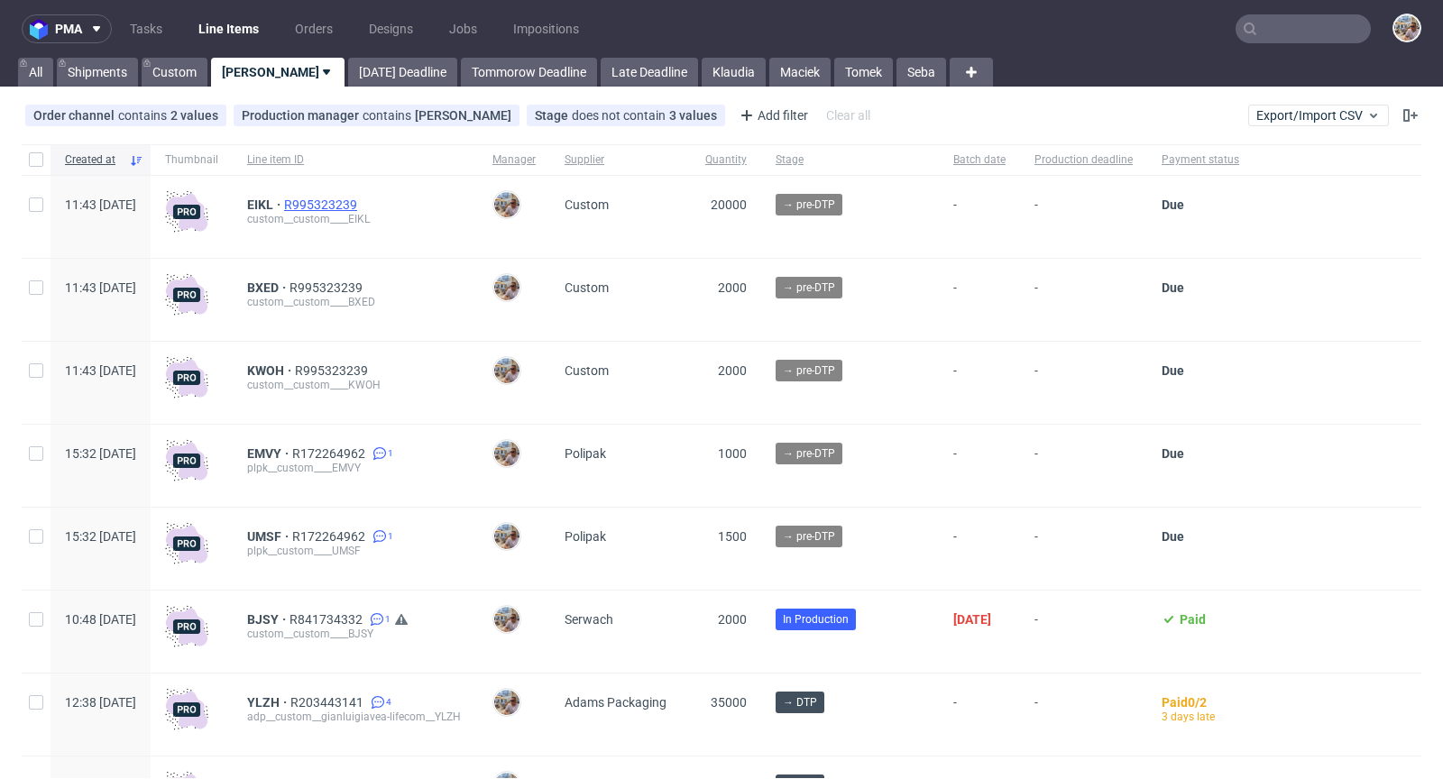
click at [359, 207] on span "R995323239" at bounding box center [322, 205] width 77 height 14
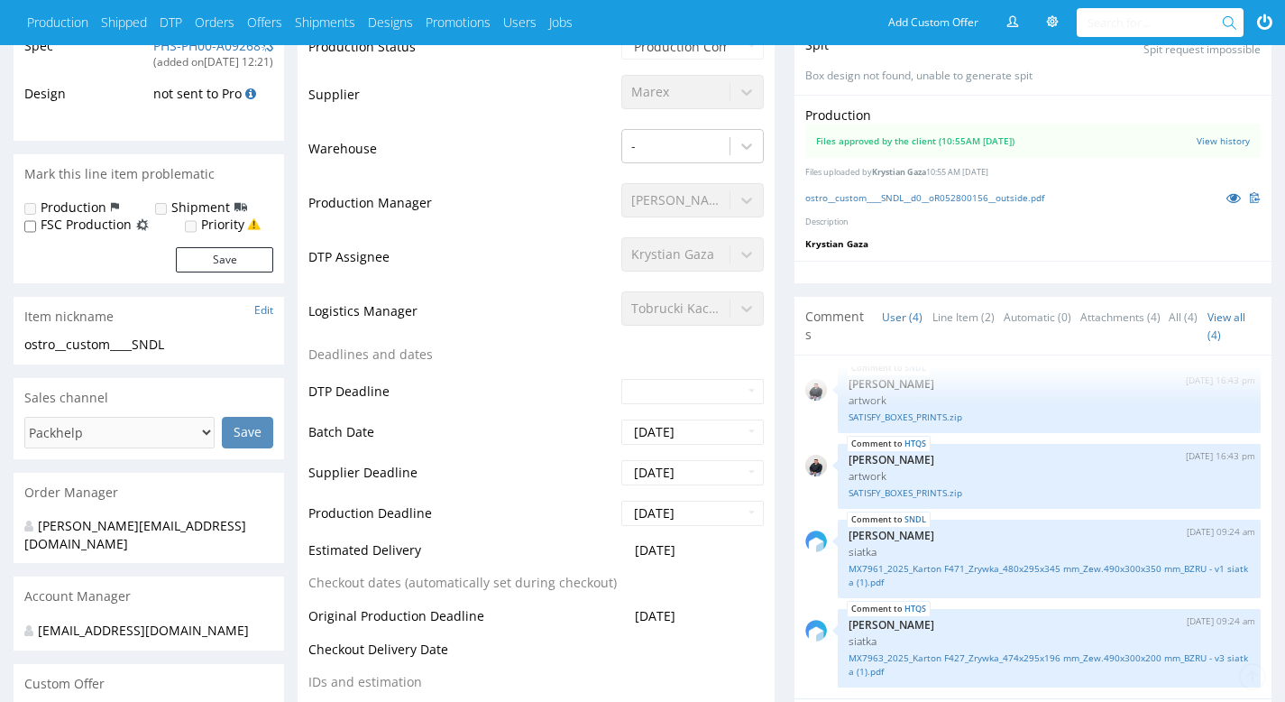
scroll to position [674, 0]
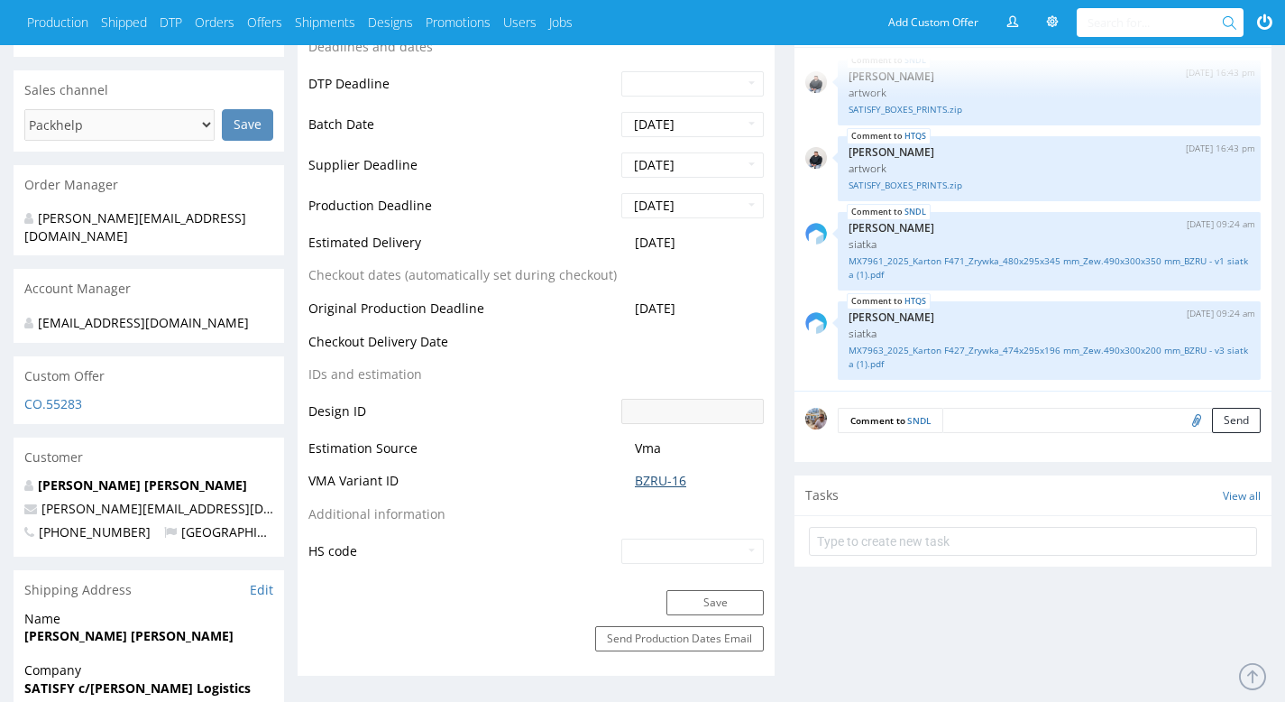
click at [656, 483] on link "BZRU-16" at bounding box center [660, 481] width 51 height 18
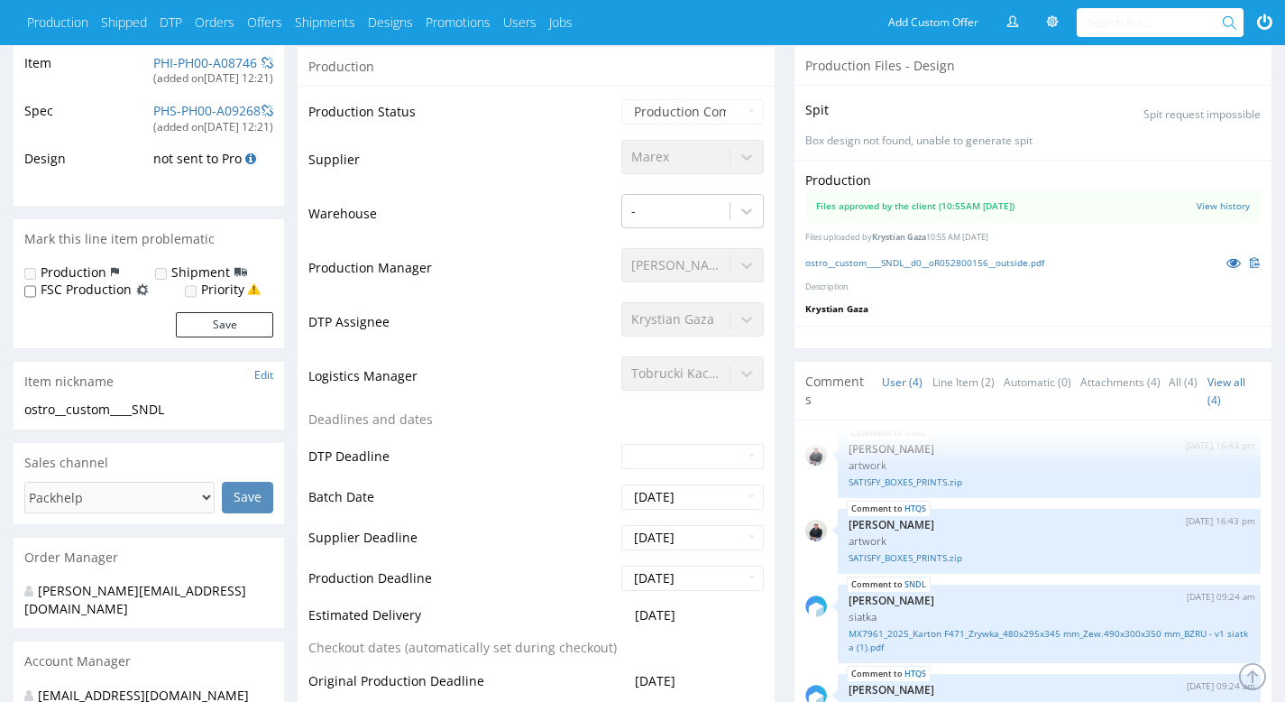
scroll to position [0, 0]
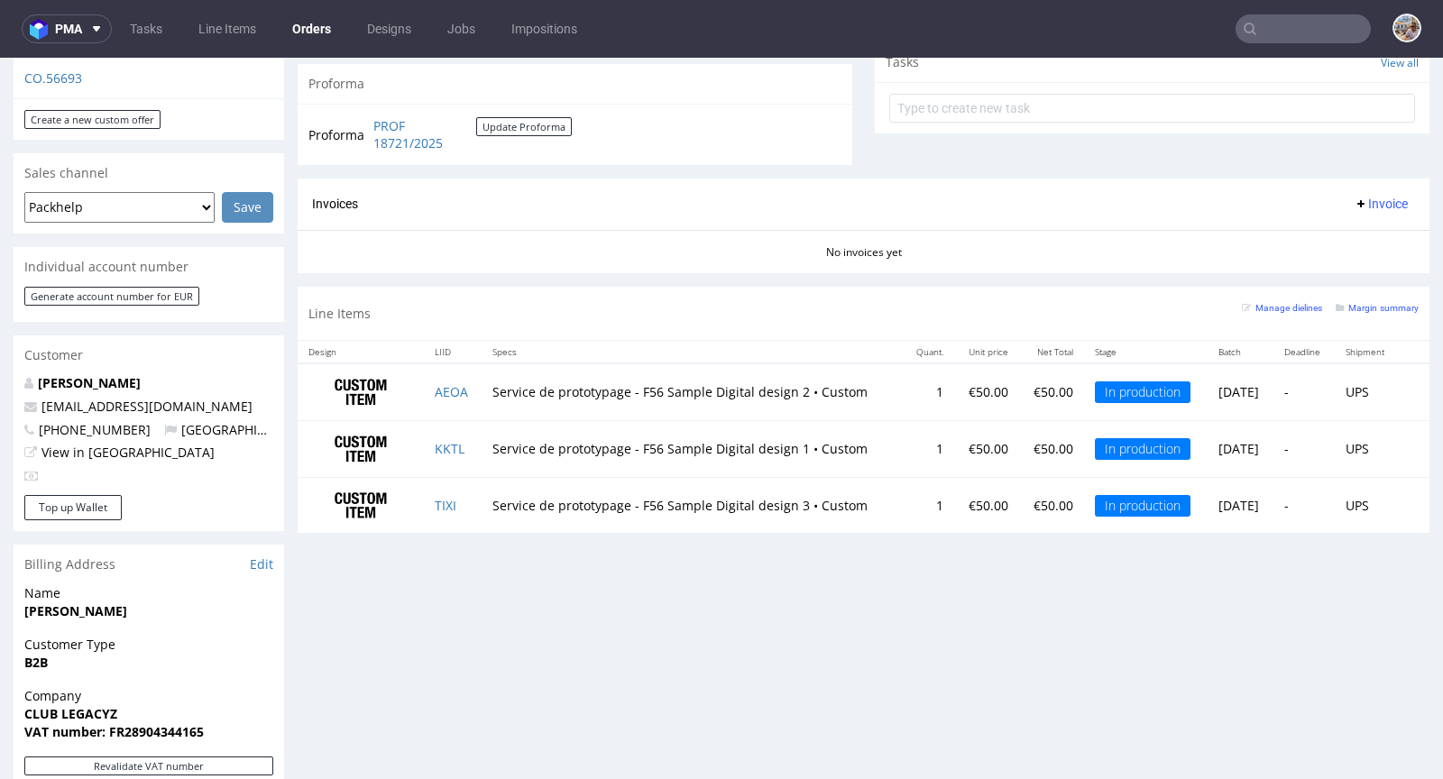
scroll to position [793, 0]
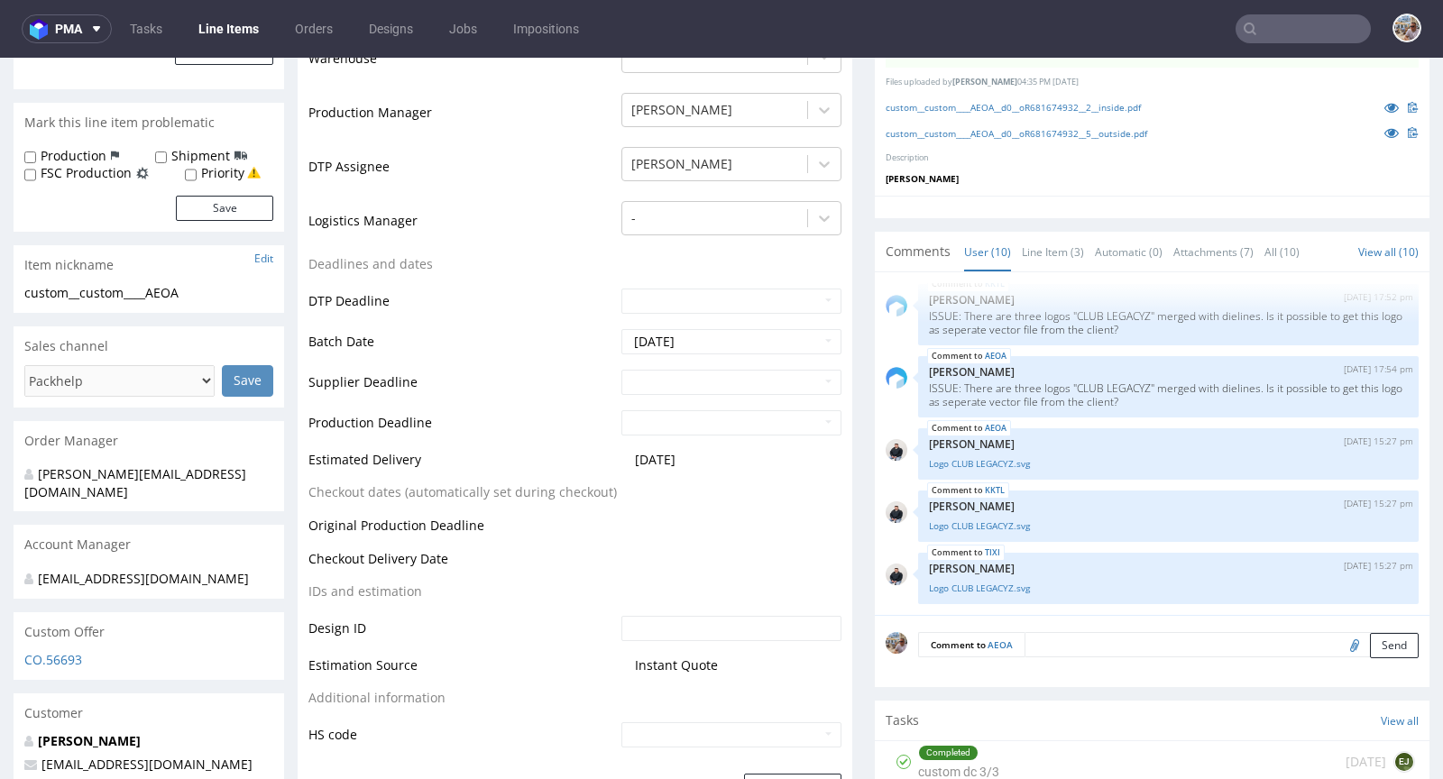
scroll to position [454, 0]
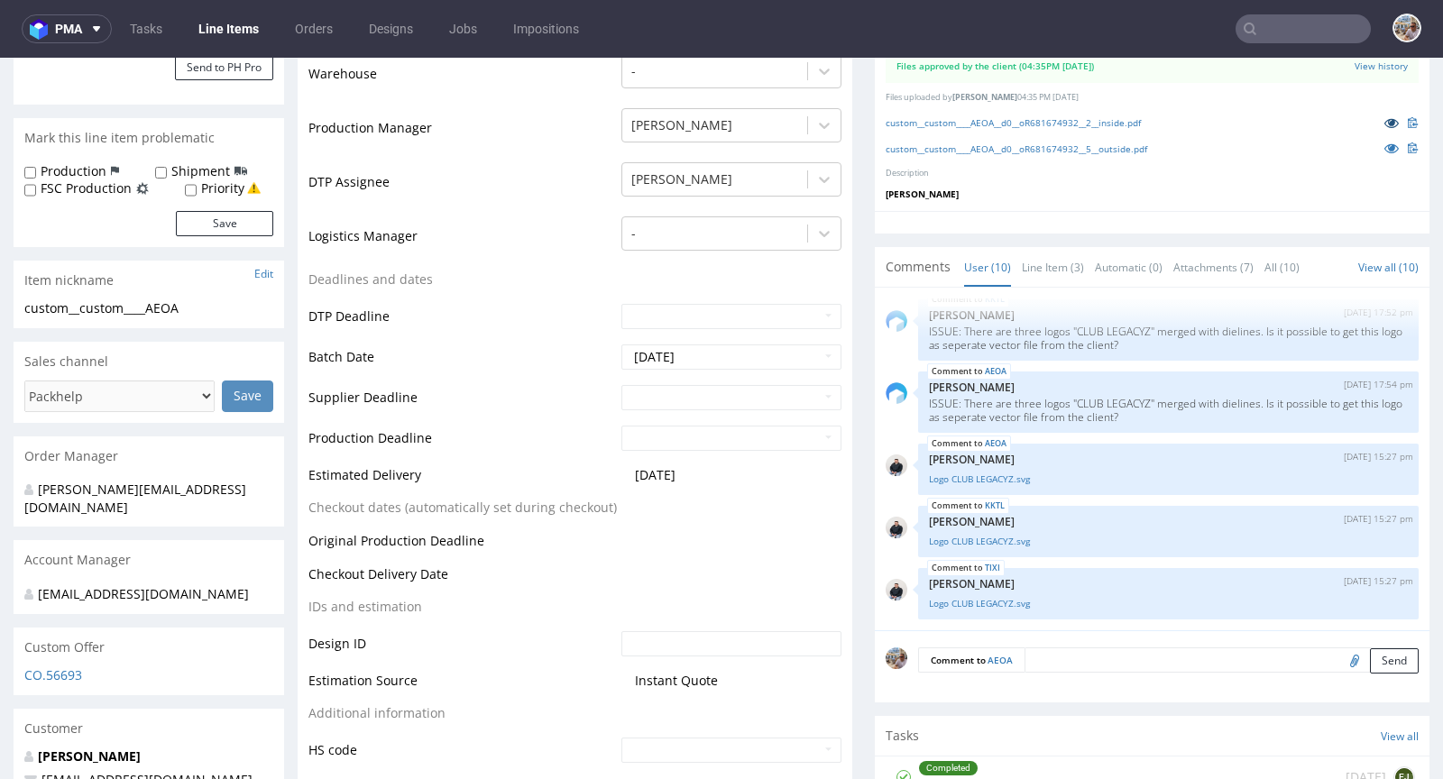
click at [1384, 122] on icon at bounding box center [1391, 122] width 14 height 13
click at [971, 143] on link "custom__custom____AEOA__d0__oR681674932__5__outside.pdf" at bounding box center [1017, 149] width 262 height 13
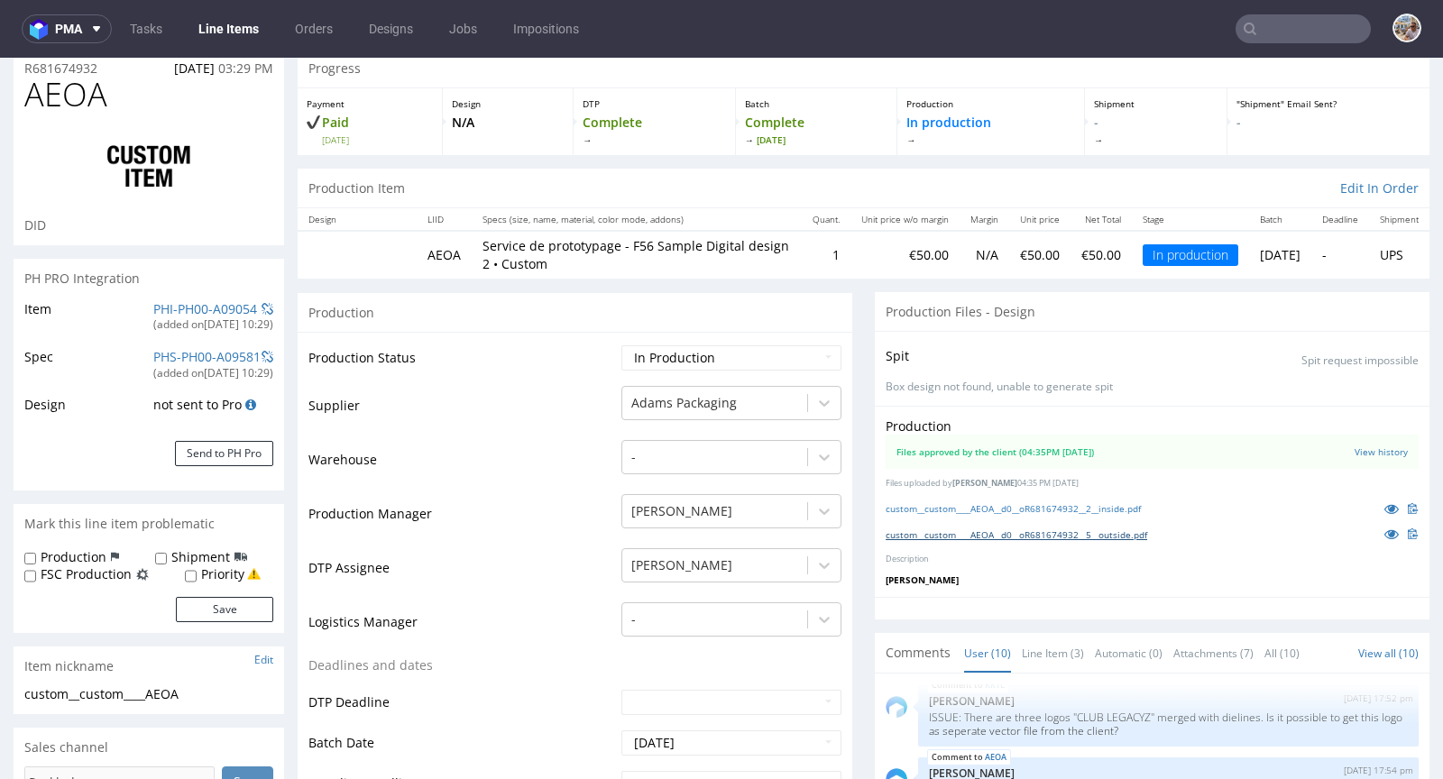
scroll to position [0, 0]
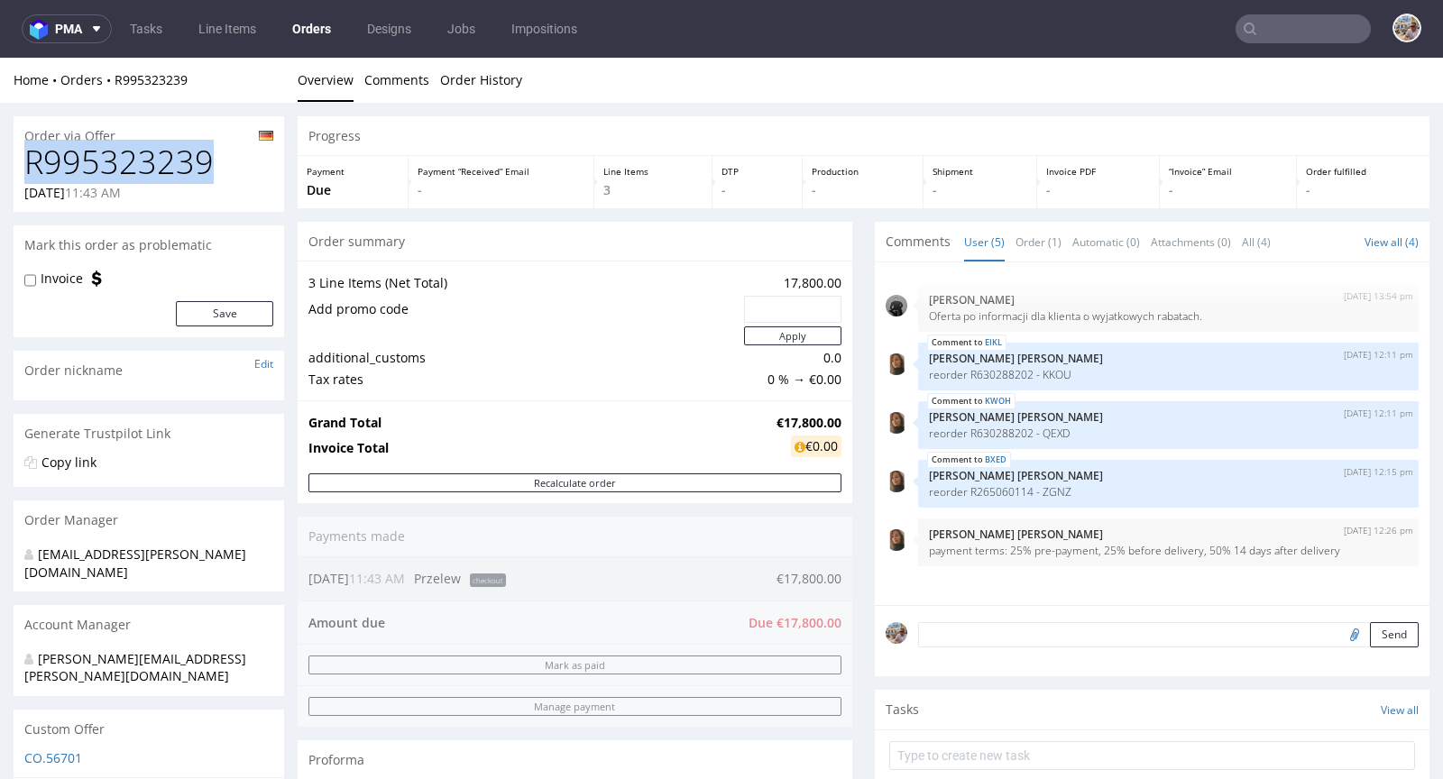
drag, startPoint x: 216, startPoint y: 165, endPoint x: 29, endPoint y: 163, distance: 187.6
click at [29, 163] on h1 "R995323239" at bounding box center [148, 162] width 249 height 36
copy h1 "R995323239"
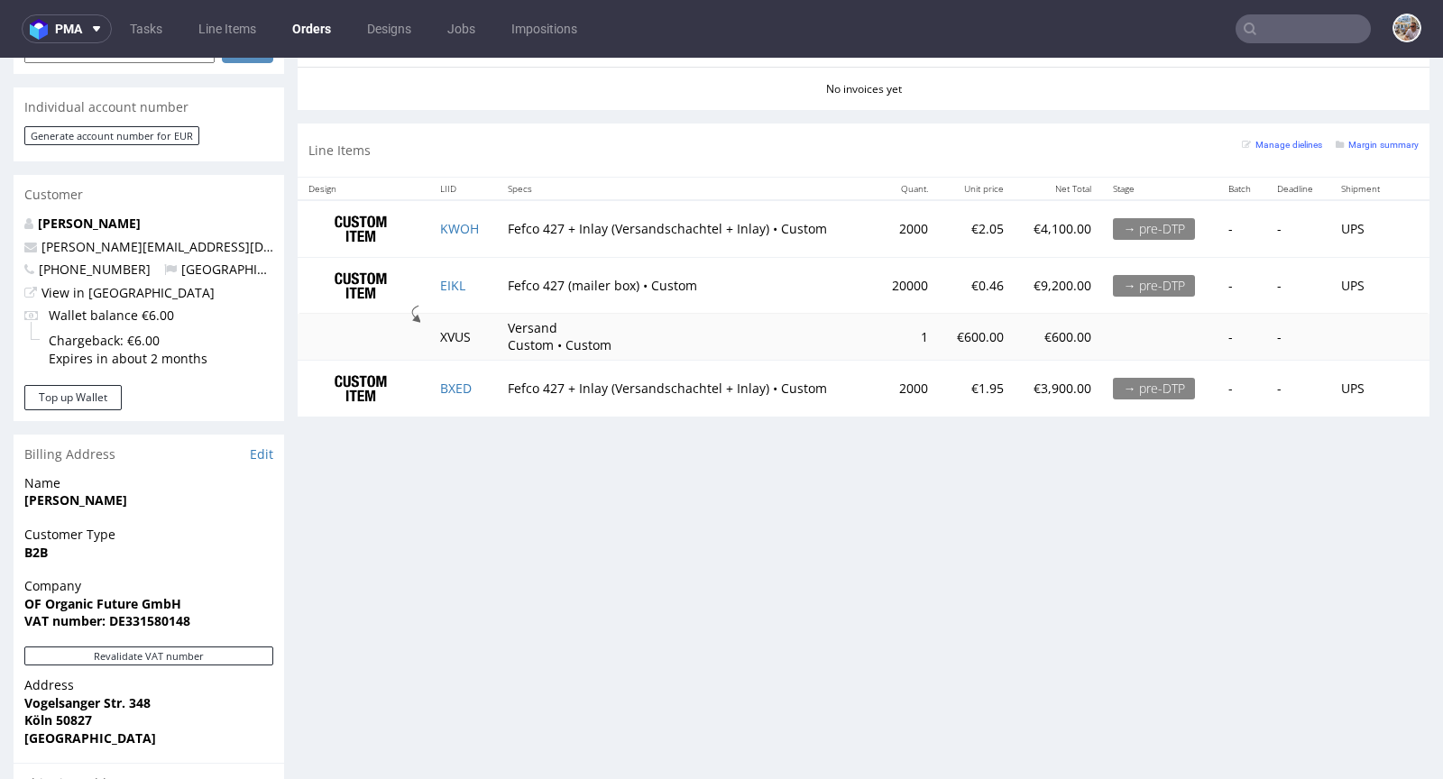
scroll to position [842, 0]
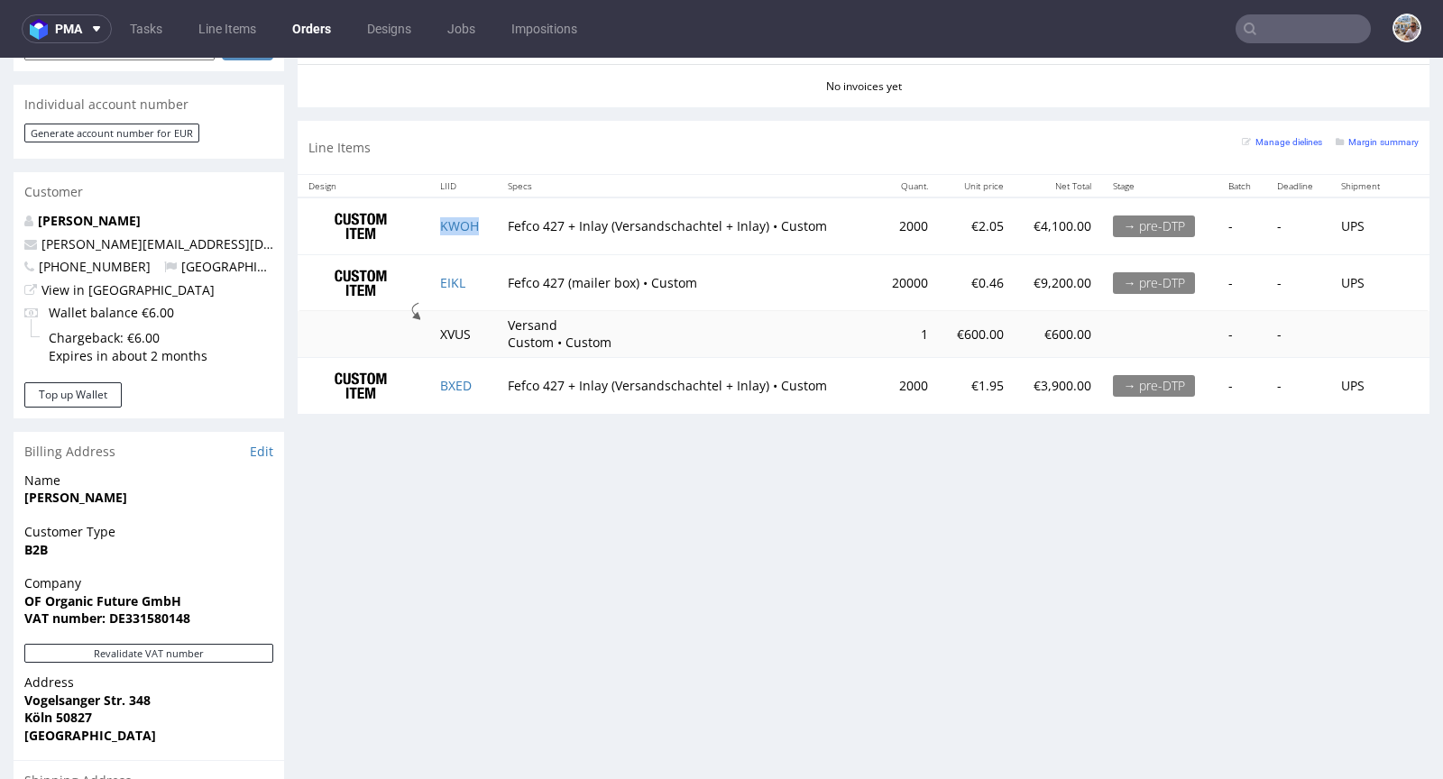
click at [483, 220] on td "KWOH" at bounding box center [462, 226] width 67 height 57
copy link "KWOH"
click at [465, 284] on td "EIKL" at bounding box center [462, 283] width 67 height 56
copy link "EIKL"
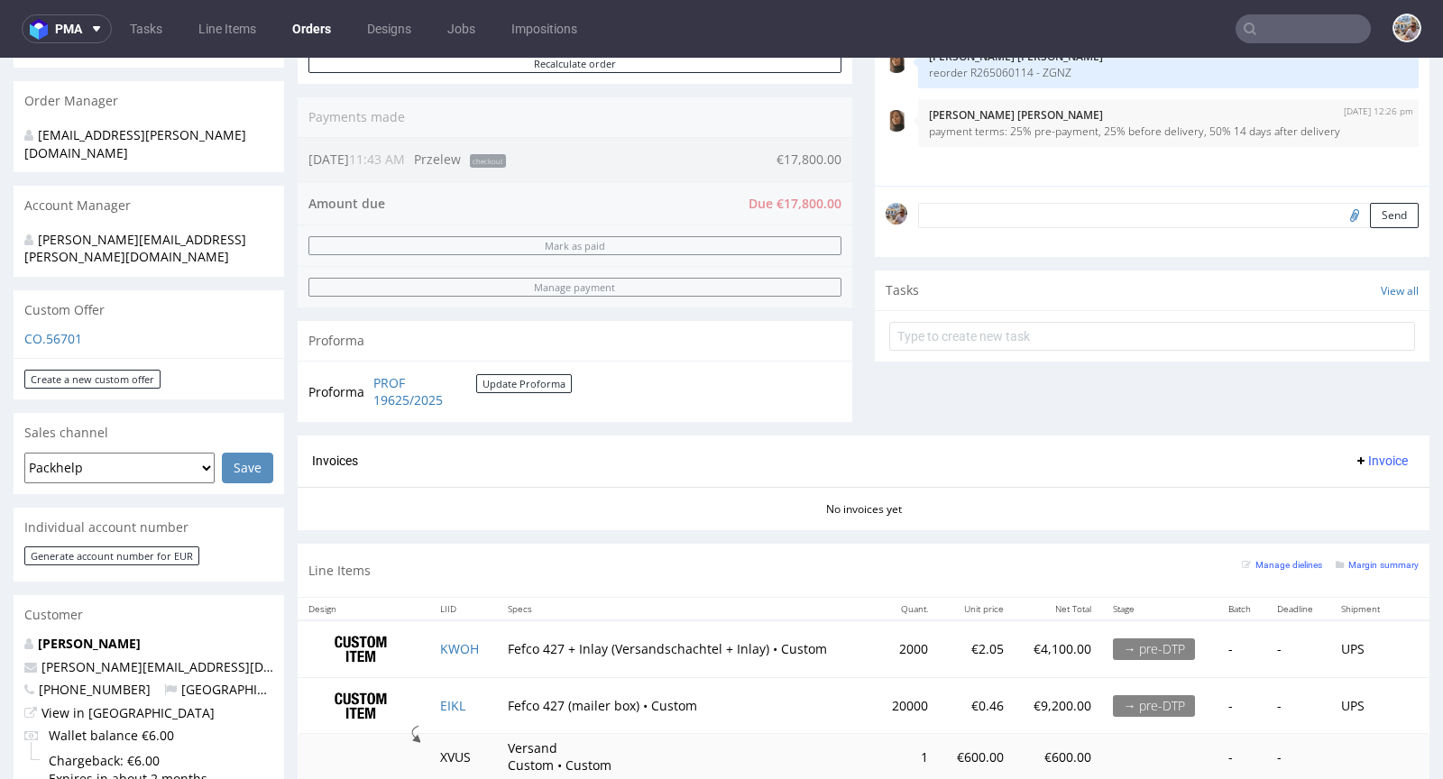
scroll to position [750, 0]
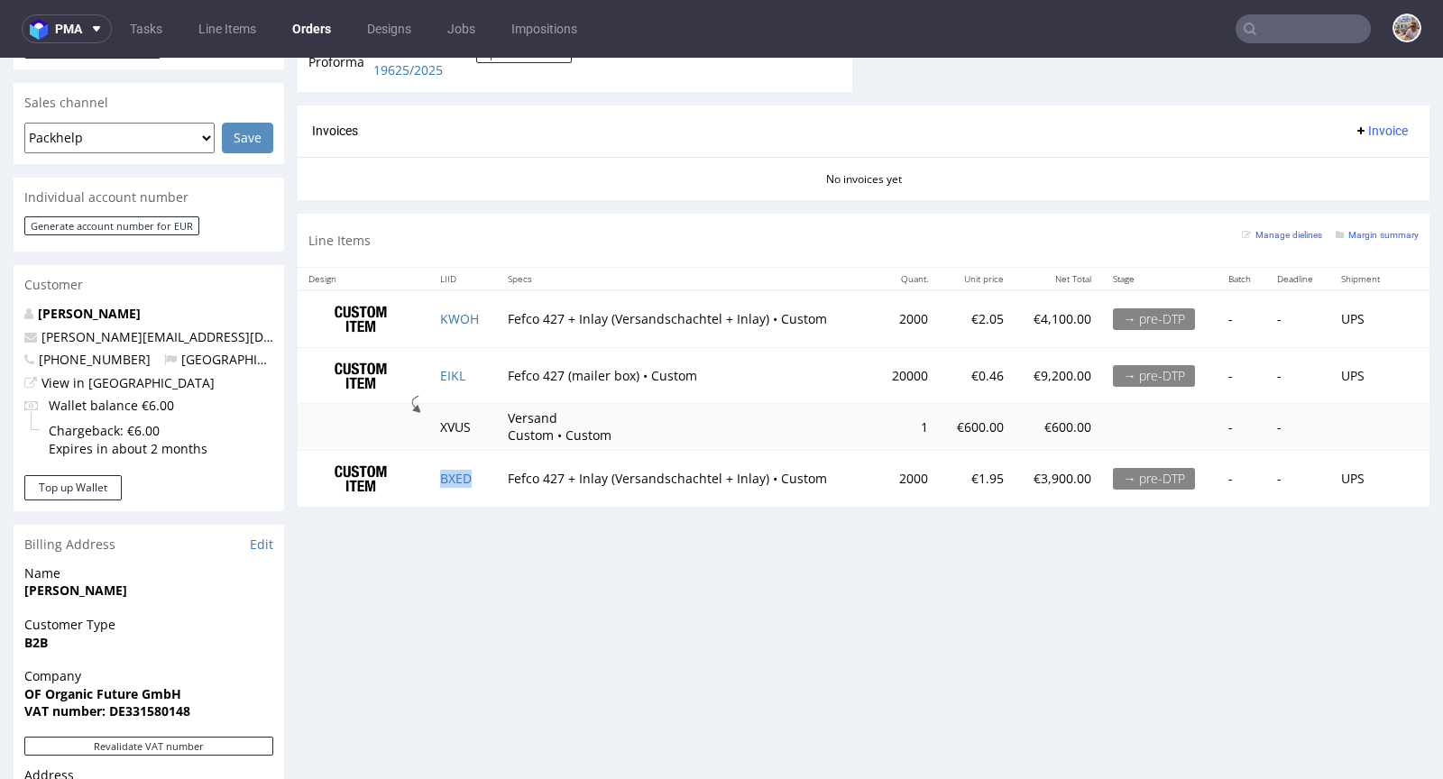
click at [477, 483] on td "BXED" at bounding box center [462, 478] width 67 height 56
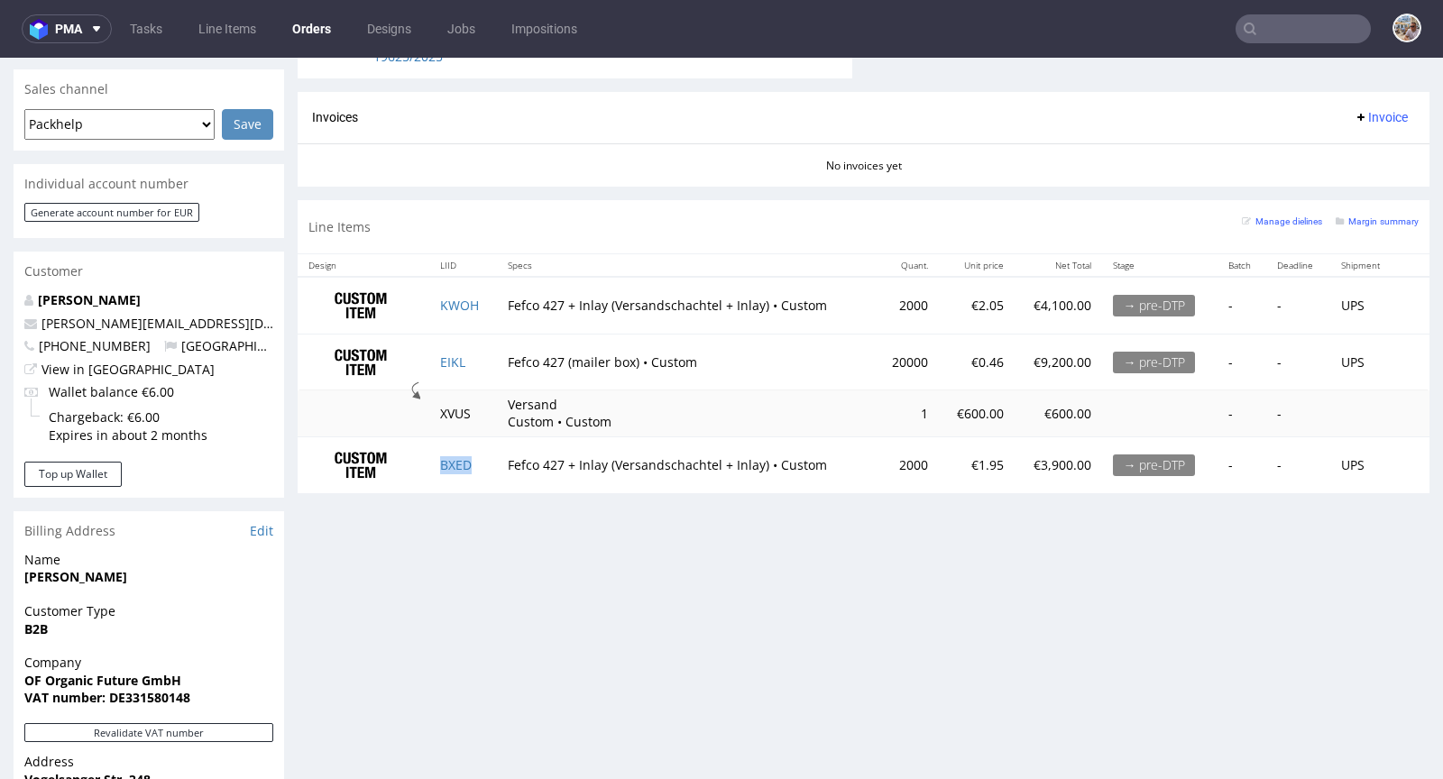
scroll to position [759, 0]
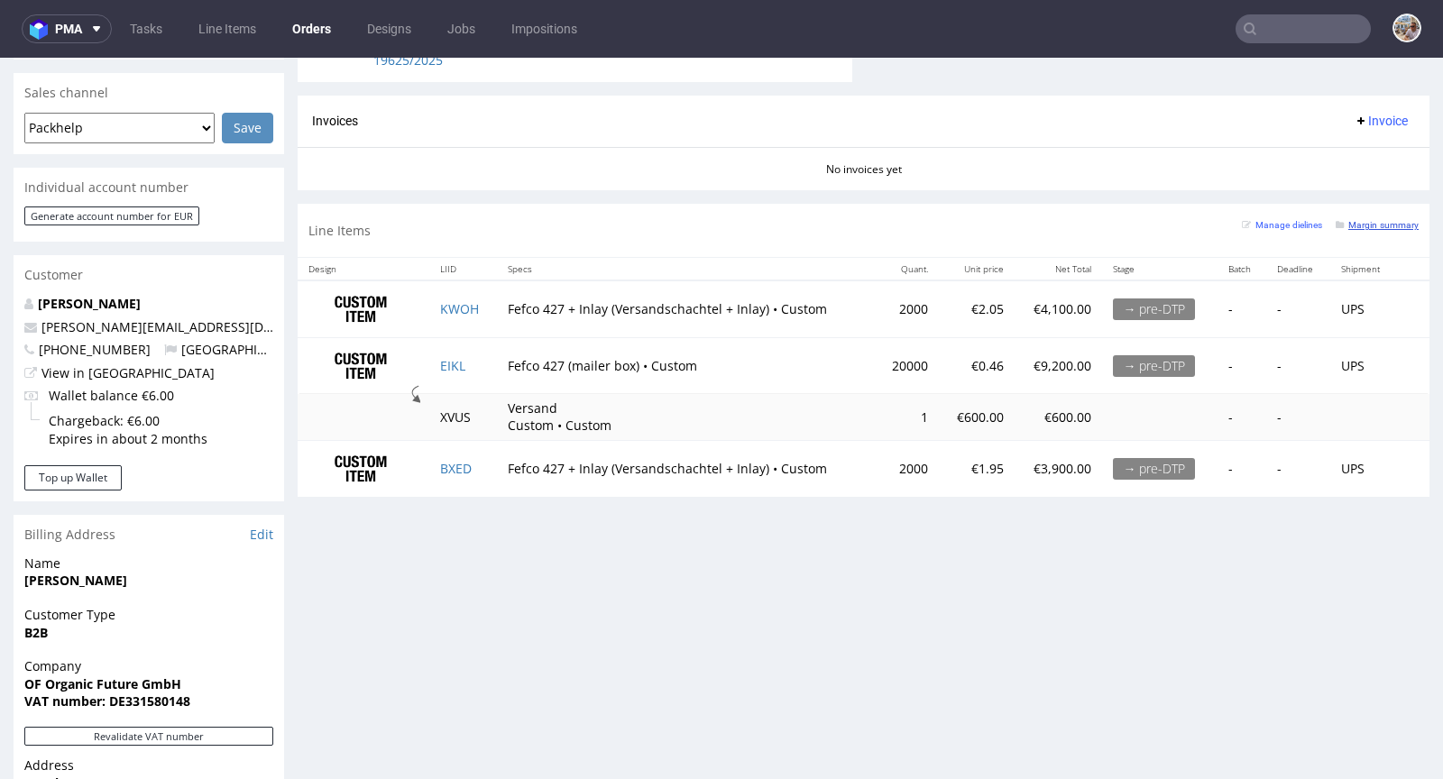
click at [1336, 226] on link "Margin summary" at bounding box center [1377, 224] width 83 height 13
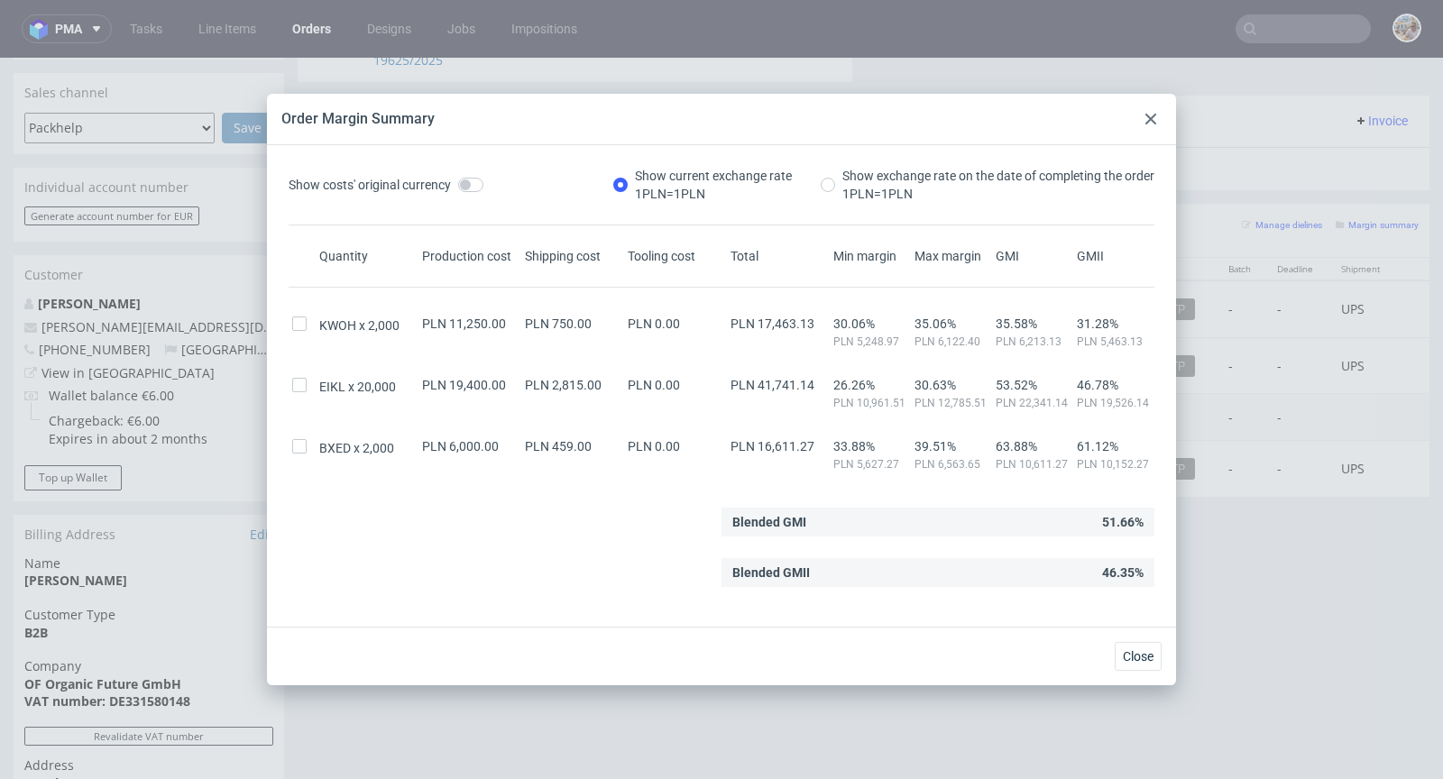
click at [1158, 111] on div at bounding box center [1151, 119] width 22 height 22
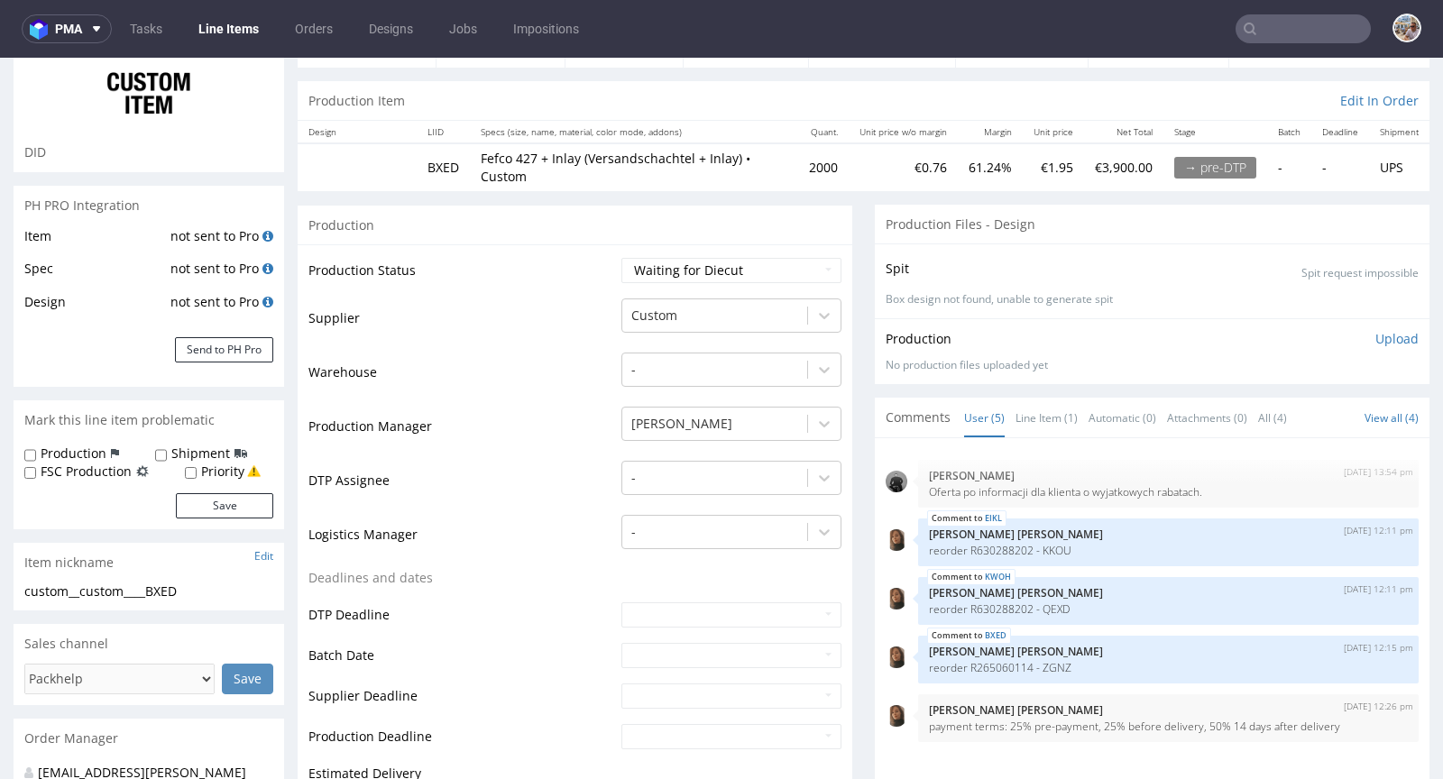
scroll to position [592, 0]
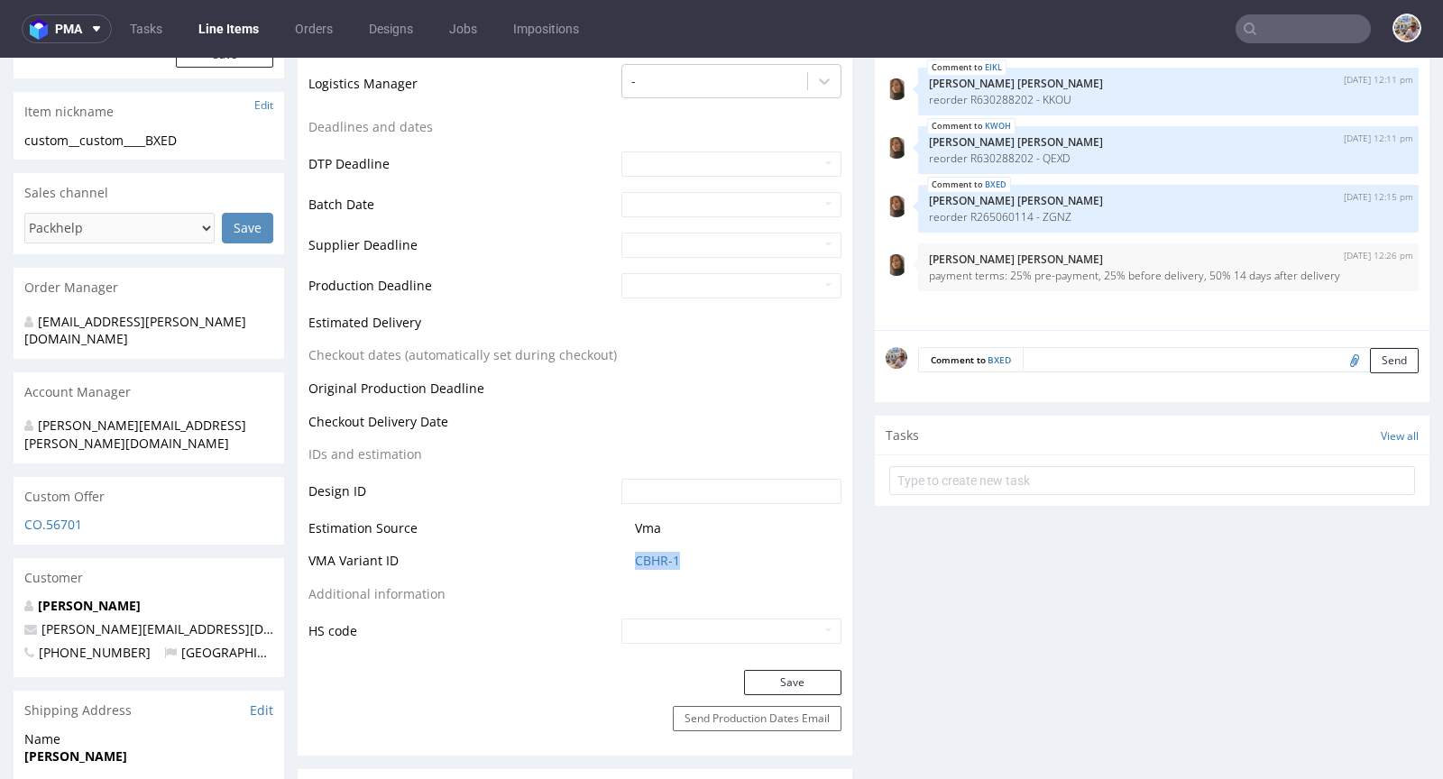
drag, startPoint x: 689, startPoint y: 564, endPoint x: 624, endPoint y: 563, distance: 64.9
click at [624, 563] on td "CBHR-1" at bounding box center [729, 566] width 225 height 33
copy link "CBHR-1"
click at [659, 564] on link "CBHR-1" at bounding box center [657, 561] width 45 height 18
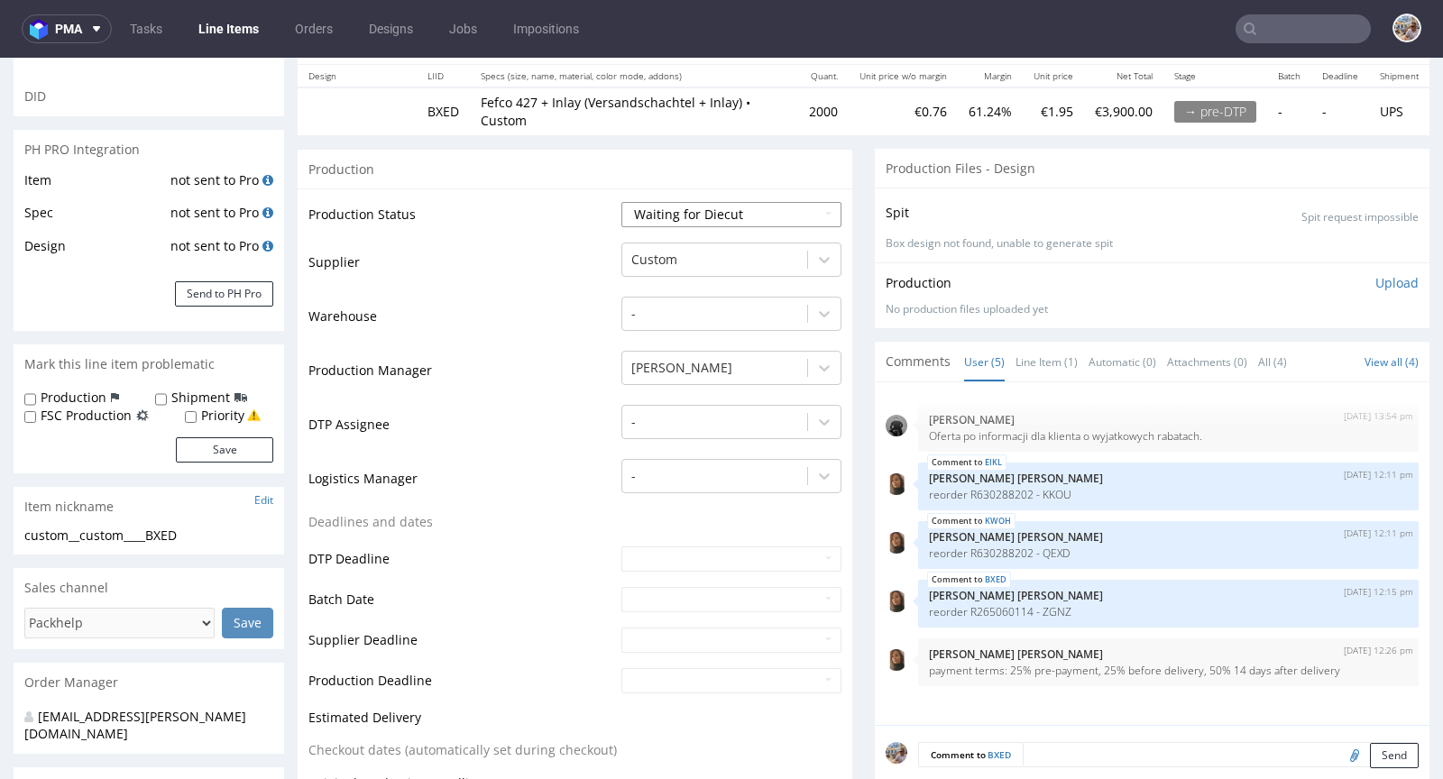
scroll to position [46, 0]
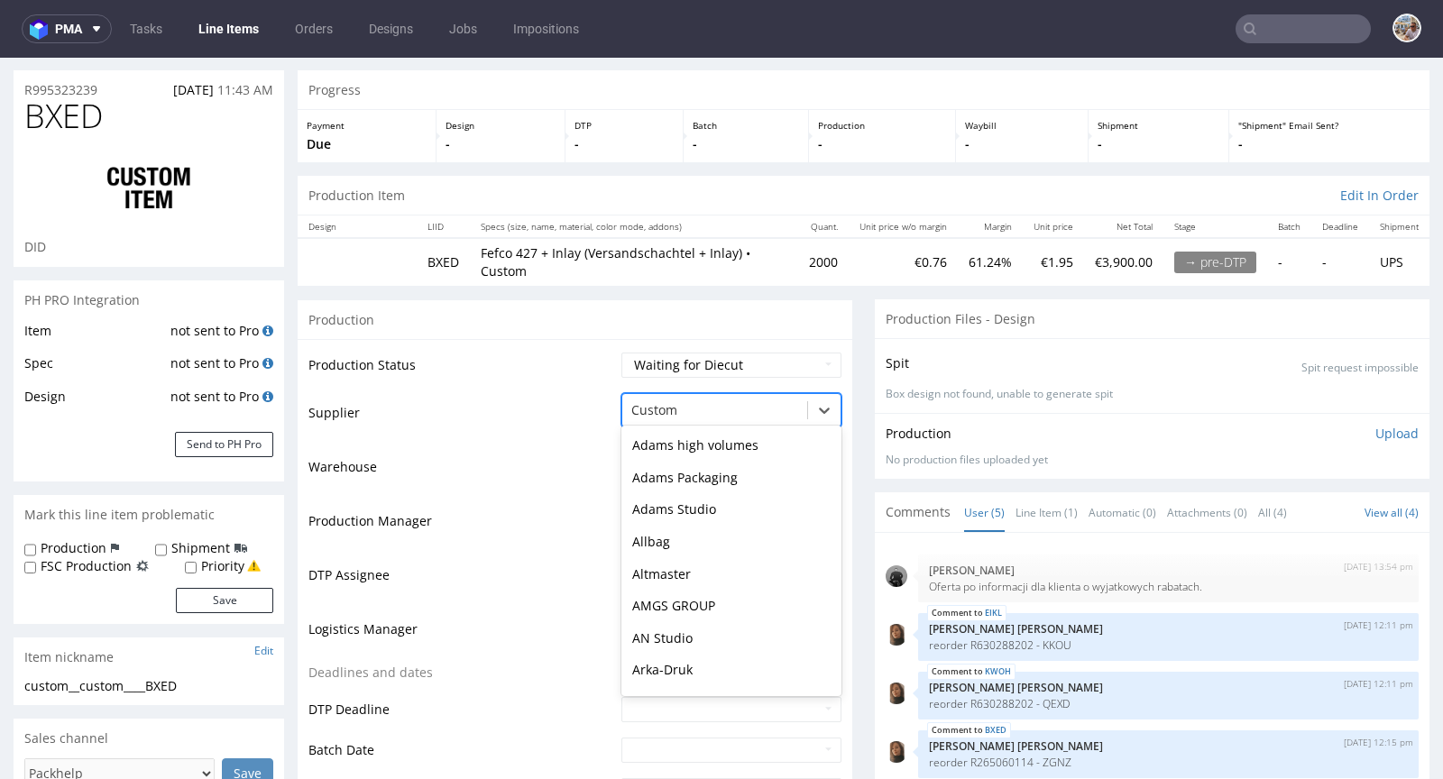
click at [704, 406] on div at bounding box center [714, 411] width 167 height 22
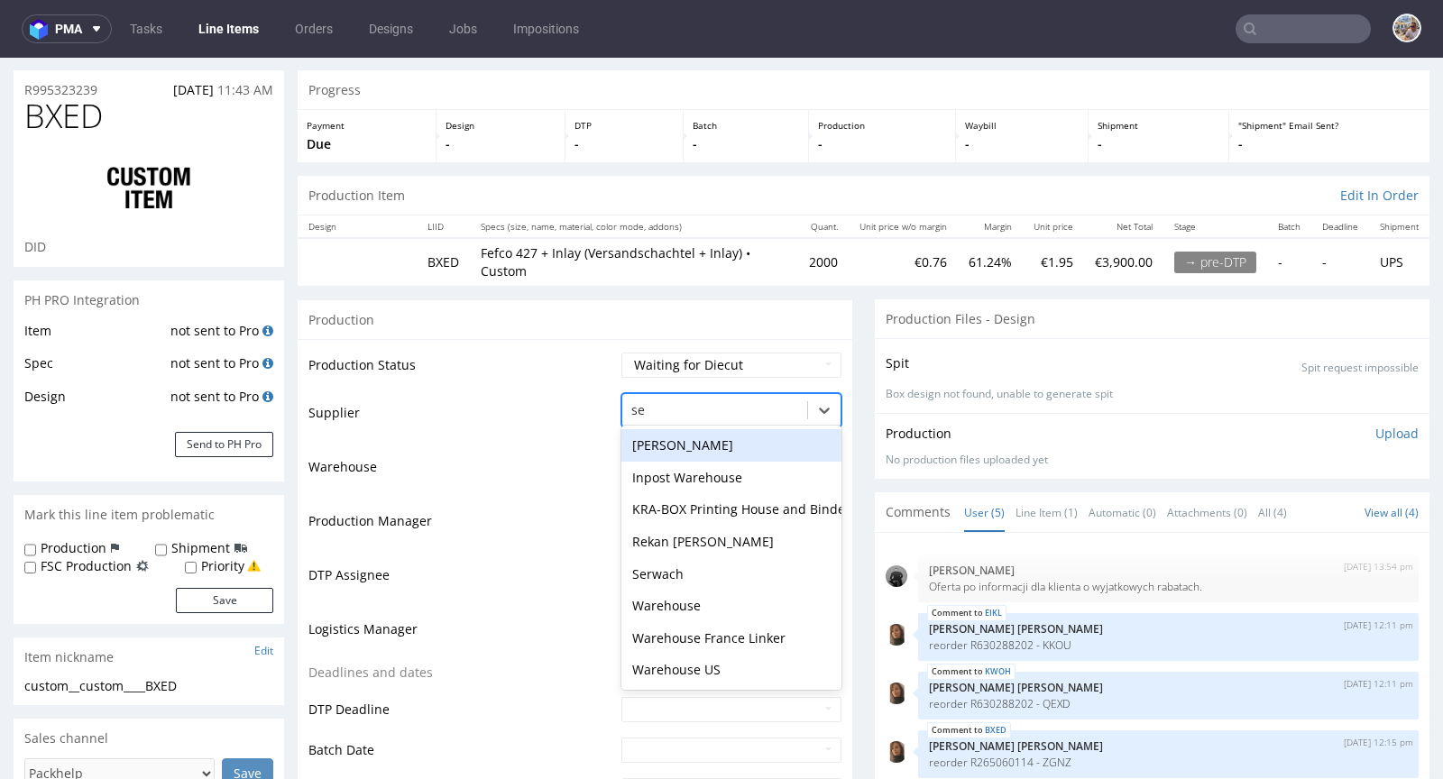
scroll to position [8, 0]
type input "ser"
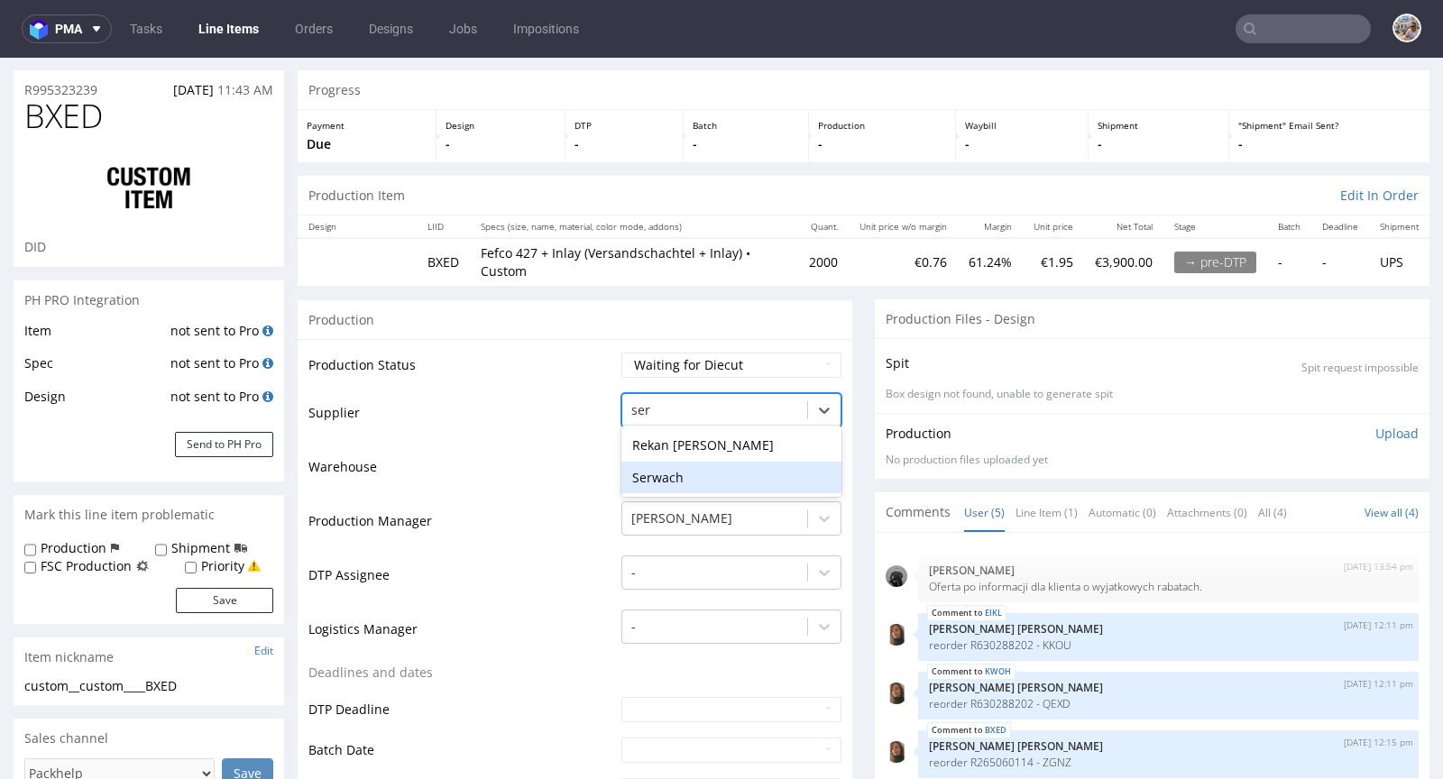
click at [680, 467] on div "Serwach" at bounding box center [731, 478] width 220 height 32
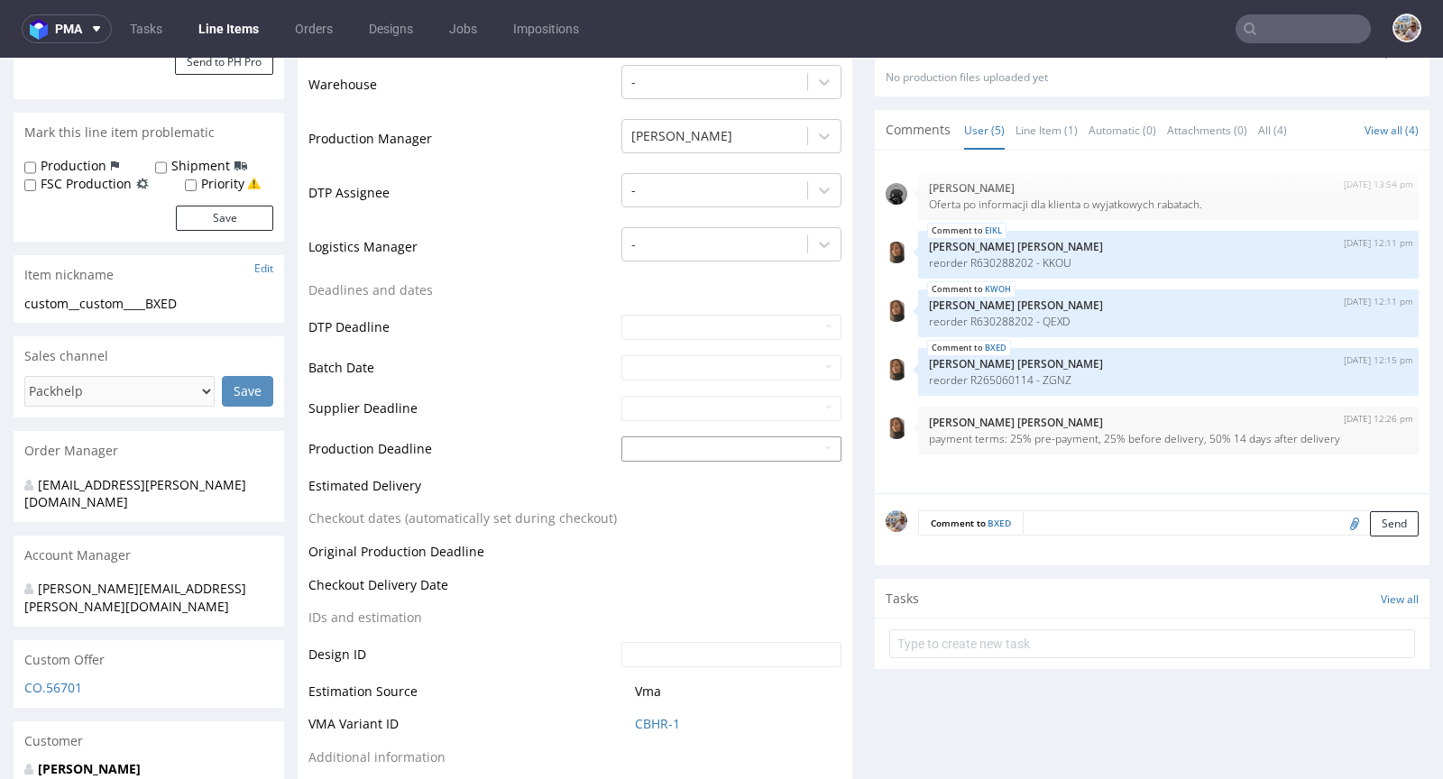
scroll to position [823, 0]
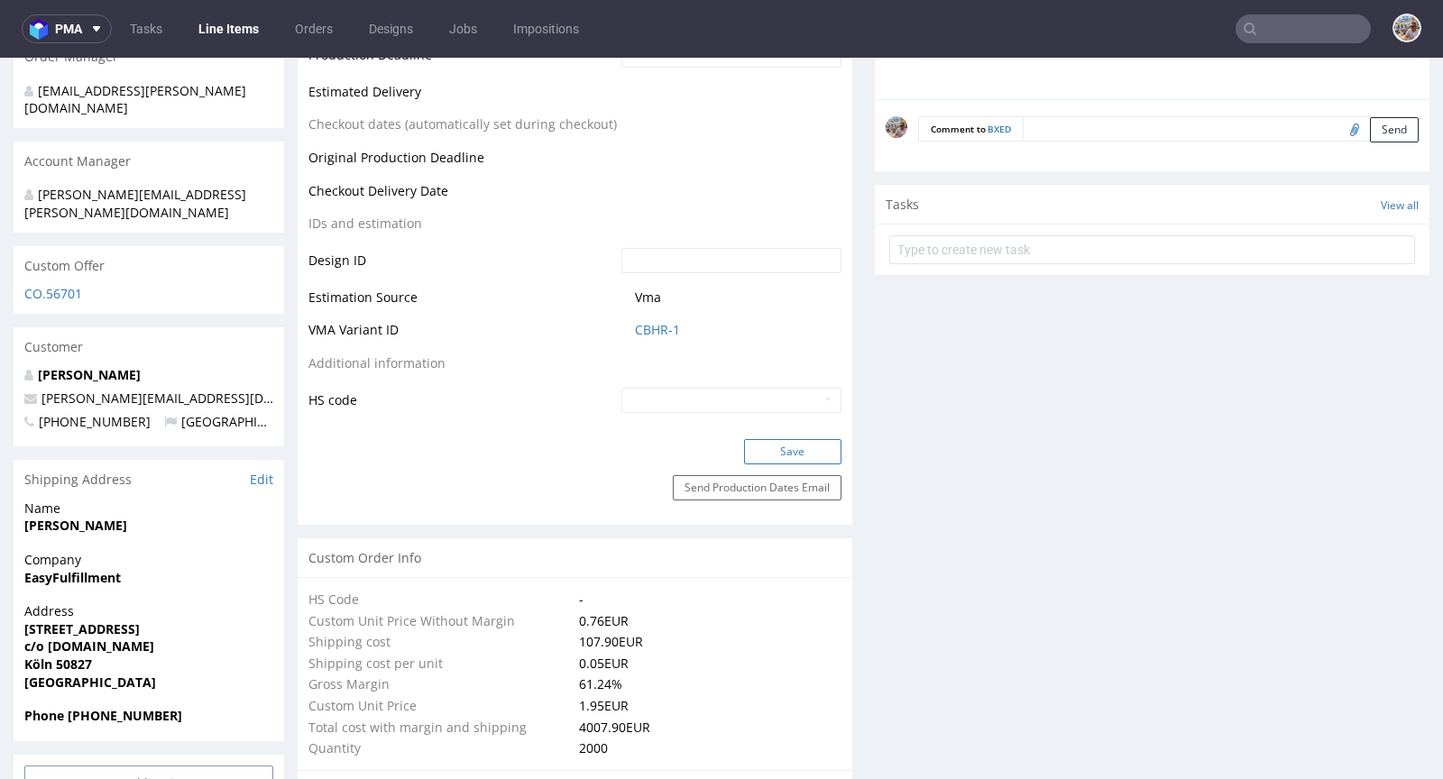
click at [779, 443] on button "Save" at bounding box center [792, 451] width 97 height 25
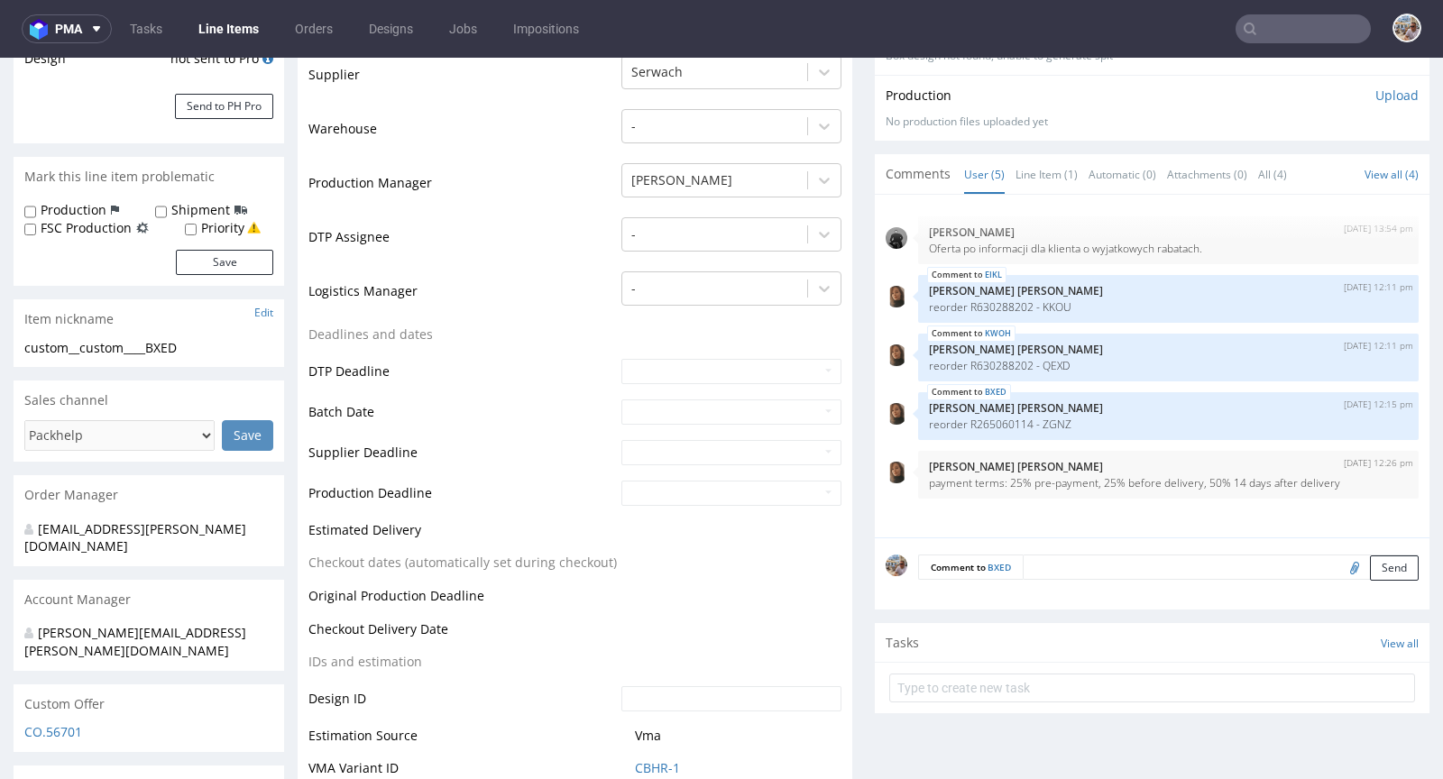
scroll to position [789, 0]
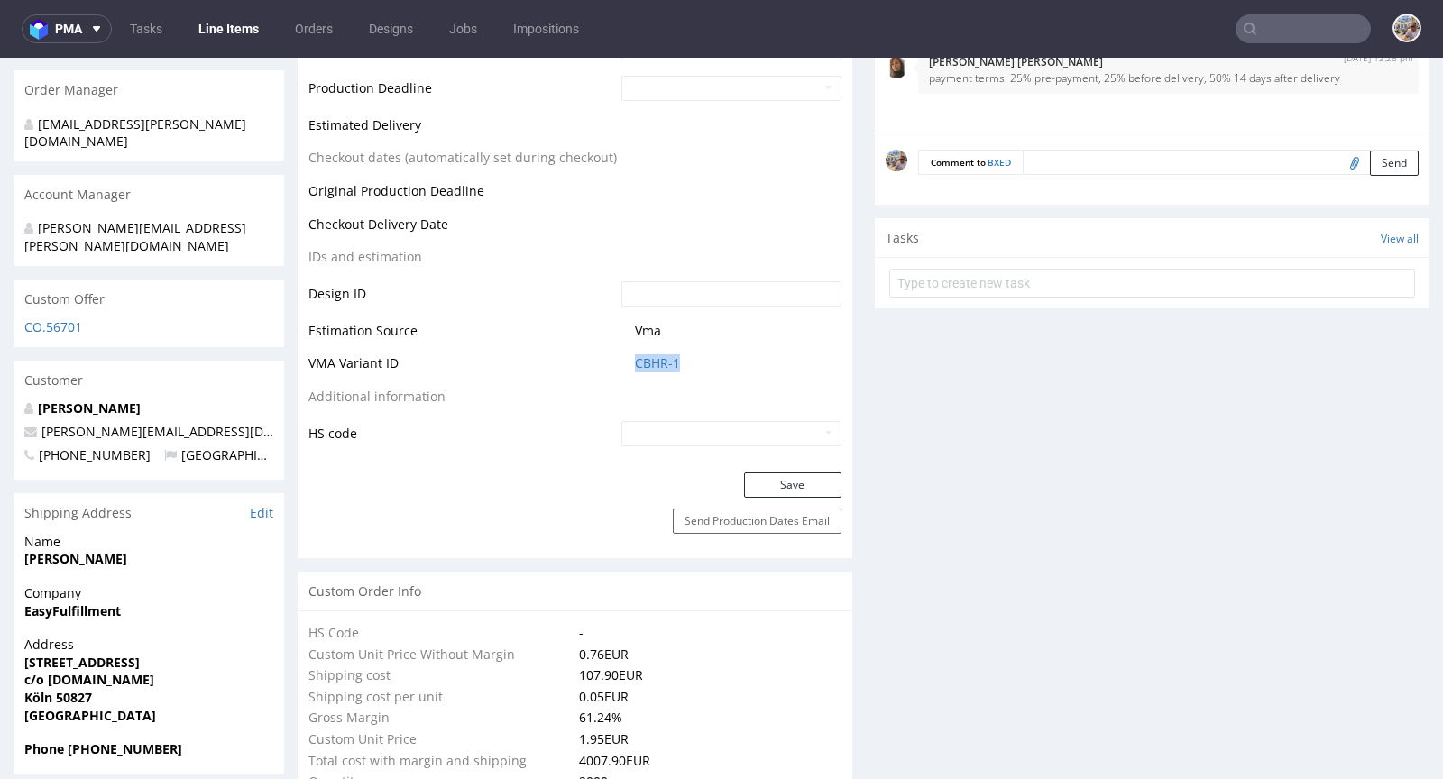
drag, startPoint x: 693, startPoint y: 358, endPoint x: 612, endPoint y: 363, distance: 81.3
click at [617, 363] on td "CBHR-1" at bounding box center [729, 369] width 225 height 33
copy link "CBHR-1"
click at [694, 364] on span "CBHR-1" at bounding box center [738, 363] width 207 height 18
drag, startPoint x: 691, startPoint y: 362, endPoint x: 627, endPoint y: 357, distance: 64.2
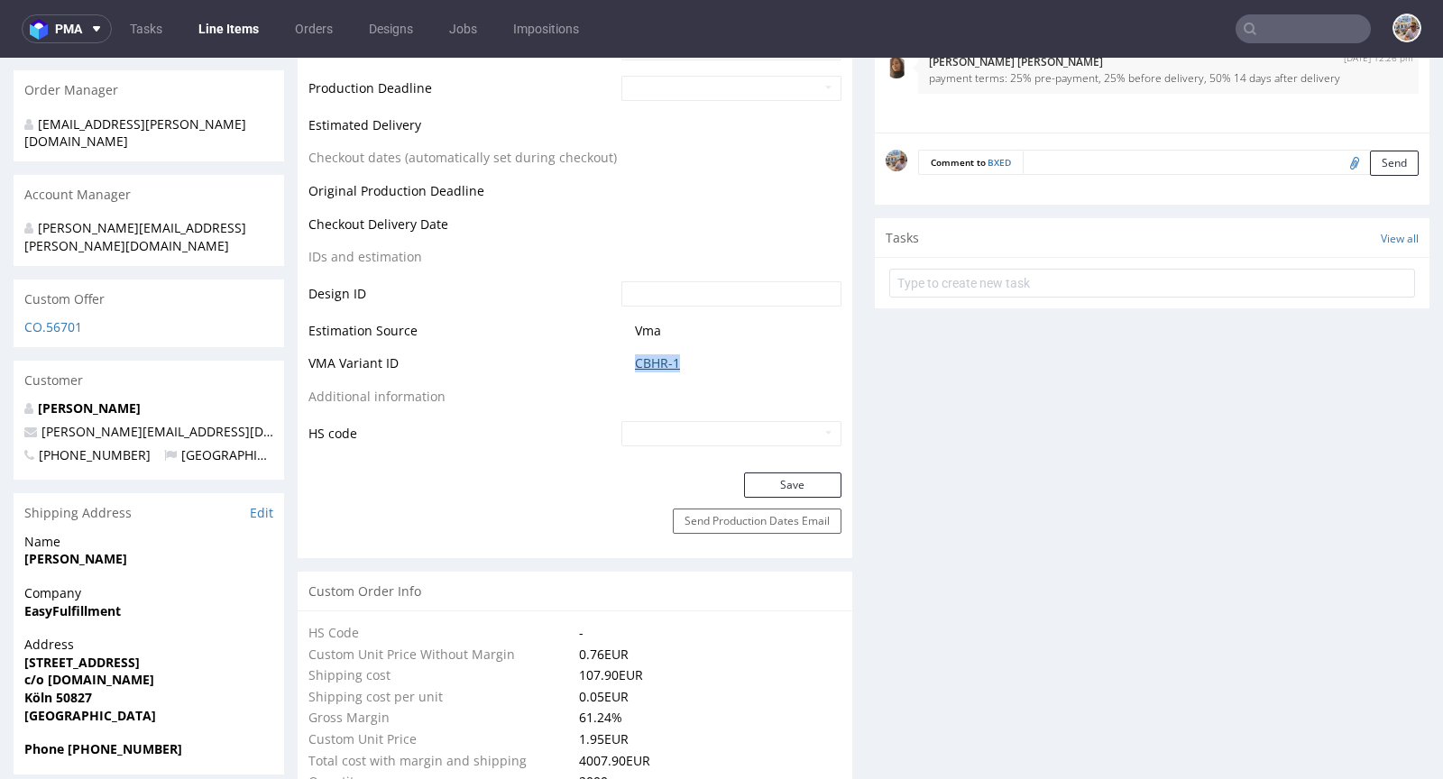
click at [635, 357] on span "CBHR-1" at bounding box center [738, 363] width 207 height 18
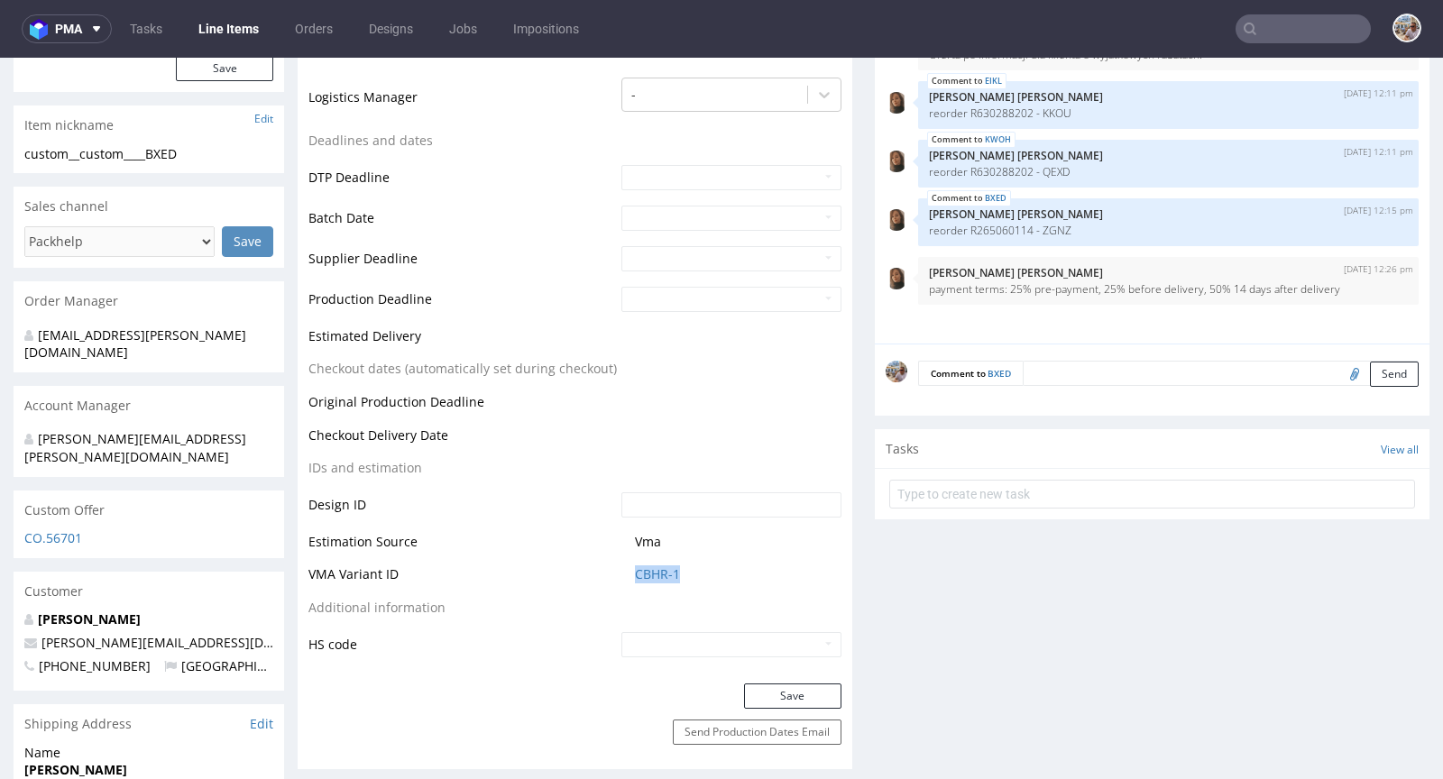
scroll to position [579, 0]
click at [668, 568] on link "CBHR-1" at bounding box center [657, 574] width 45 height 18
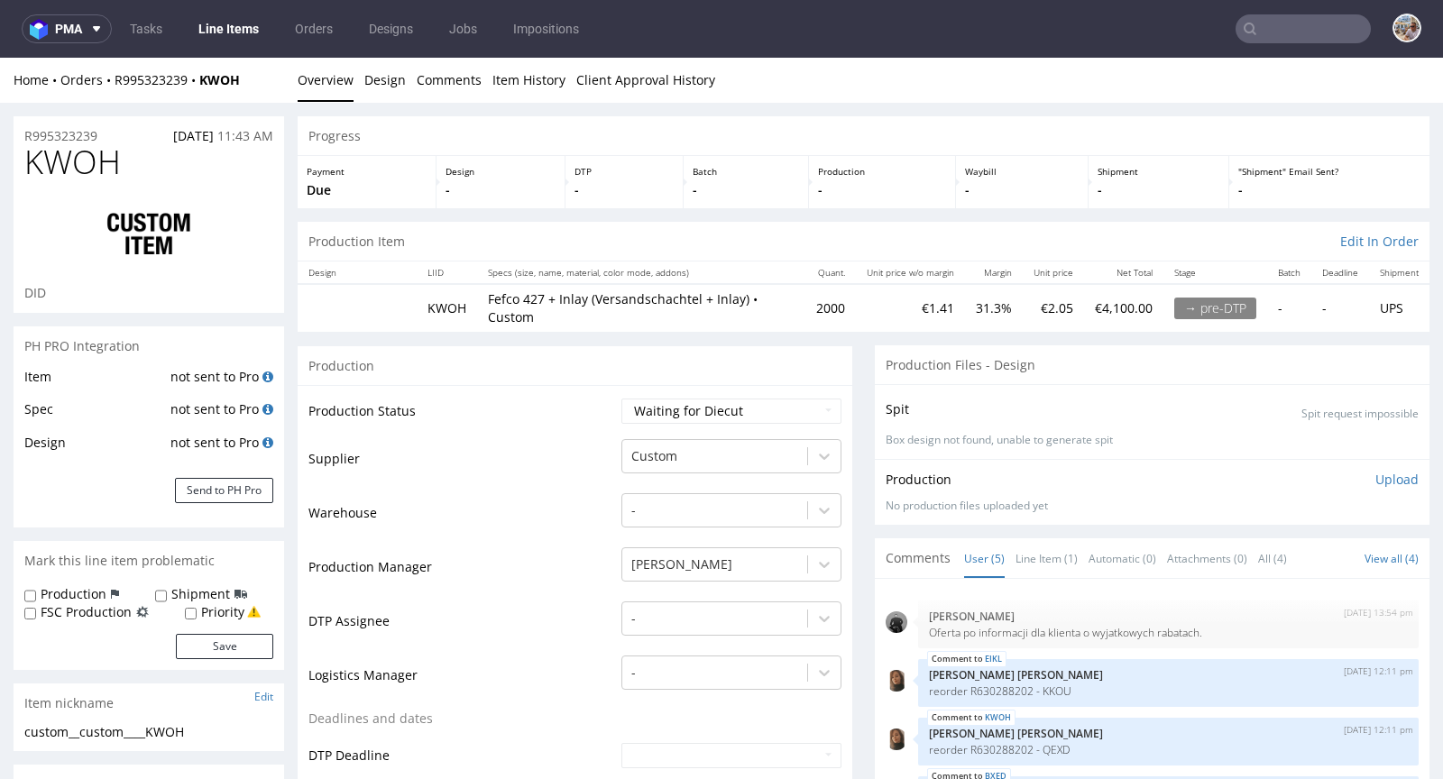
scroll to position [536, 0]
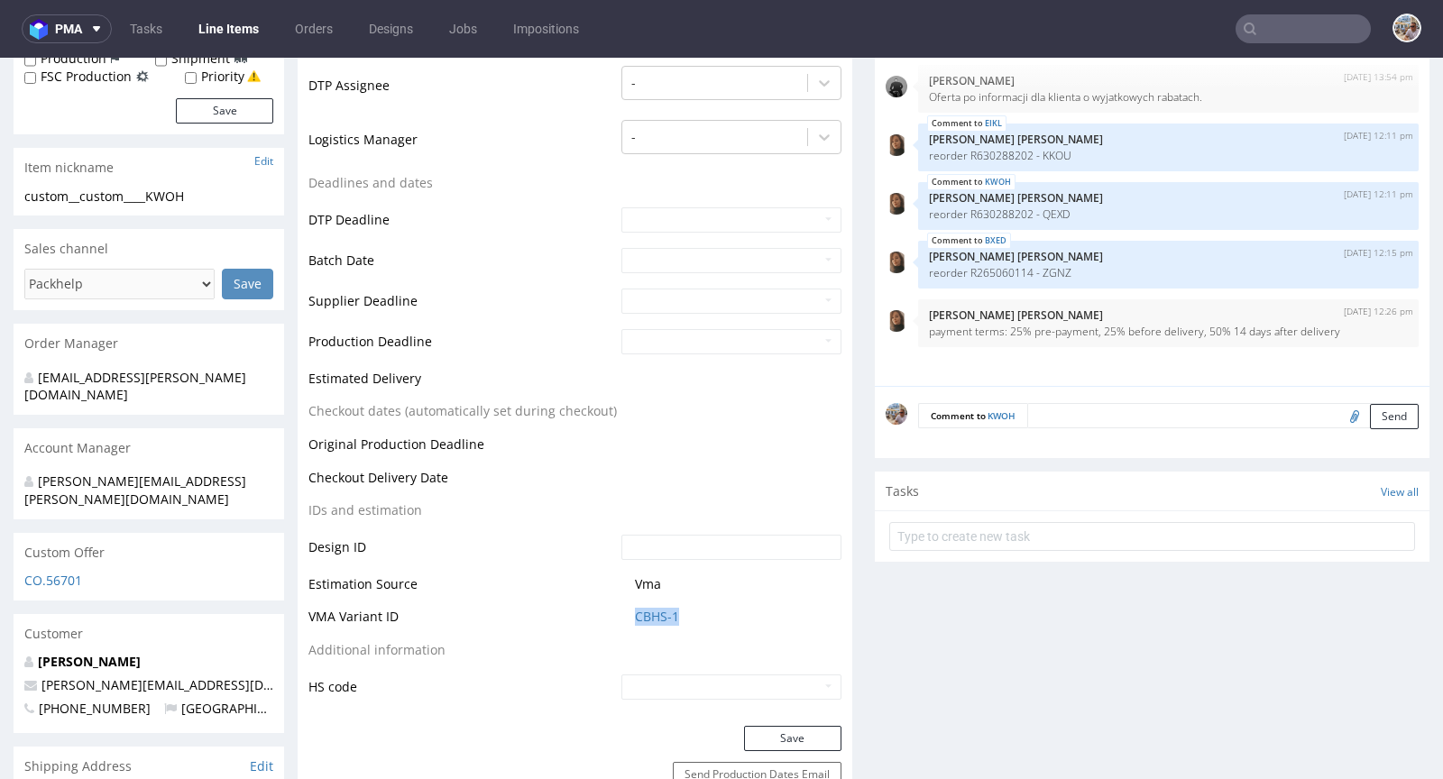
drag, startPoint x: 681, startPoint y: 621, endPoint x: 624, endPoint y: 611, distance: 57.7
click at [624, 611] on td "CBHS-1" at bounding box center [729, 622] width 225 height 33
copy link "CBHS-1"
click at [726, 608] on span "CBHS-1" at bounding box center [738, 617] width 207 height 18
drag, startPoint x: 696, startPoint y: 616, endPoint x: 626, endPoint y: 608, distance: 70.8
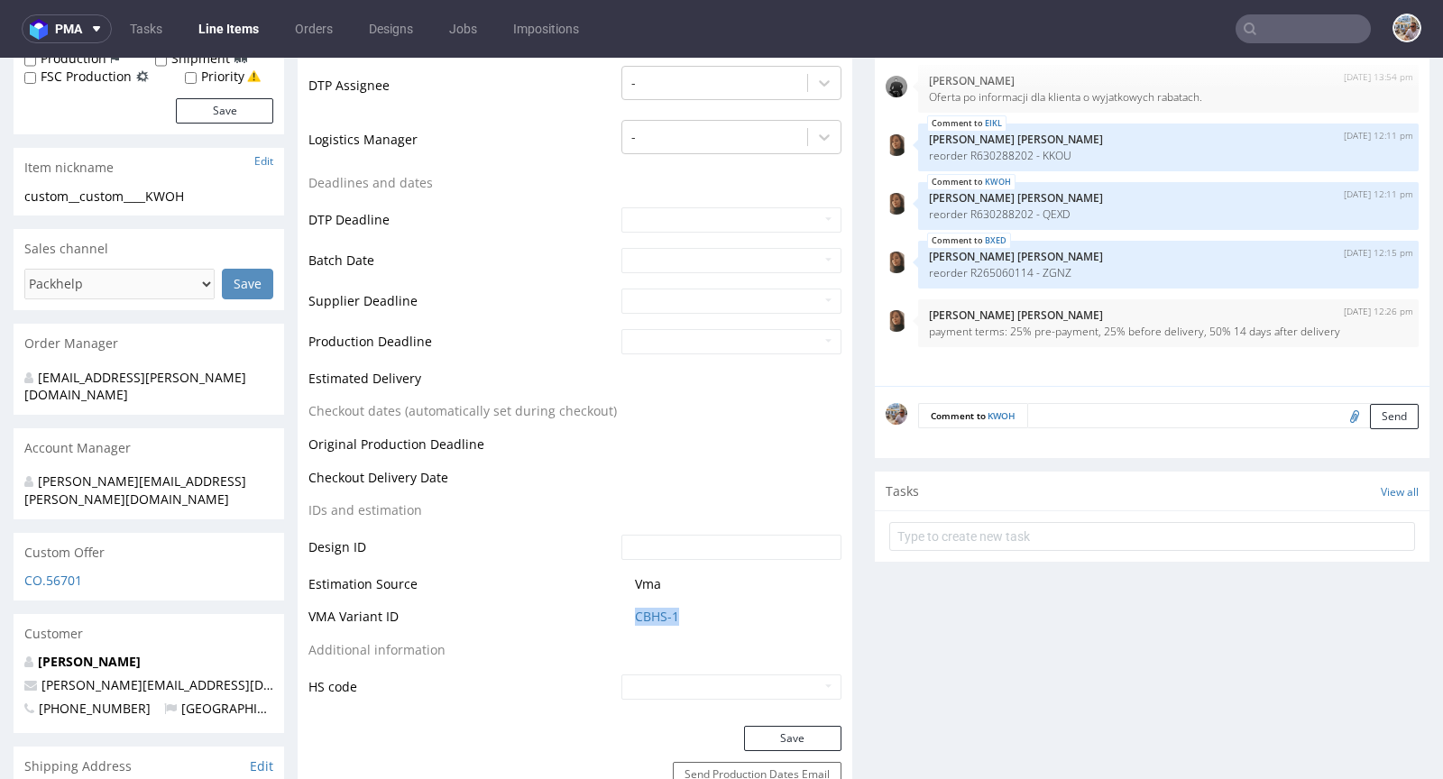
click at [626, 608] on td "CBHS-1" at bounding box center [729, 622] width 225 height 33
copy link "CBHS-1"
click at [693, 387] on td at bounding box center [729, 384] width 225 height 33
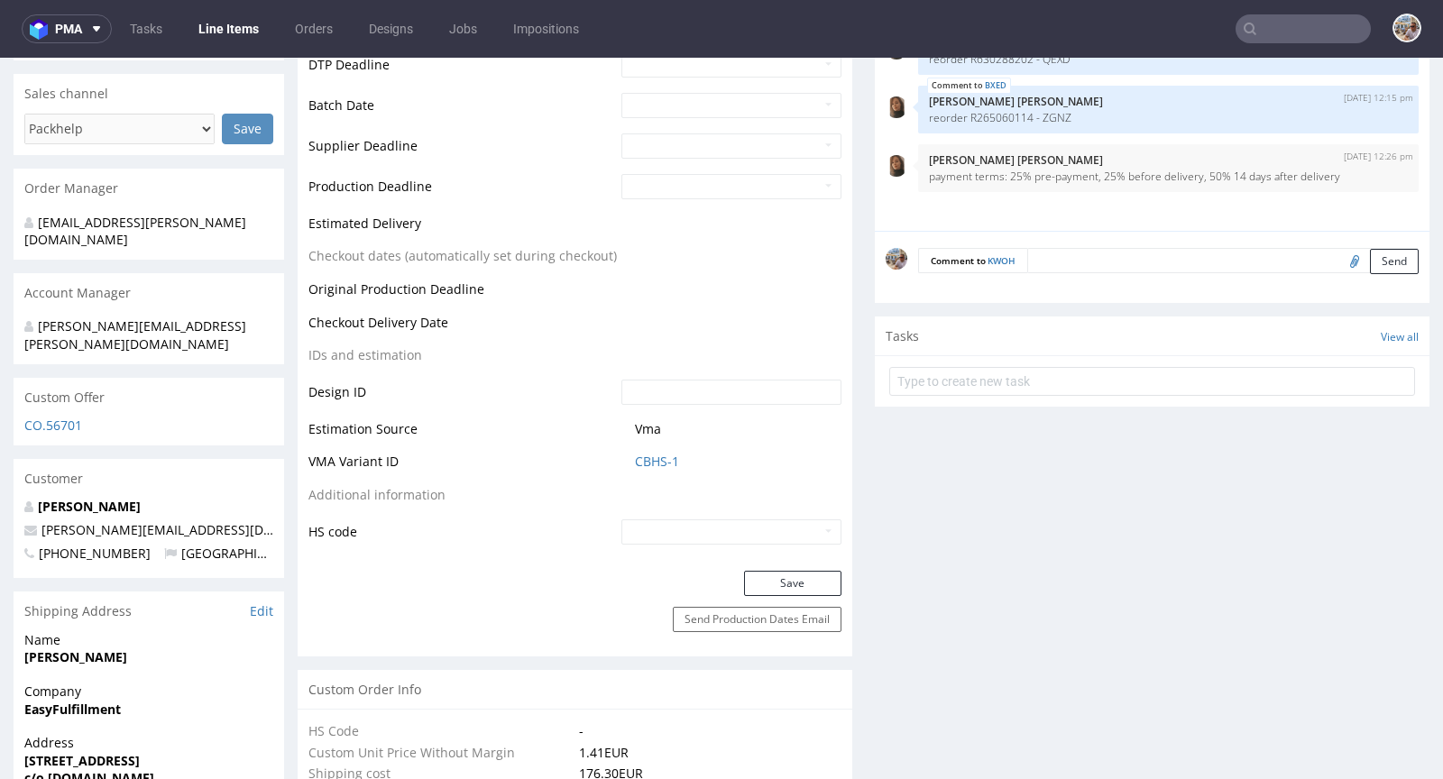
scroll to position [692, 0]
click at [635, 455] on link "CBHS-1" at bounding box center [657, 461] width 44 height 18
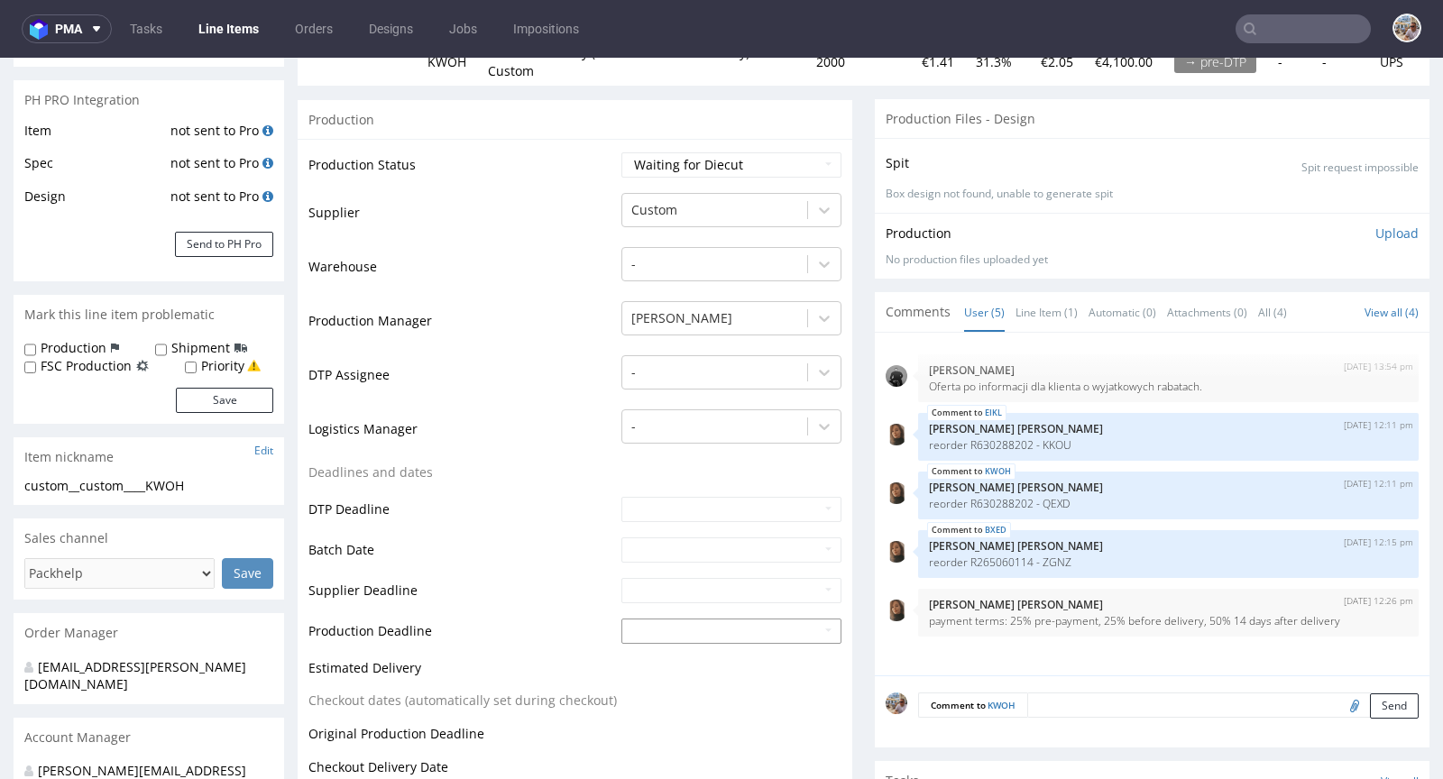
scroll to position [0, 0]
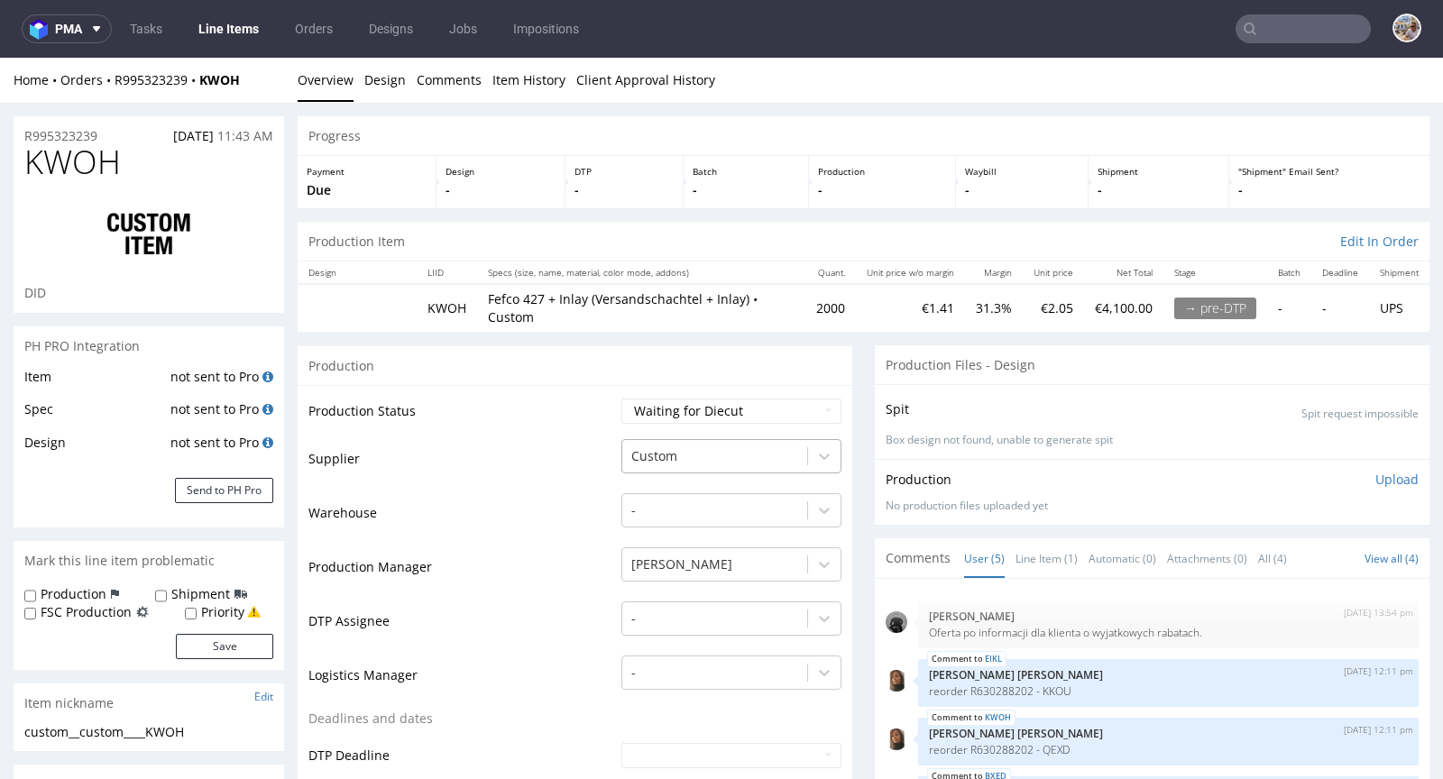
click at [680, 453] on div at bounding box center [714, 457] width 167 height 22
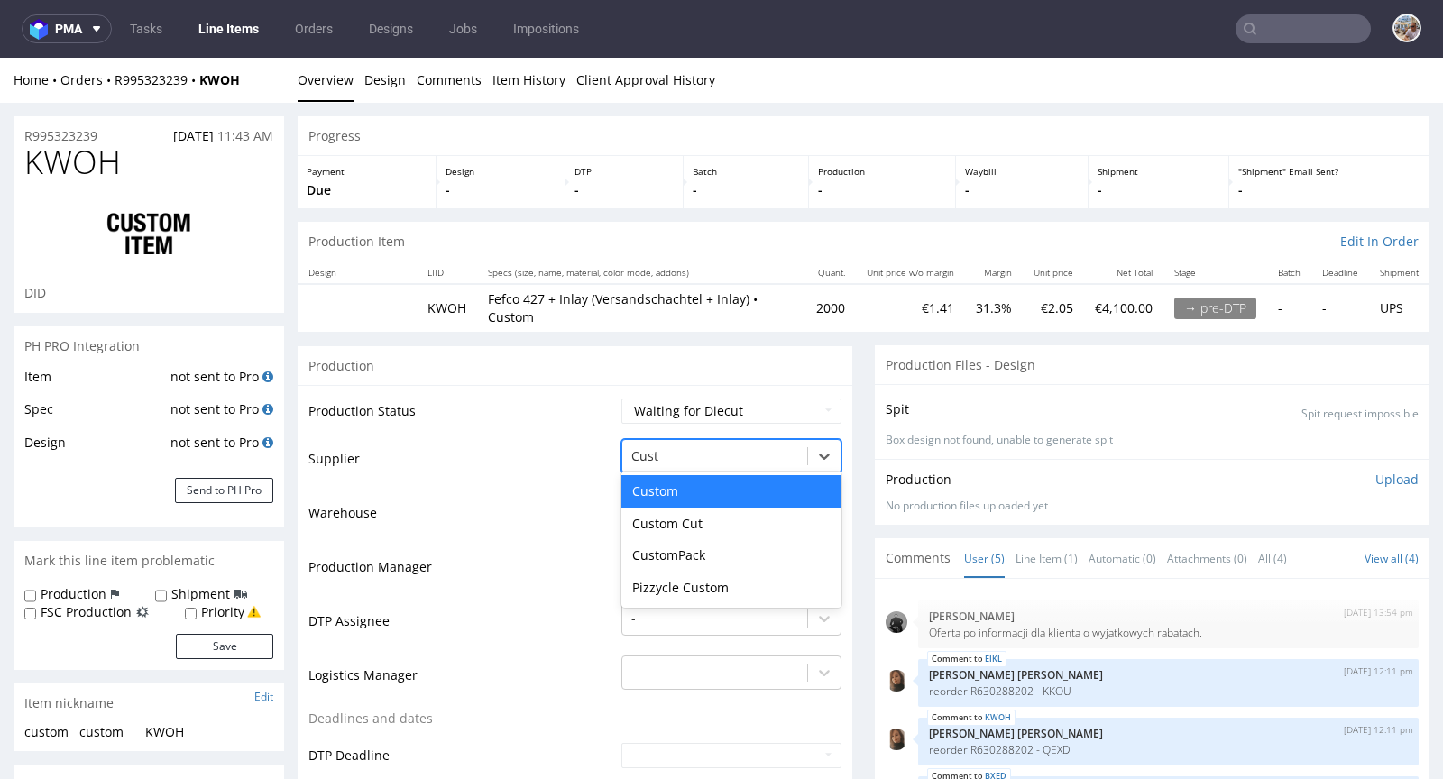
type input "Custo"
click at [688, 543] on div "CustomPack" at bounding box center [731, 555] width 220 height 32
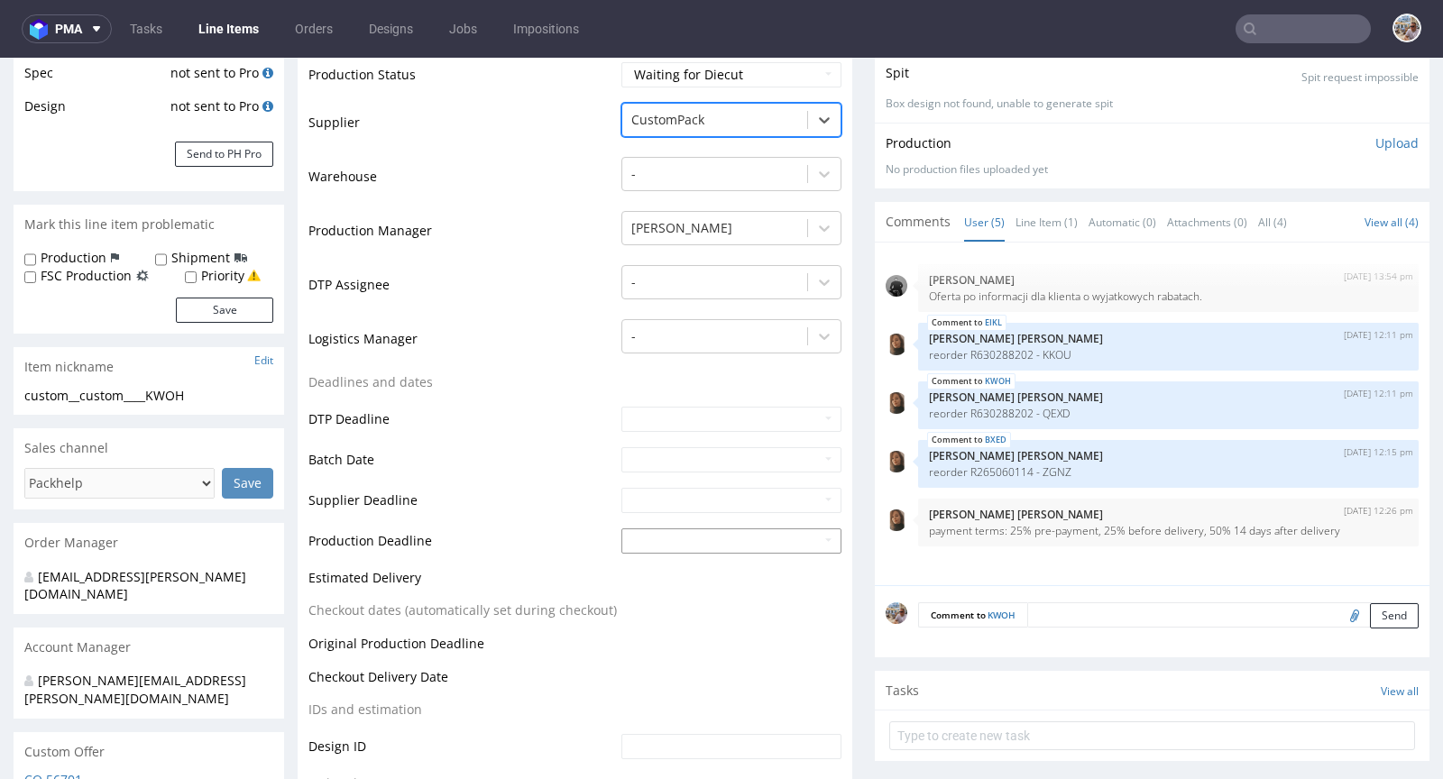
scroll to position [704, 0]
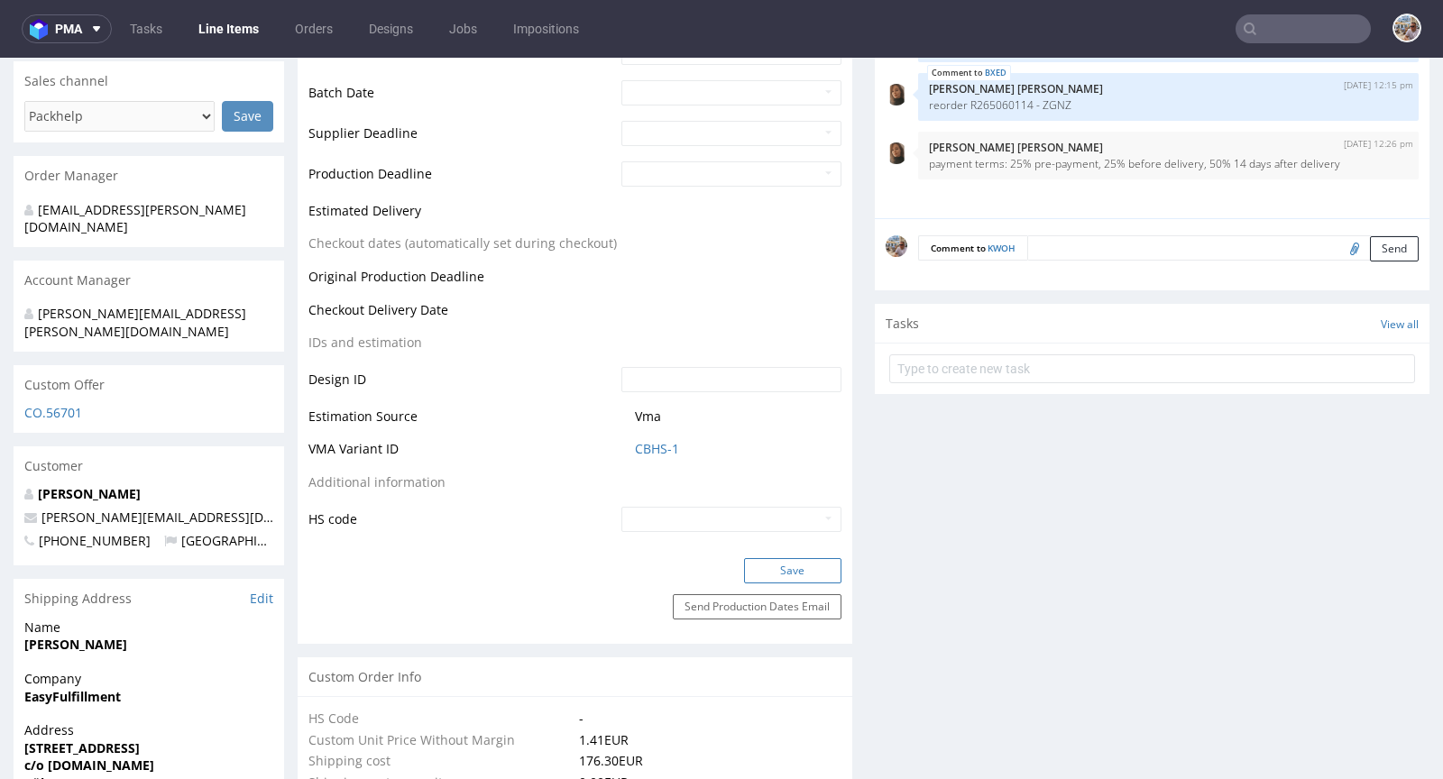
click at [787, 574] on button "Save" at bounding box center [792, 570] width 97 height 25
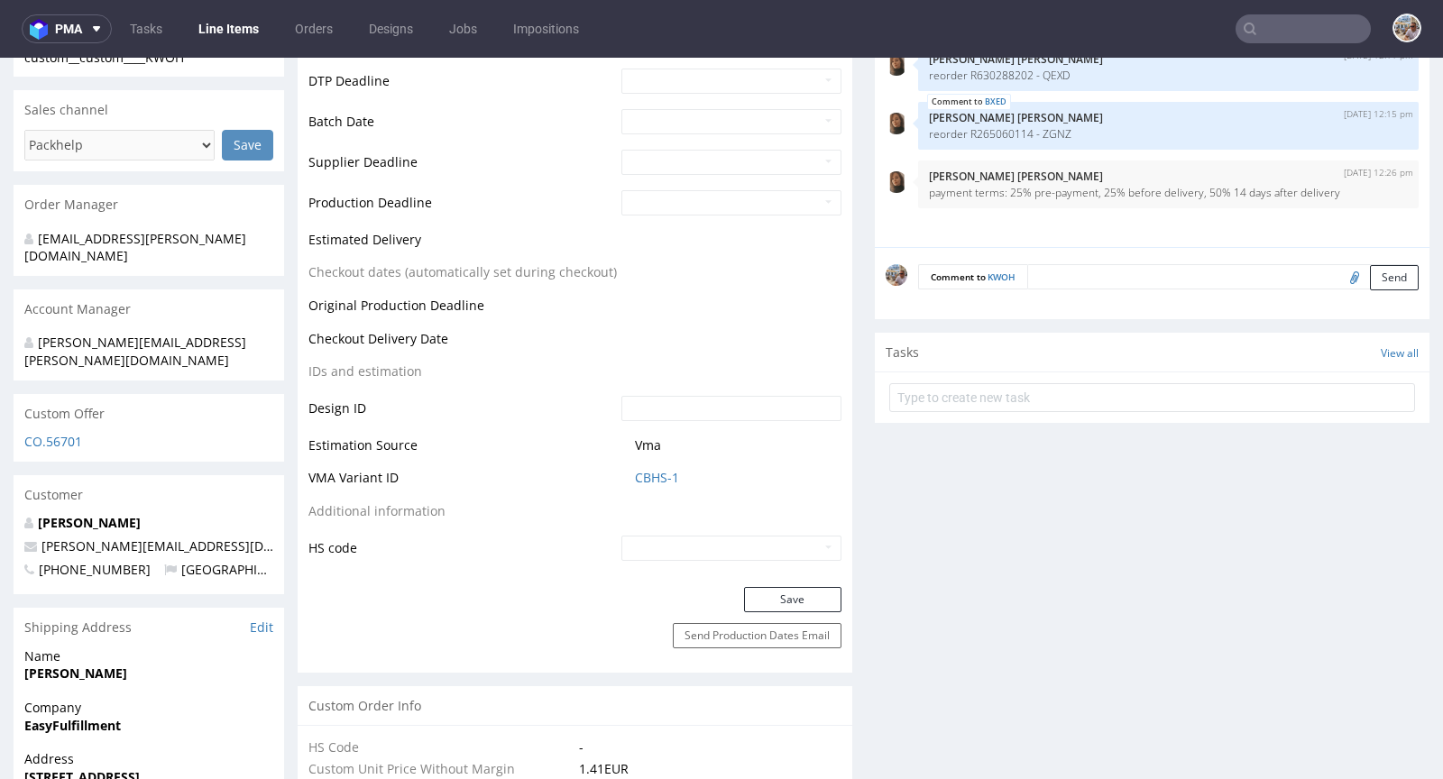
scroll to position [693, 0]
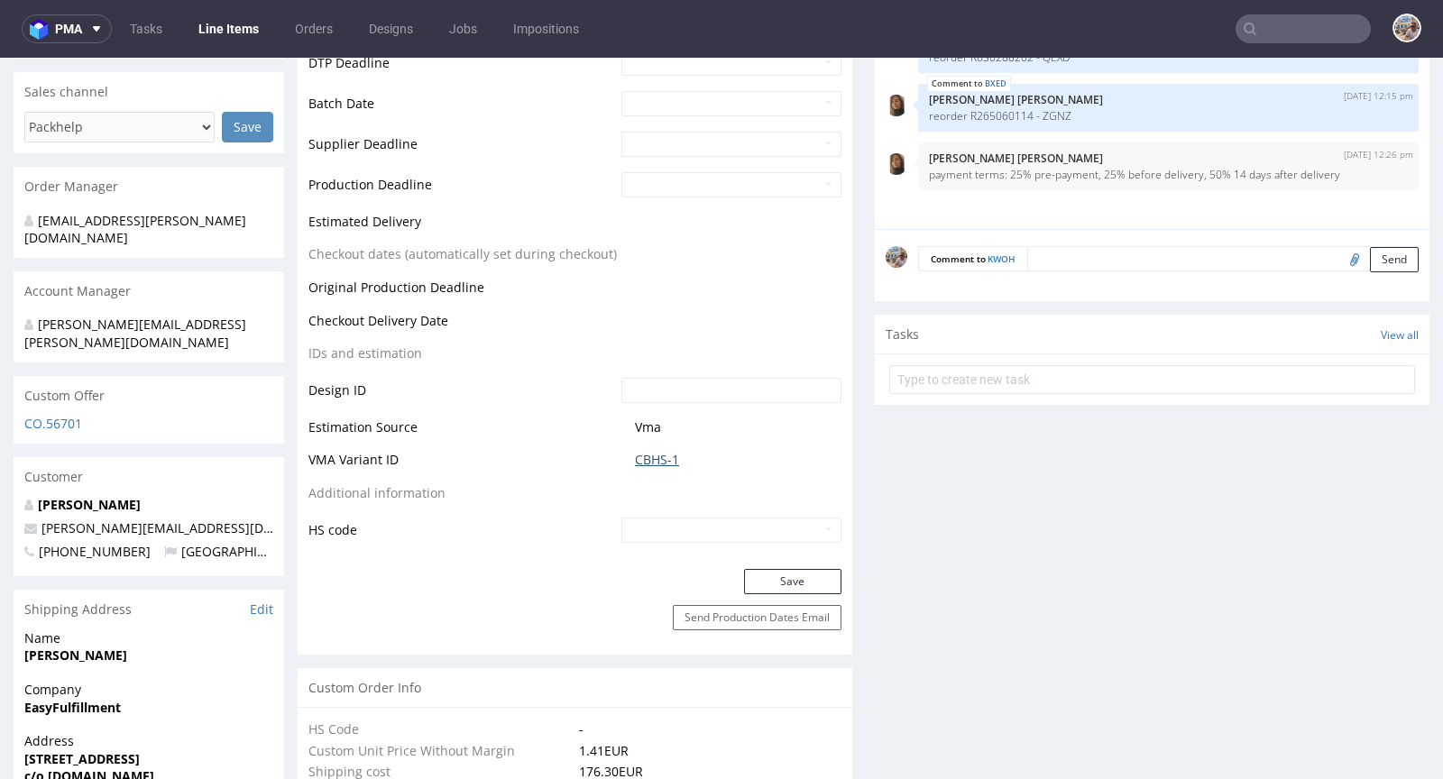
click at [659, 463] on link "CBHS-1" at bounding box center [657, 460] width 44 height 18
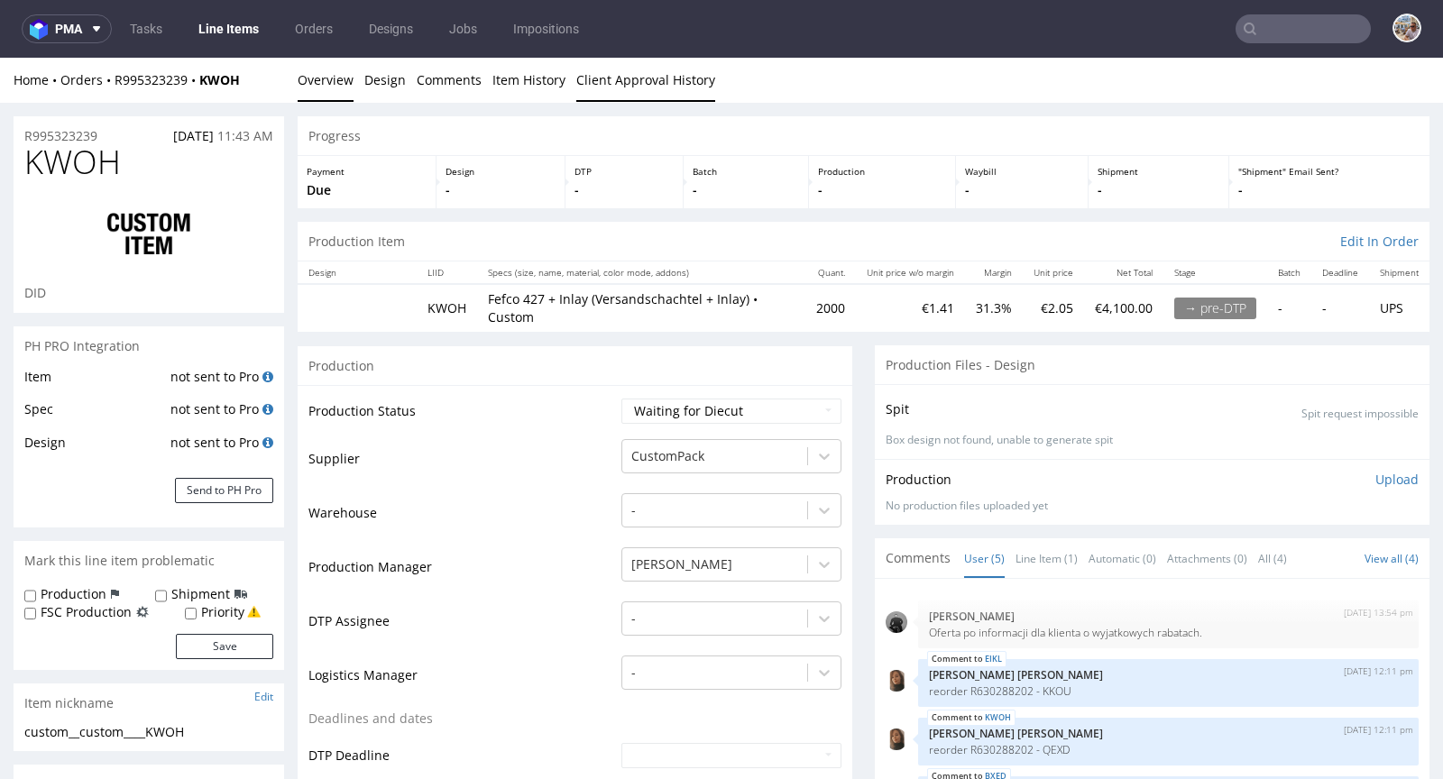
scroll to position [0, 0]
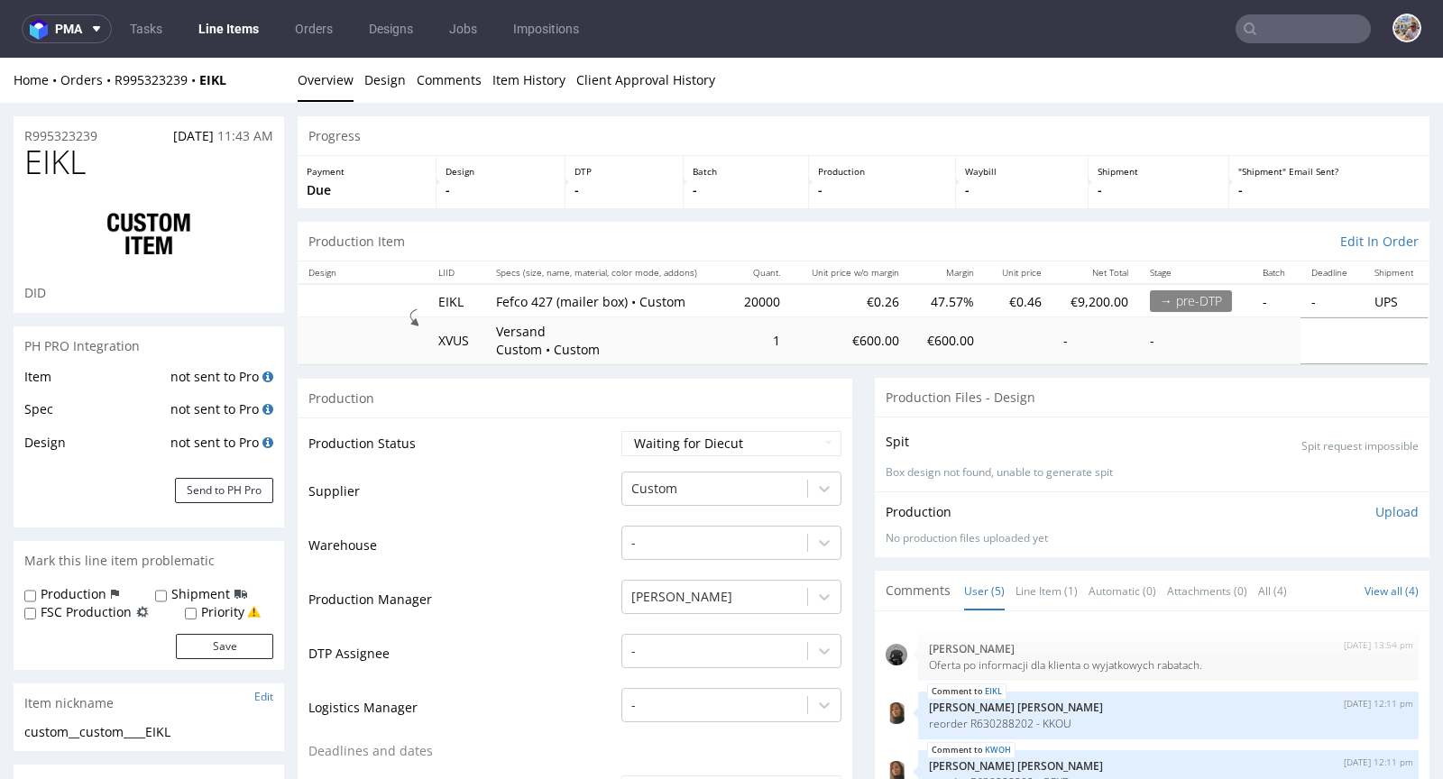
scroll to position [638, 0]
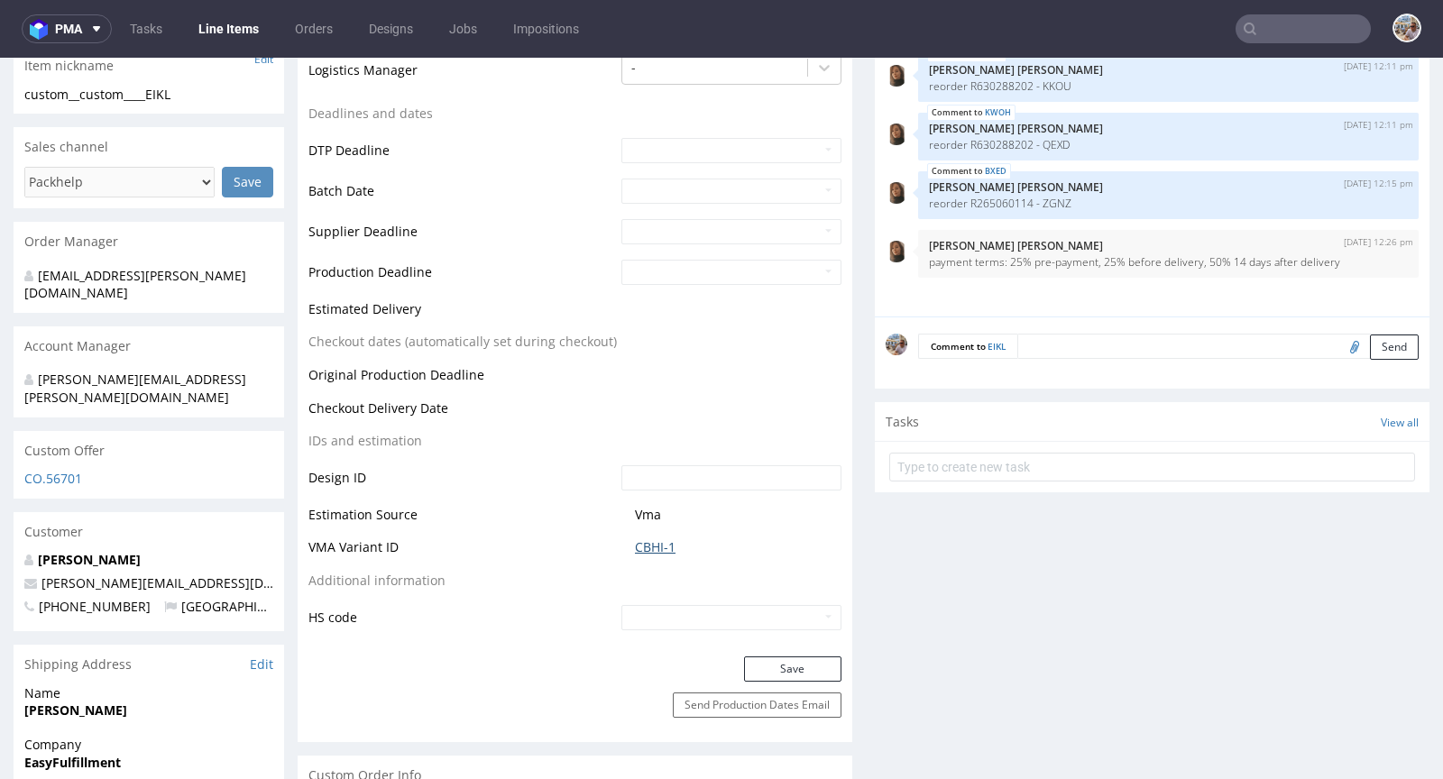
click at [657, 550] on link "CBHI-1" at bounding box center [655, 547] width 41 height 18
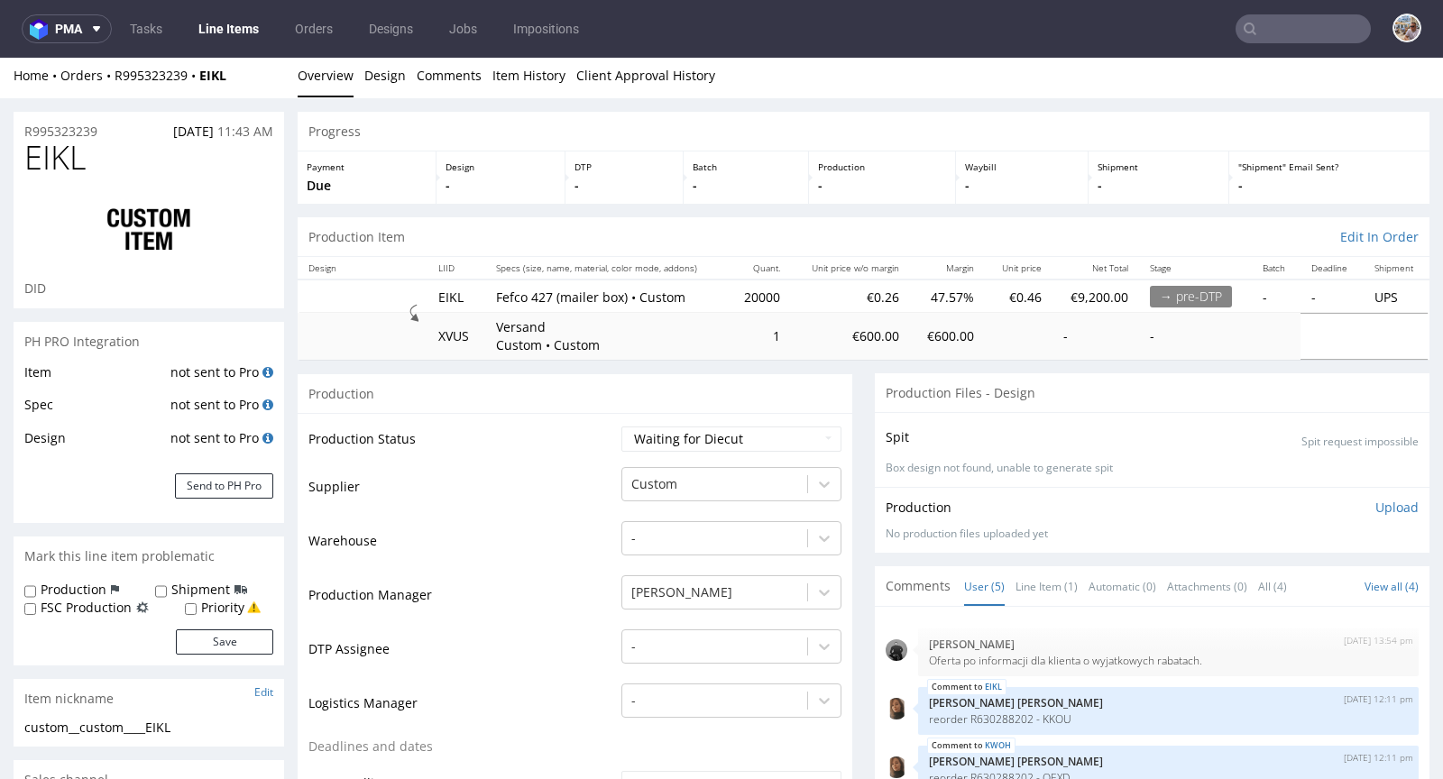
scroll to position [0, 0]
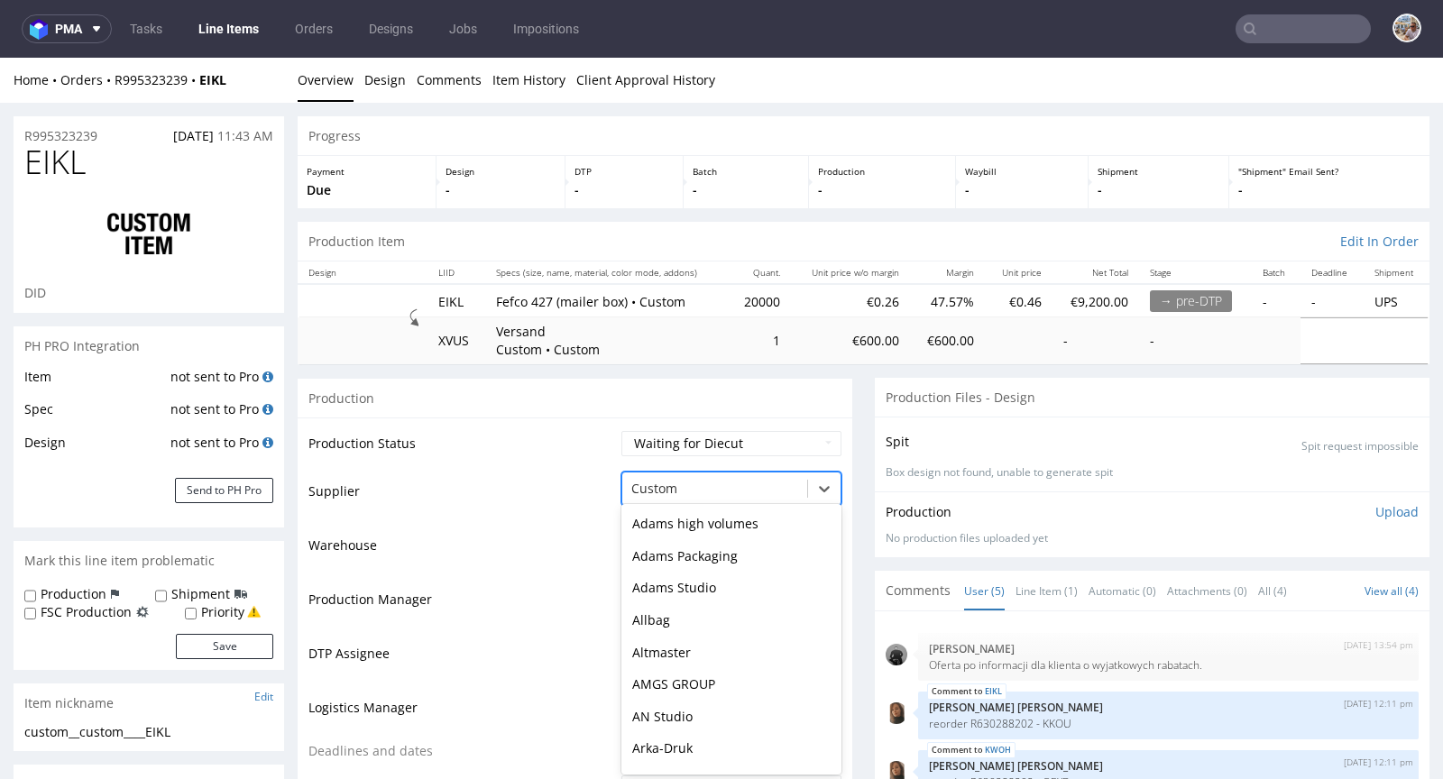
click at [718, 472] on div "Custom" at bounding box center [731, 489] width 220 height 34
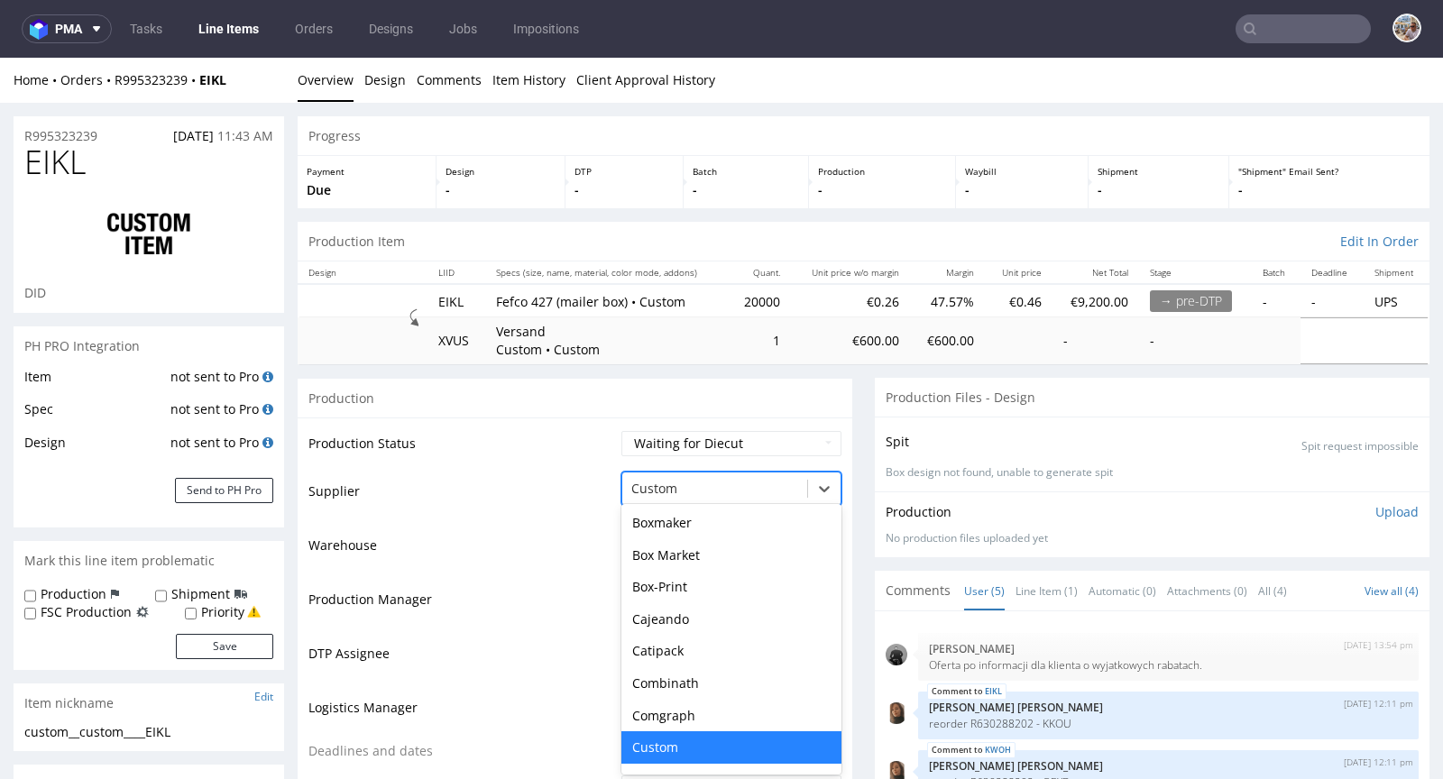
click at [720, 480] on div at bounding box center [714, 489] width 167 height 22
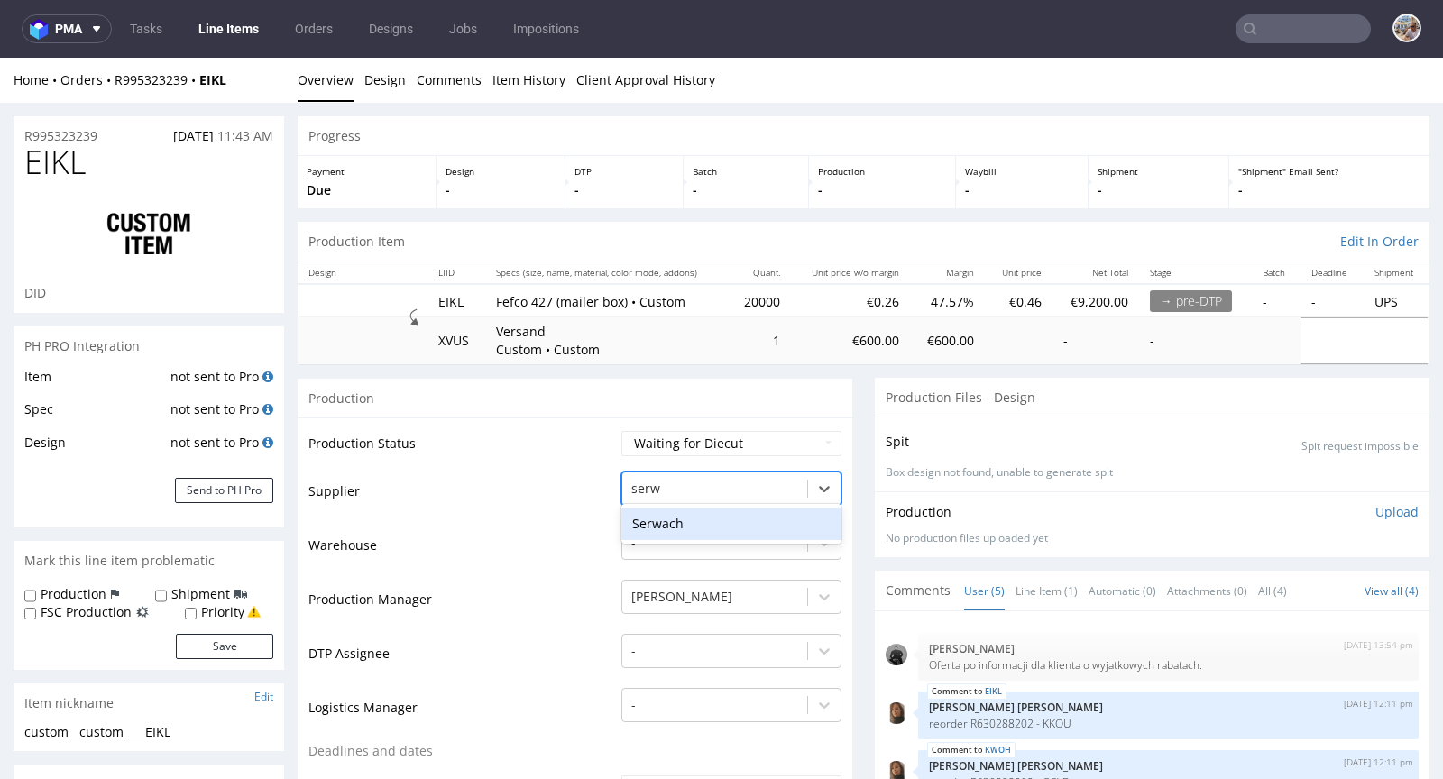
type input "serwa"
click at [657, 517] on div "Serwach" at bounding box center [731, 524] width 220 height 32
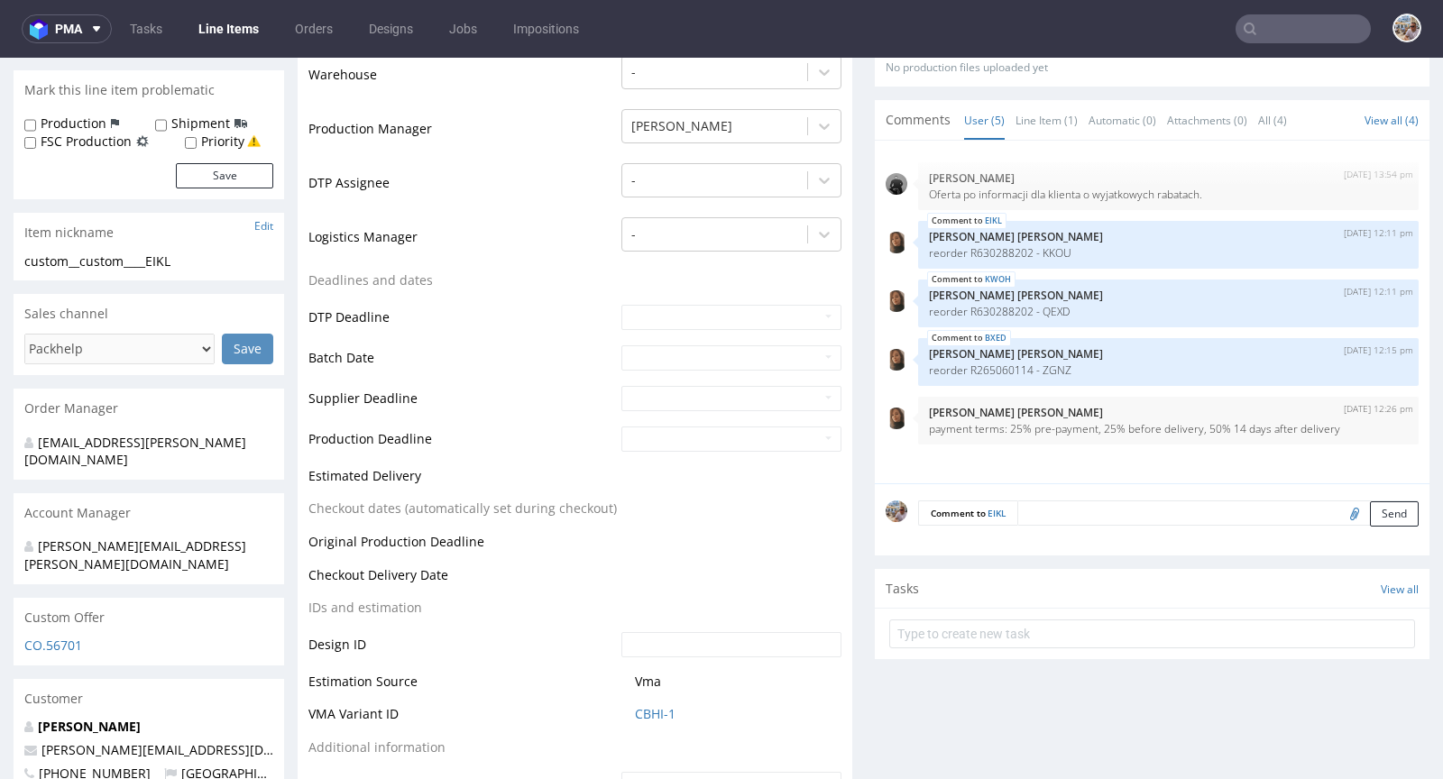
scroll to position [735, 0]
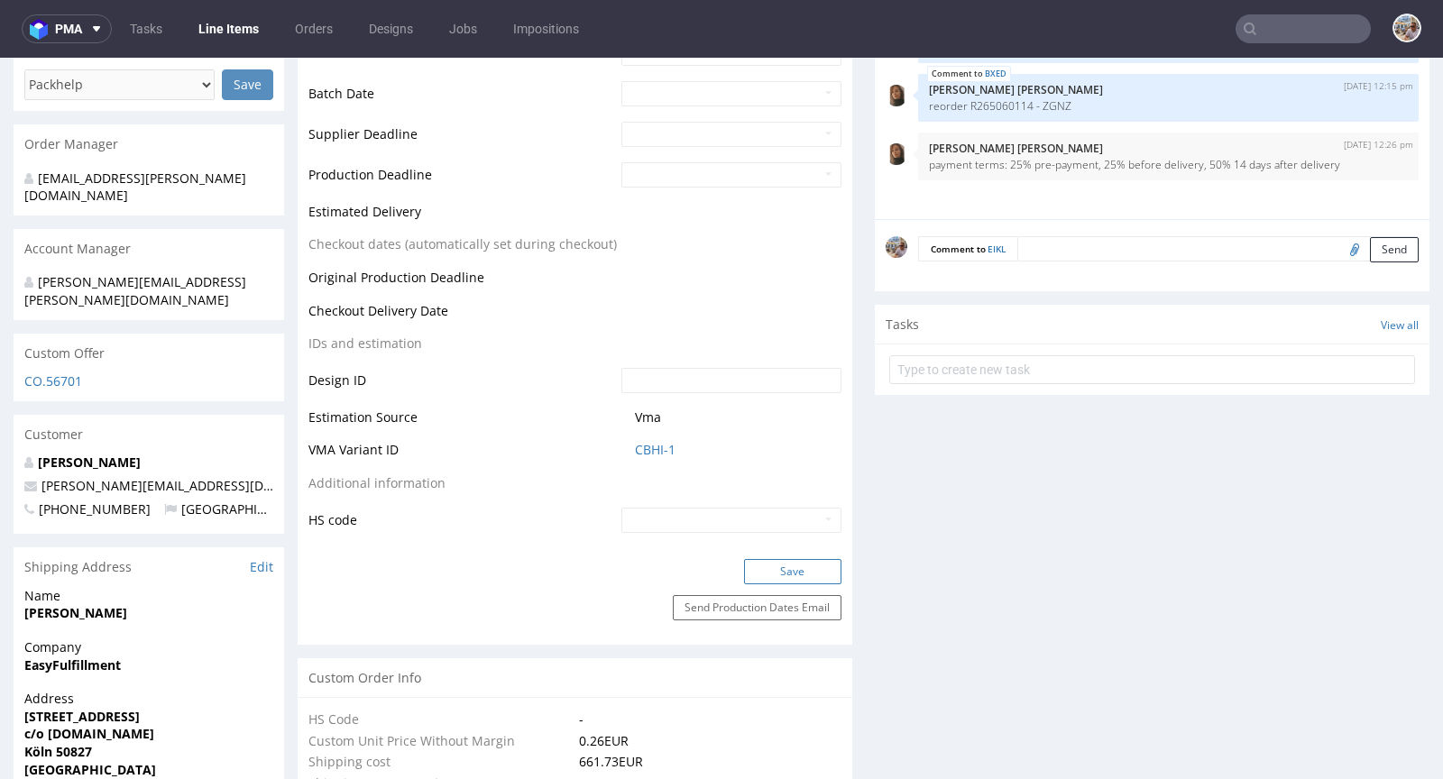
click at [795, 568] on button "Save" at bounding box center [792, 571] width 97 height 25
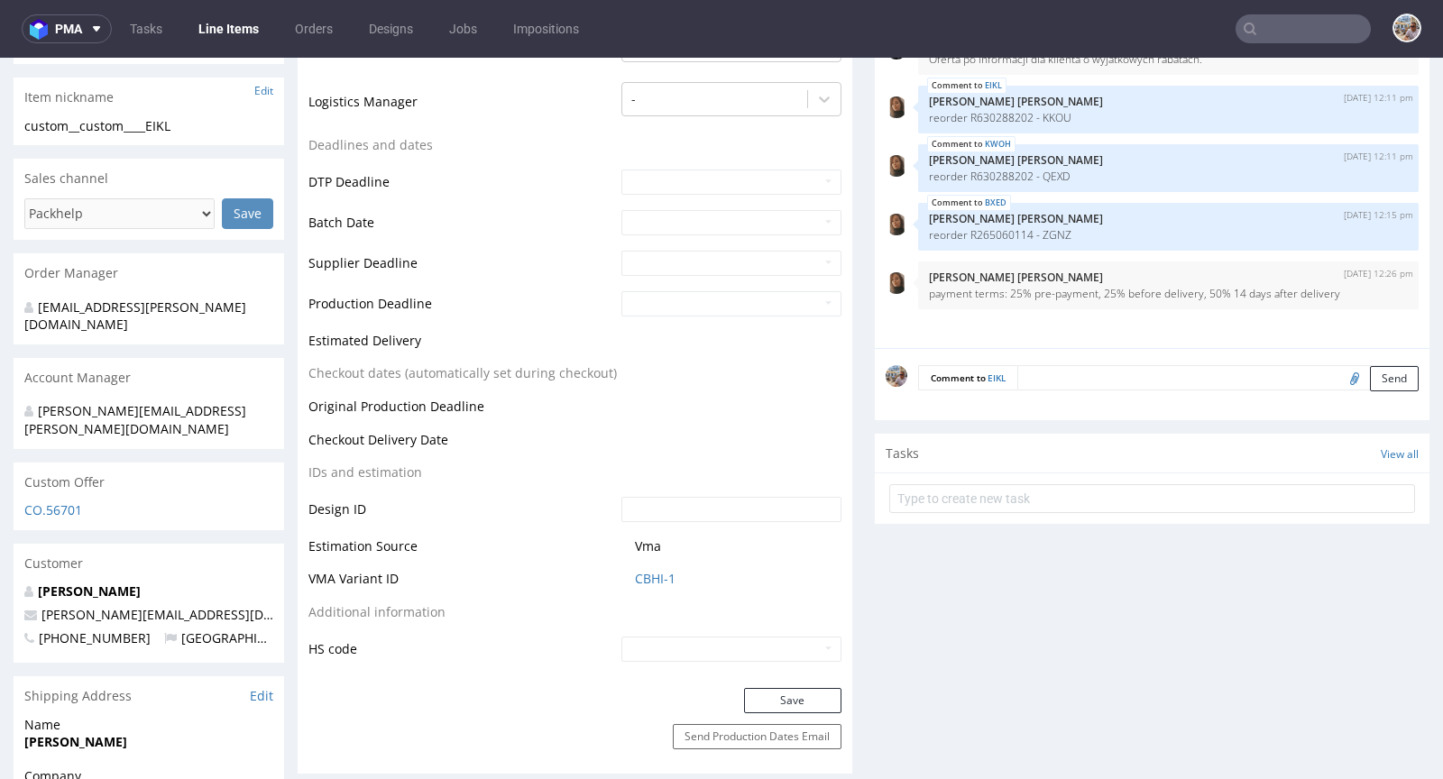
scroll to position [700, 0]
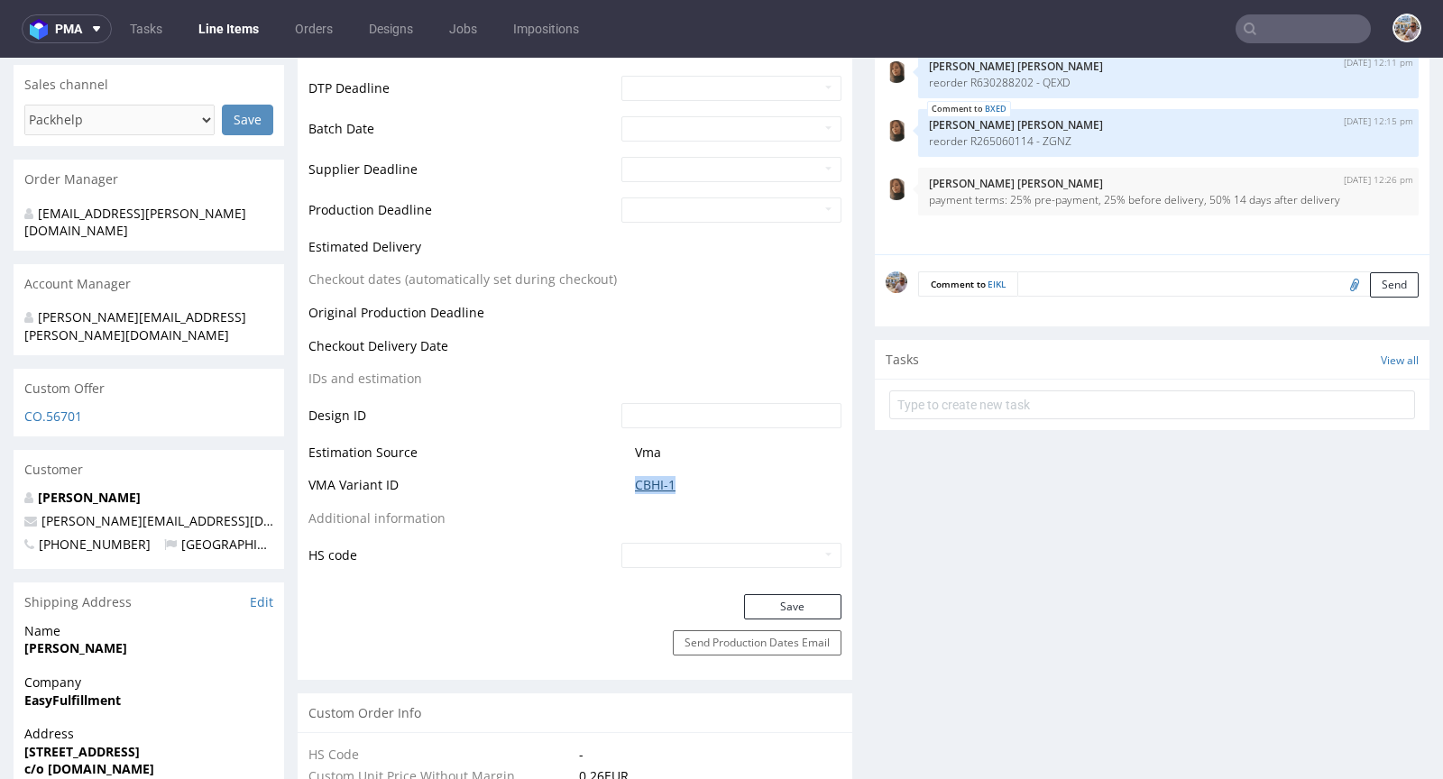
drag, startPoint x: 679, startPoint y: 483, endPoint x: 630, endPoint y: 483, distance: 49.6
click at [635, 483] on span "CBHI-1" at bounding box center [738, 485] width 207 height 18
copy link "CBHI-1"
click at [649, 484] on link "CBHI-1" at bounding box center [655, 485] width 41 height 18
